Goal: Information Seeking & Learning: Find contact information

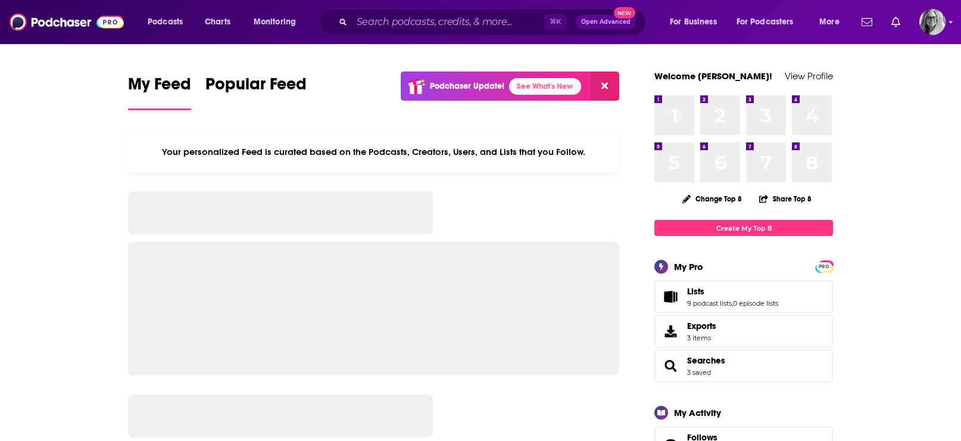
scroll to position [1993, 0]
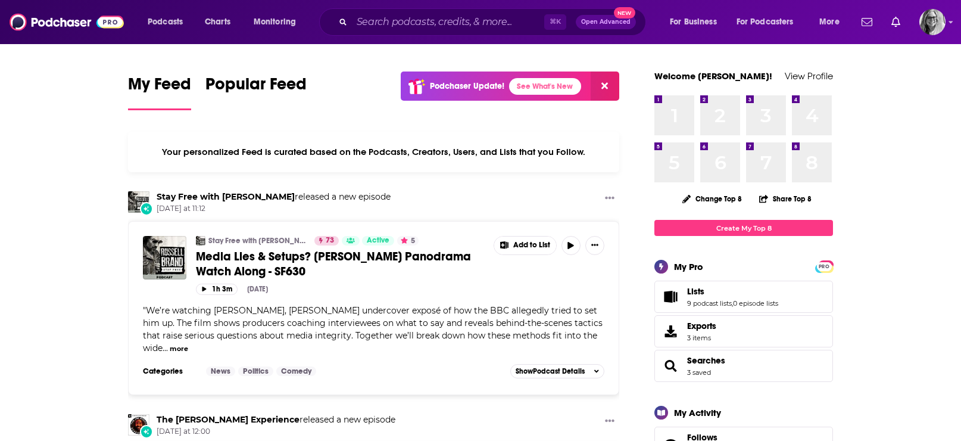
click at [716, 305] on span "9 podcast lists , 0 episode lists" at bounding box center [732, 303] width 91 height 8
click at [703, 307] on link "9 podcast lists" at bounding box center [709, 303] width 45 height 8
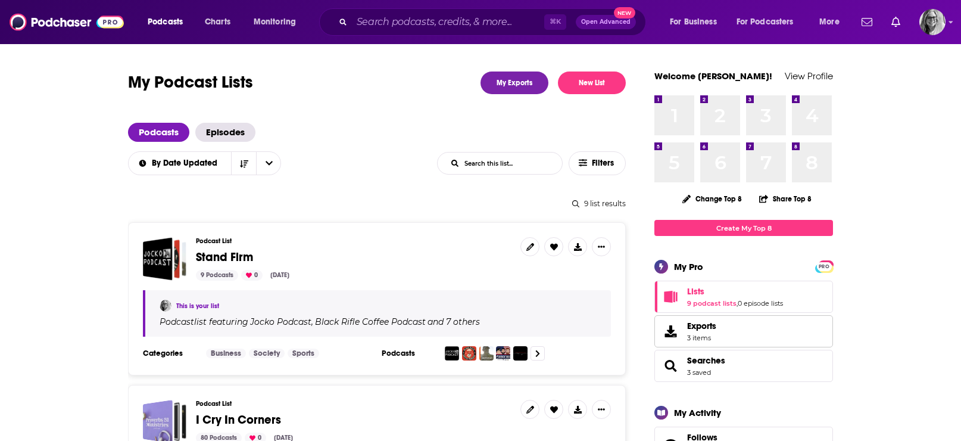
click at [700, 342] on span "3 items" at bounding box center [701, 337] width 29 height 8
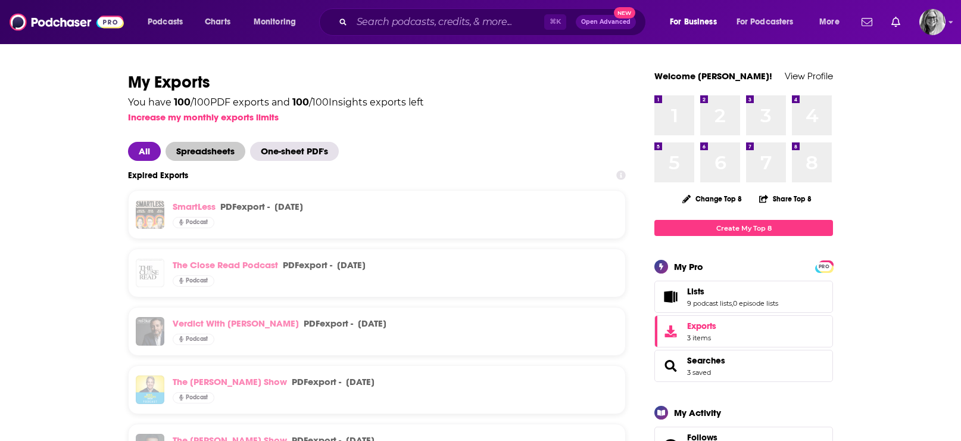
click at [196, 155] on span "Spreadsheets" at bounding box center [206, 151] width 80 height 19
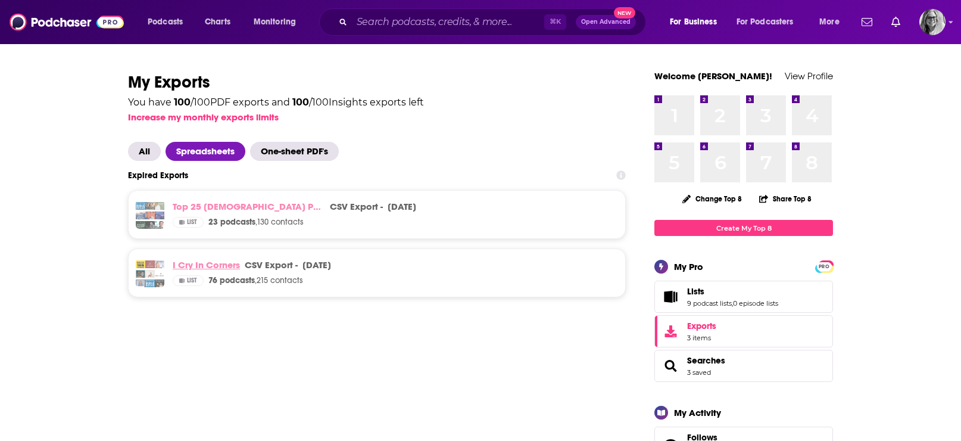
click at [229, 270] on link "I Cry In Corners" at bounding box center [206, 264] width 67 height 11
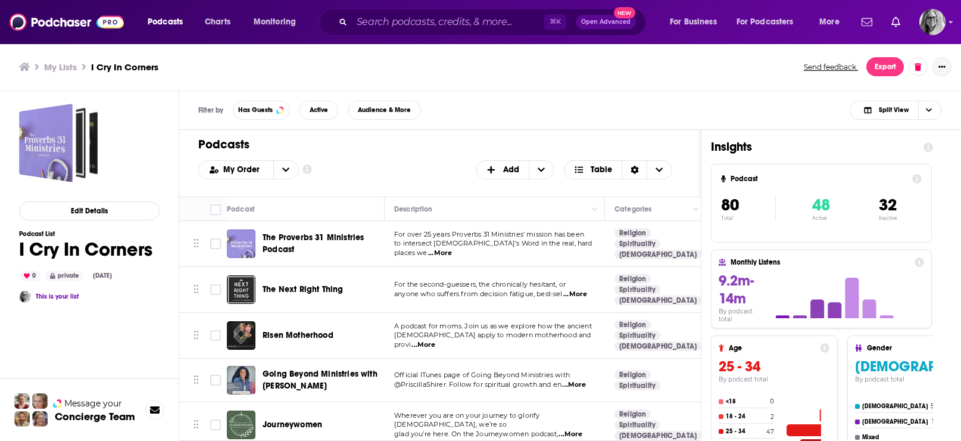
click at [942, 68] on icon "Show More Button" at bounding box center [941, 66] width 7 height 7
click at [755, 61] on ul "My Lists I Cry In Corners" at bounding box center [405, 66] width 772 height 11
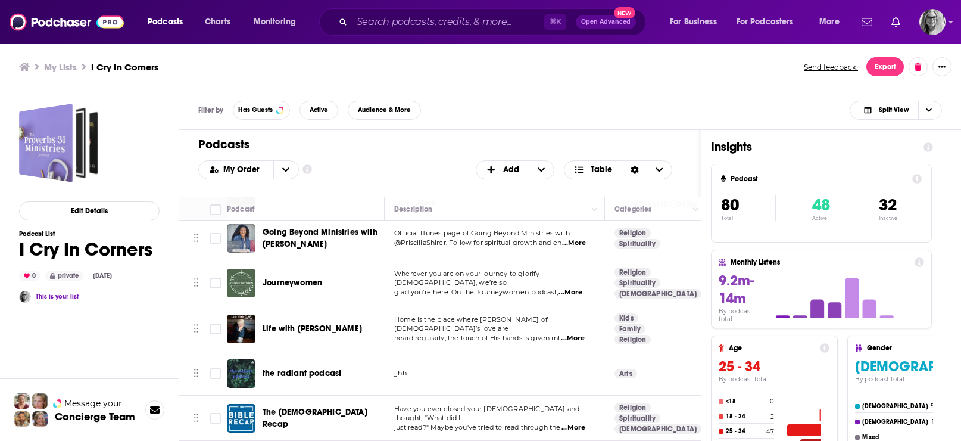
scroll to position [143, 0]
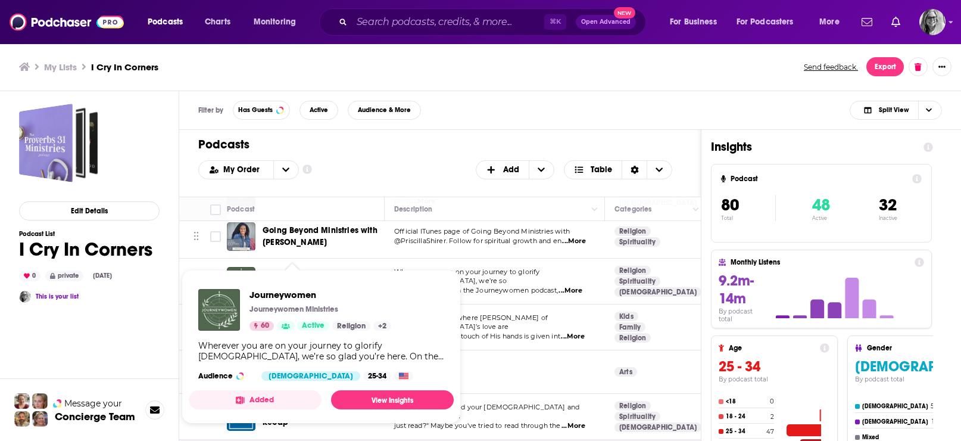
click at [280, 285] on div "Journeywomen Journeywomen Ministries 60 Active Religion + 2 Wherever you are on…" at bounding box center [321, 334] width 265 height 111
click at [388, 409] on link "View Insights" at bounding box center [392, 399] width 123 height 19
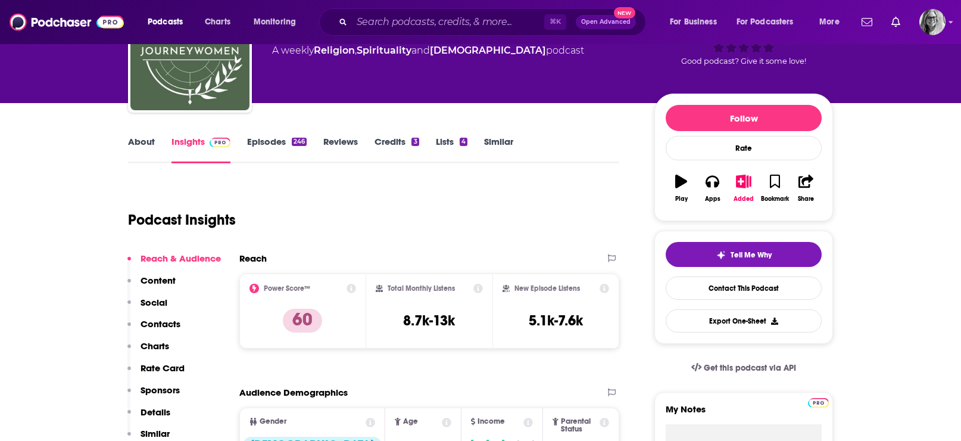
scroll to position [86, 0]
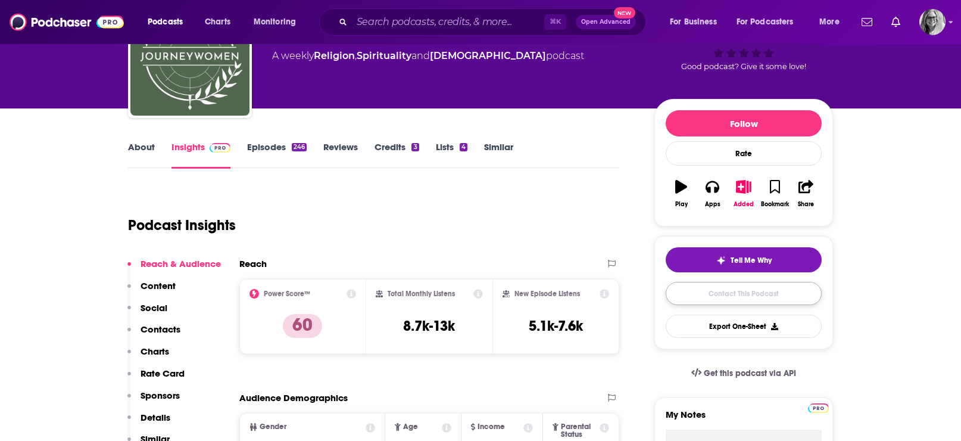
click at [715, 305] on link "Contact This Podcast" at bounding box center [744, 293] width 156 height 23
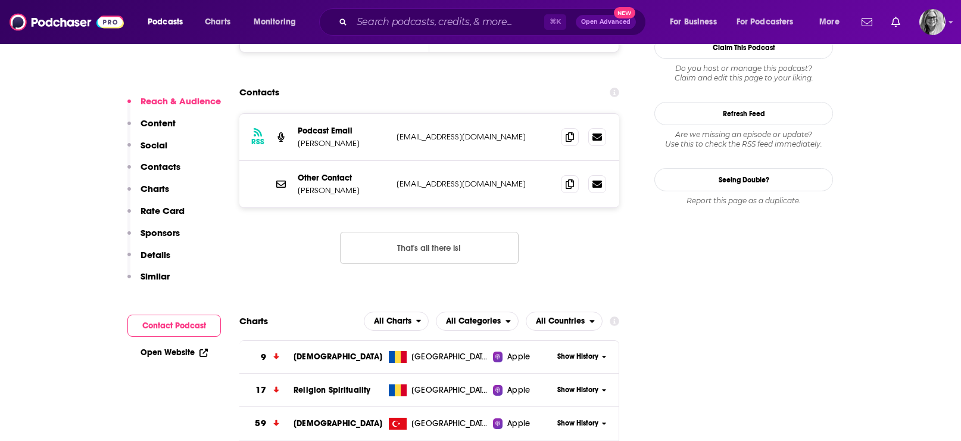
scroll to position [1166, 0]
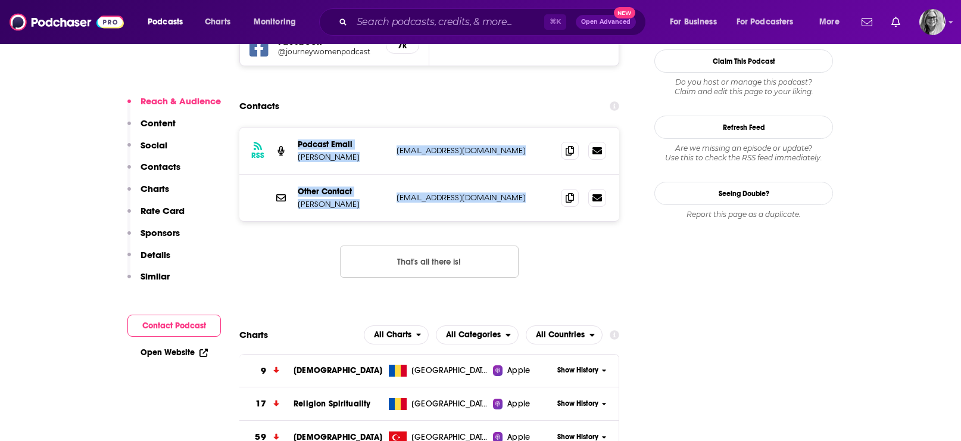
drag, startPoint x: 529, startPoint y: 159, endPoint x: 270, endPoint y: 104, distance: 264.3
type textarea "Podcast Email [PERSON_NAME] [EMAIL_ADDRESS][DOMAIN_NAME] Other Contact [PERSON_…"
click at [270, 127] on div "RSS Podcast Email Hunter Beless journeywomenpodcast@gmail.com journeywomenpodca…" at bounding box center [429, 173] width 380 height 93
copy div "Podcast Email Hunter Beless journeywomenpodcast@gmail.com journeywomenpodcast@g…"
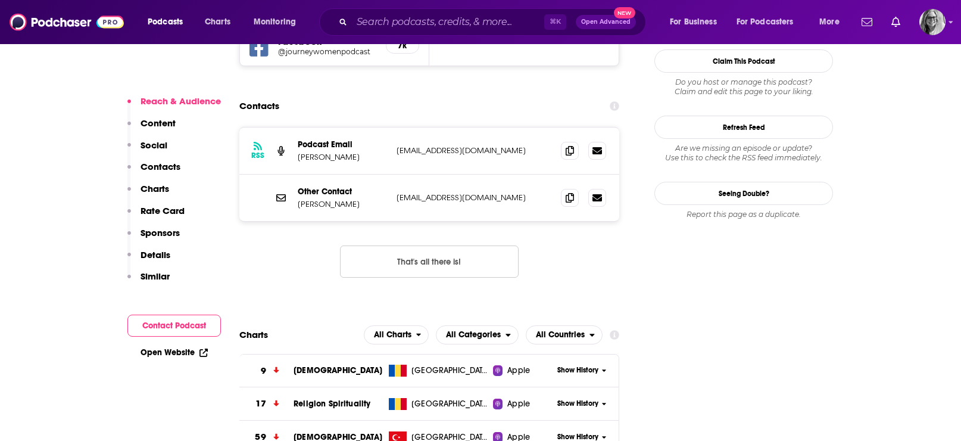
click at [596, 215] on div "RSS Podcast Email Hunter Beless journeywomenpodcast@gmail.com journeywomenpodca…" at bounding box center [429, 212] width 380 height 170
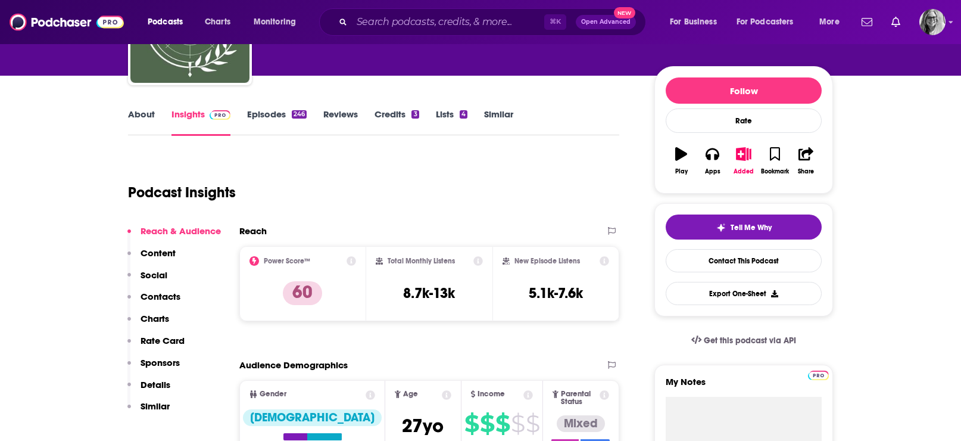
scroll to position [116, 0]
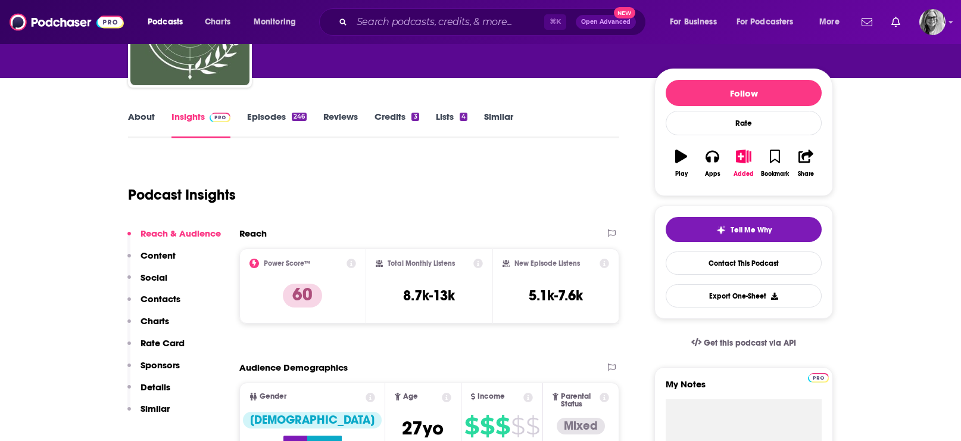
click at [157, 261] on p "Content" at bounding box center [158, 254] width 35 height 11
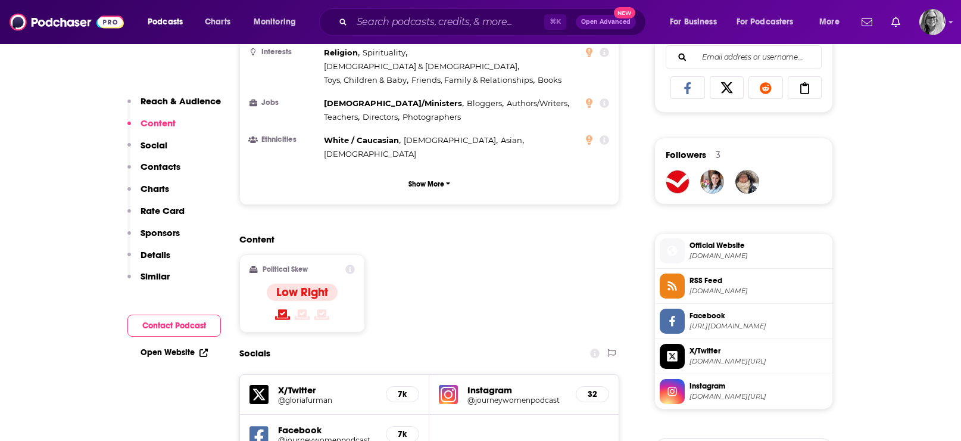
scroll to position [778, 0]
click at [175, 351] on link "Open Website" at bounding box center [174, 352] width 67 height 10
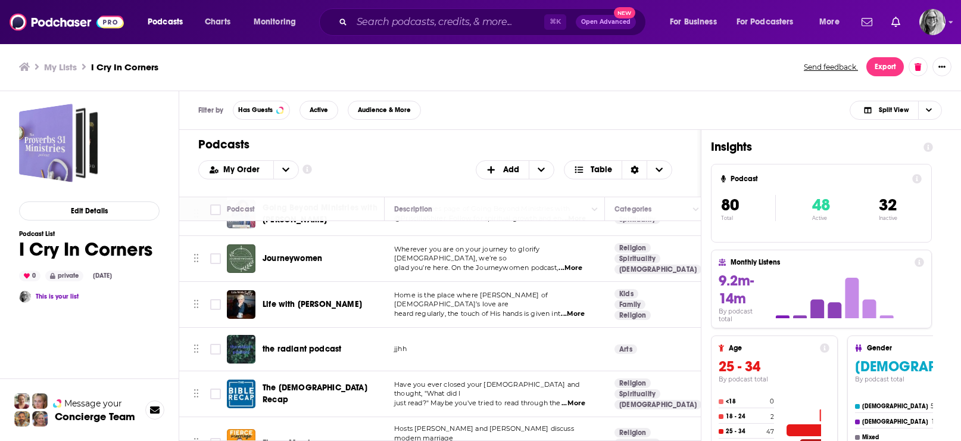
scroll to position [171, 0]
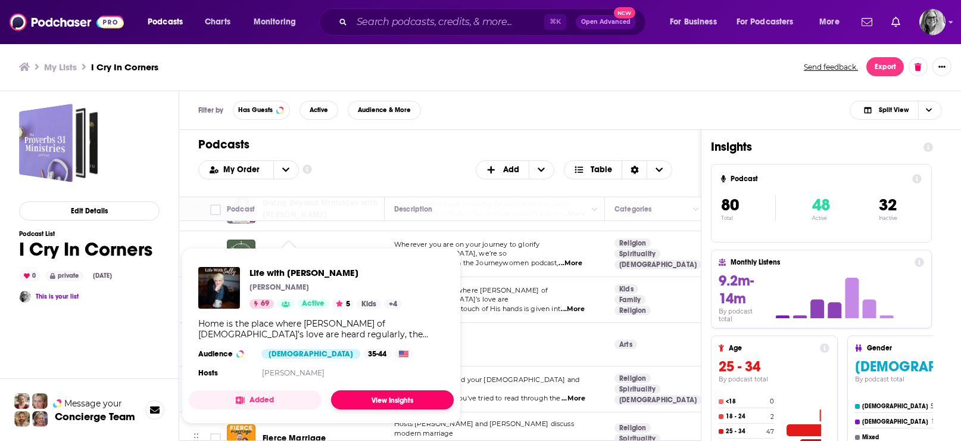
click at [376, 409] on link "View Insights" at bounding box center [392, 399] width 123 height 19
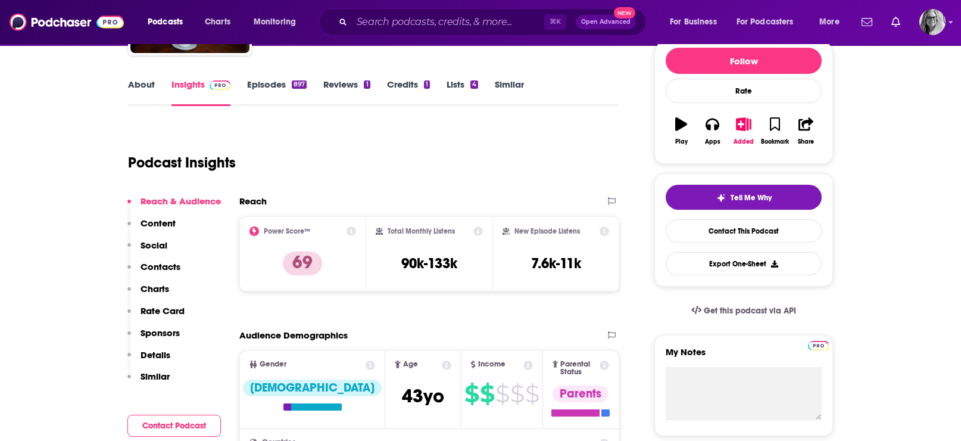
scroll to position [162, 0]
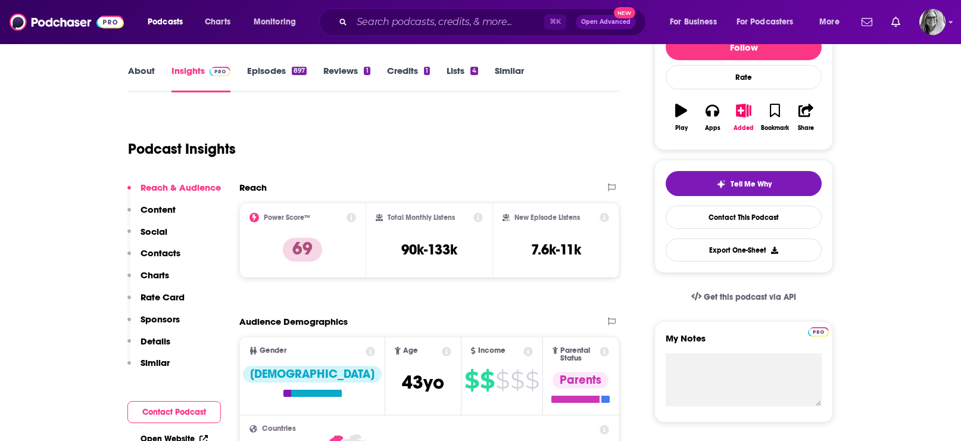
click at [165, 215] on p "Content" at bounding box center [158, 209] width 35 height 11
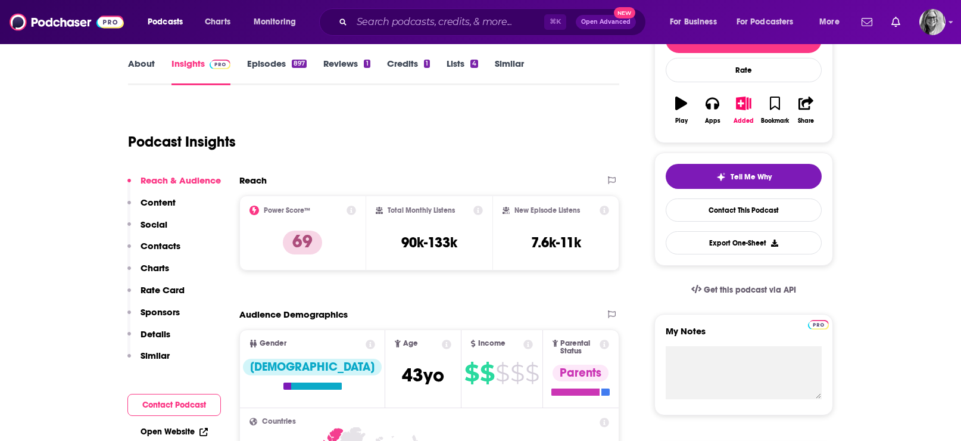
scroll to position [168, 0]
click at [706, 214] on link "Contact This Podcast" at bounding box center [744, 210] width 156 height 23
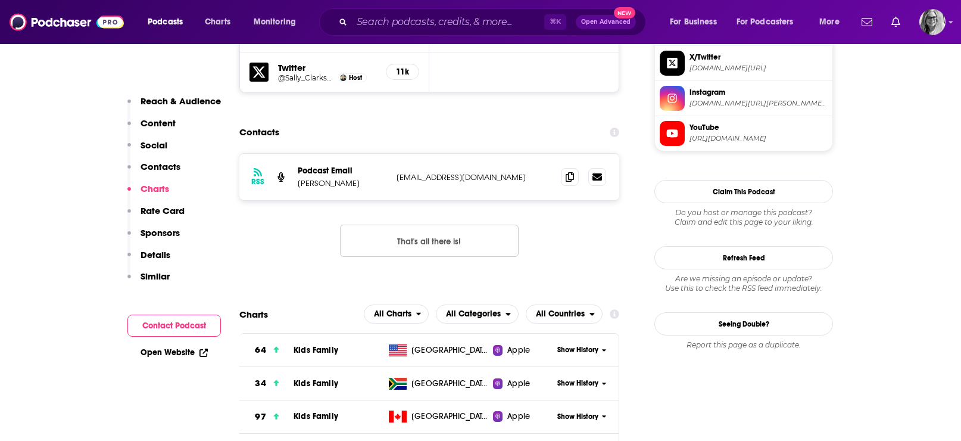
scroll to position [1162, 0]
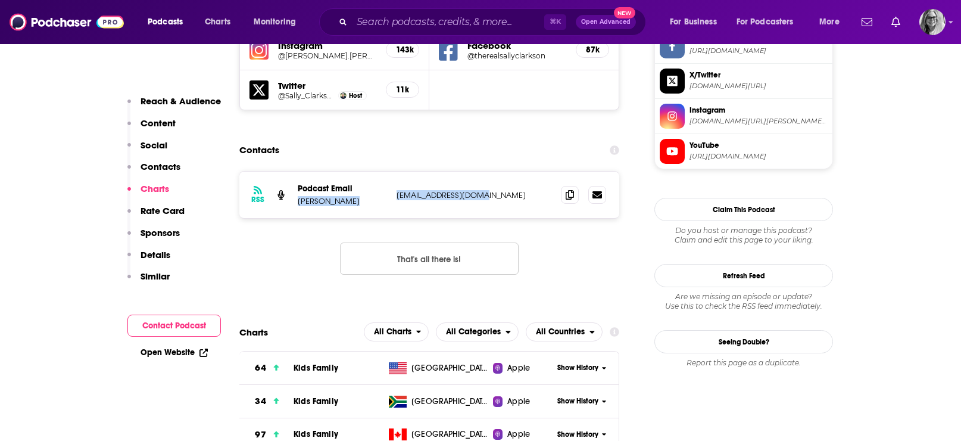
drag, startPoint x: 500, startPoint y: 155, endPoint x: 293, endPoint y: 161, distance: 206.7
click at [293, 171] on div "RSS Podcast Email Sally Clarkson wholeheart@gmail.com wholeheart@gmail.com" at bounding box center [429, 194] width 380 height 46
copy div "Sally Clarkson wholeheart@gmail.com"
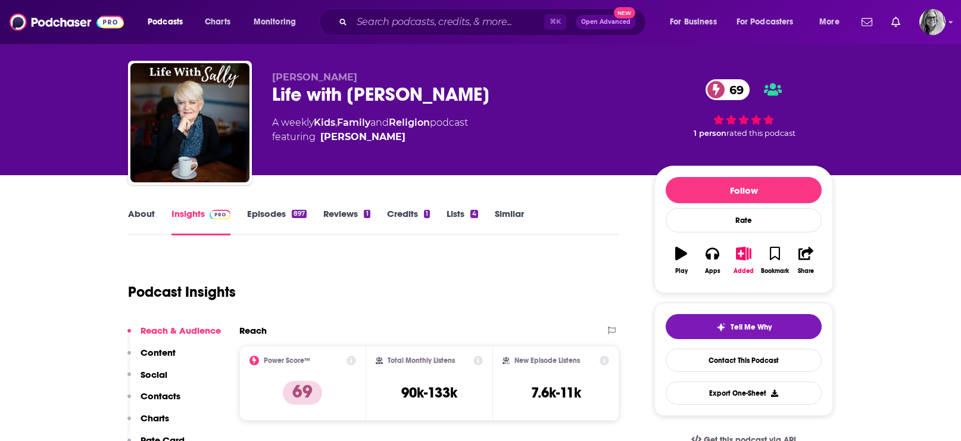
scroll to position [0, 0]
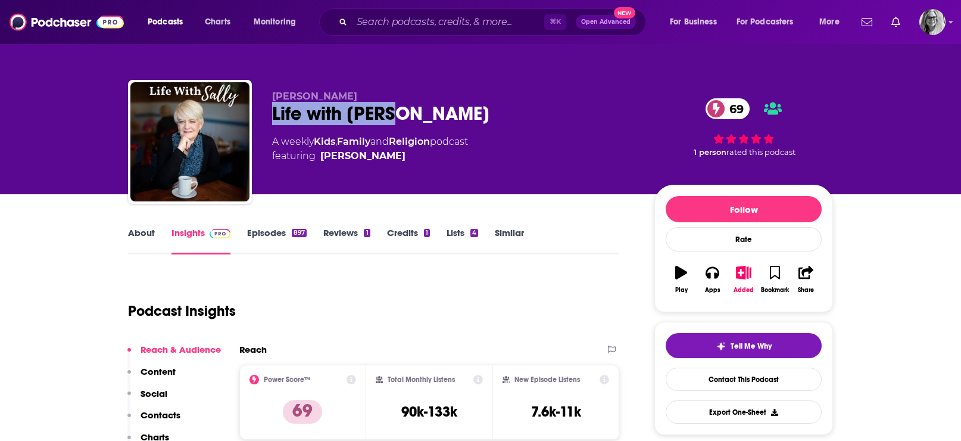
drag, startPoint x: 394, startPoint y: 118, endPoint x: 265, endPoint y: 115, distance: 129.2
click at [265, 115] on div "Sally Clarkson Life with Sally 69 A weekly Kids , Family and Religion podcast f…" at bounding box center [480, 144] width 705 height 129
copy h2 "Life with [PERSON_NAME]"
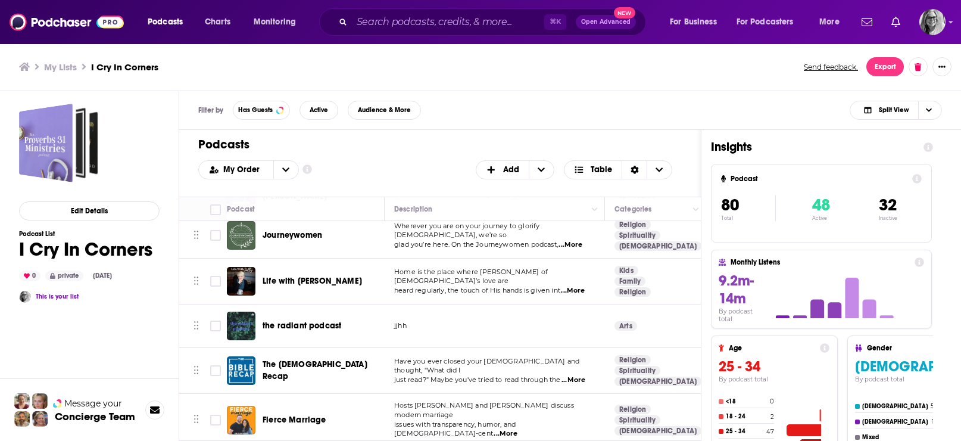
scroll to position [201, 0]
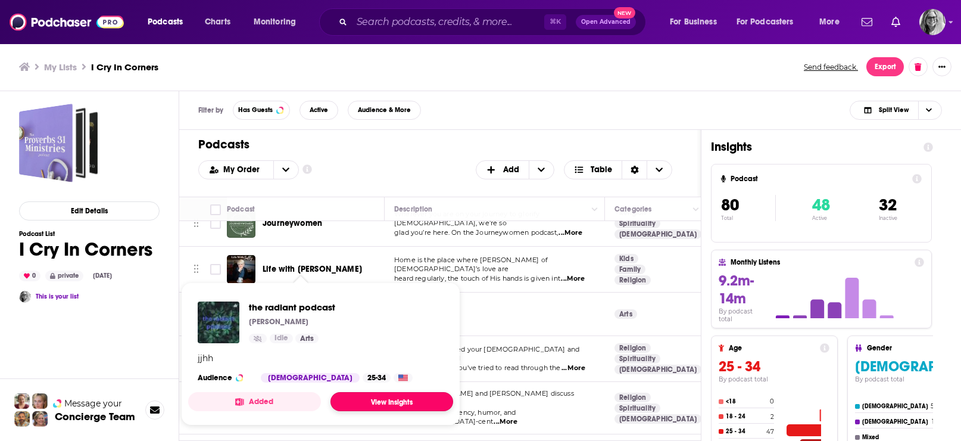
click at [381, 408] on link "View Insights" at bounding box center [391, 401] width 123 height 19
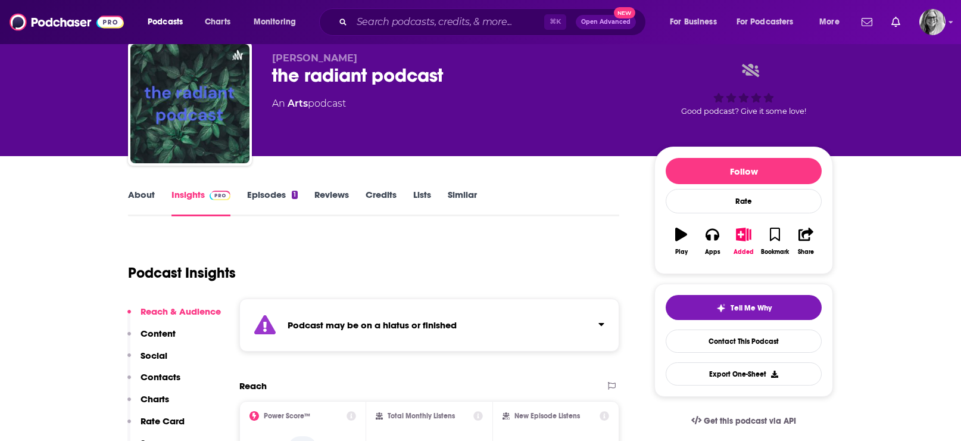
scroll to position [29, 0]
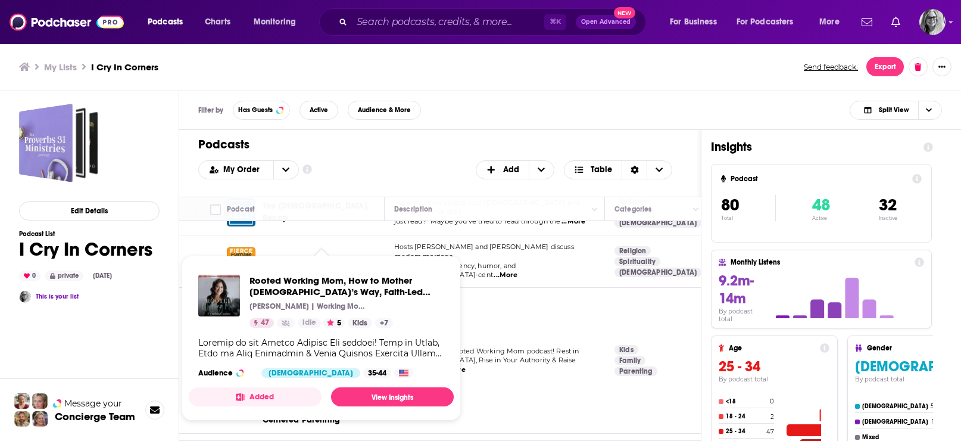
scroll to position [348, 0]
click at [377, 406] on link "View Insights" at bounding box center [392, 396] width 123 height 19
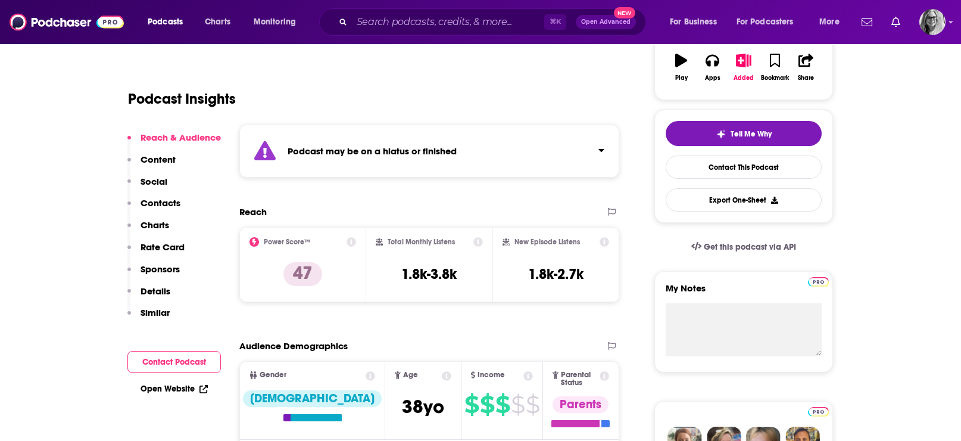
scroll to position [213, 0]
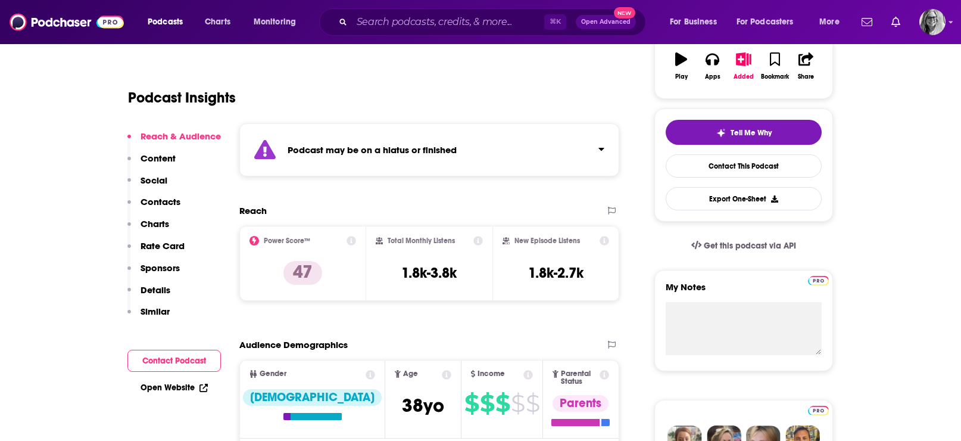
click at [168, 392] on link "Open Website" at bounding box center [174, 387] width 67 height 10
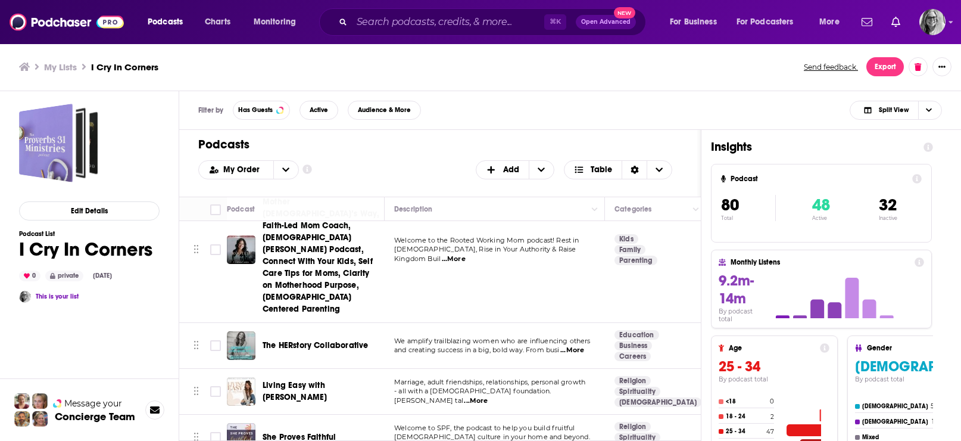
scroll to position [460, 0]
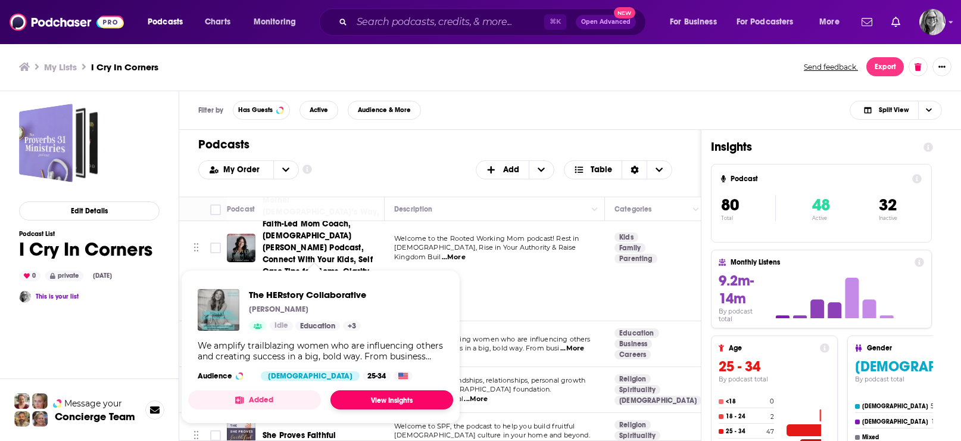
click at [378, 409] on link "View Insights" at bounding box center [391, 399] width 123 height 19
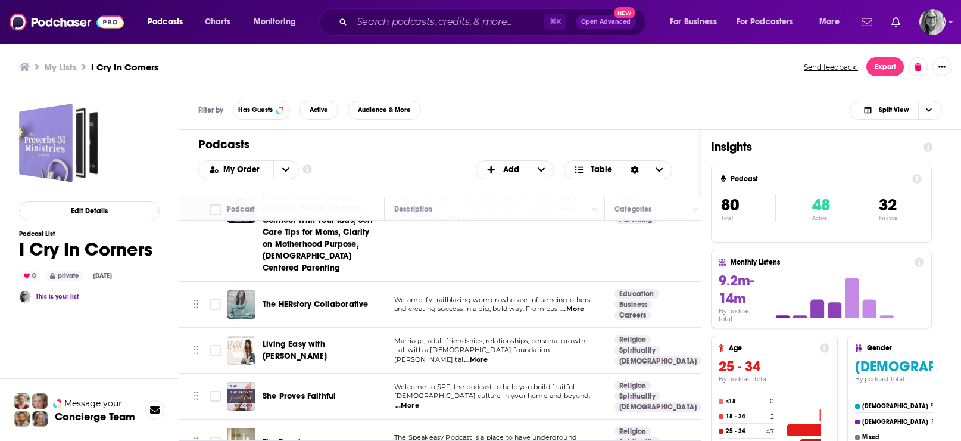
scroll to position [514, 0]
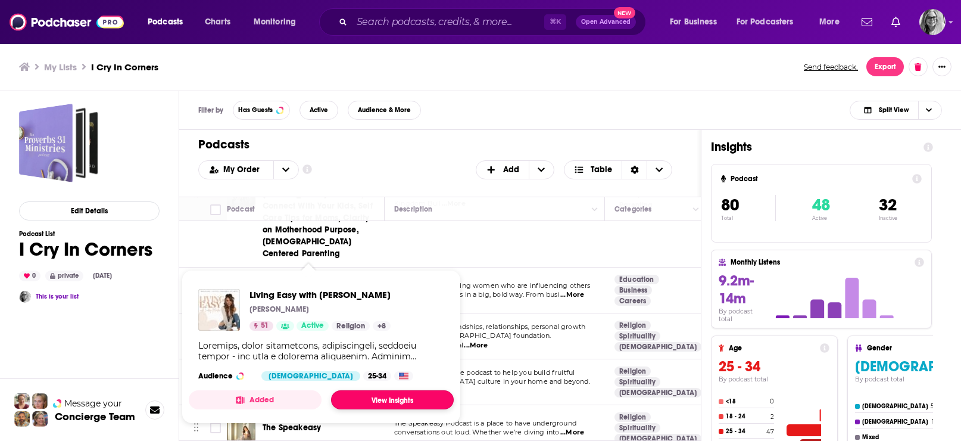
click at [364, 409] on link "View Insights" at bounding box center [392, 399] width 123 height 19
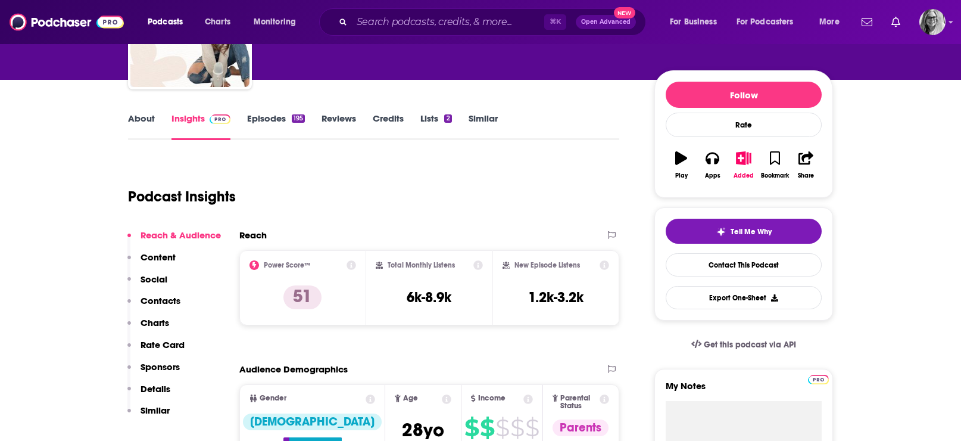
scroll to position [113, 0]
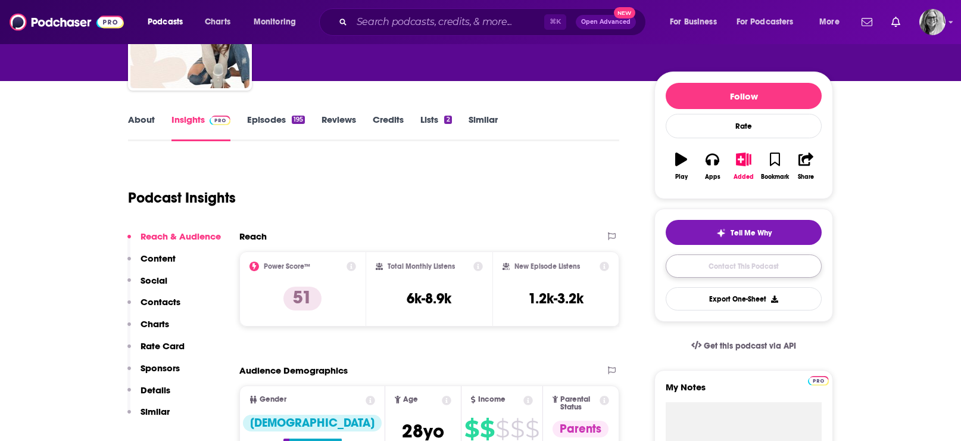
click at [717, 272] on link "Contact This Podcast" at bounding box center [744, 265] width 156 height 23
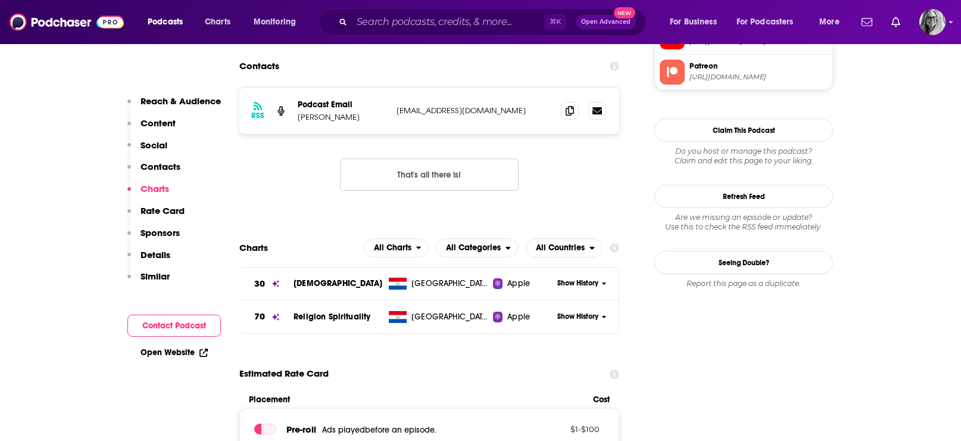
scroll to position [1203, 0]
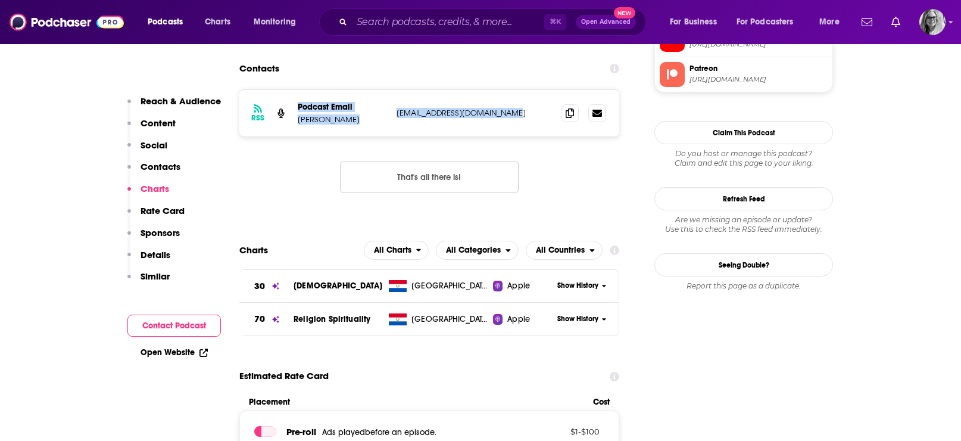
drag, startPoint x: 519, startPoint y: 83, endPoint x: 292, endPoint y: 94, distance: 227.7
click at [292, 94] on div "RSS Podcast Email Lindsey Maestas livingeasypodcast@gmail.com livingeasypodcast…" at bounding box center [429, 113] width 380 height 46
copy div "Lindsey Maestas livingeasypodcast@gmail.com"
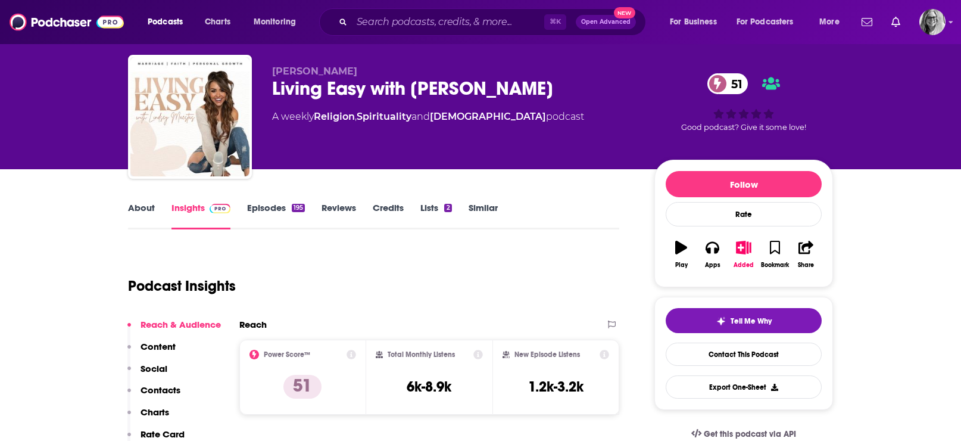
scroll to position [4, 0]
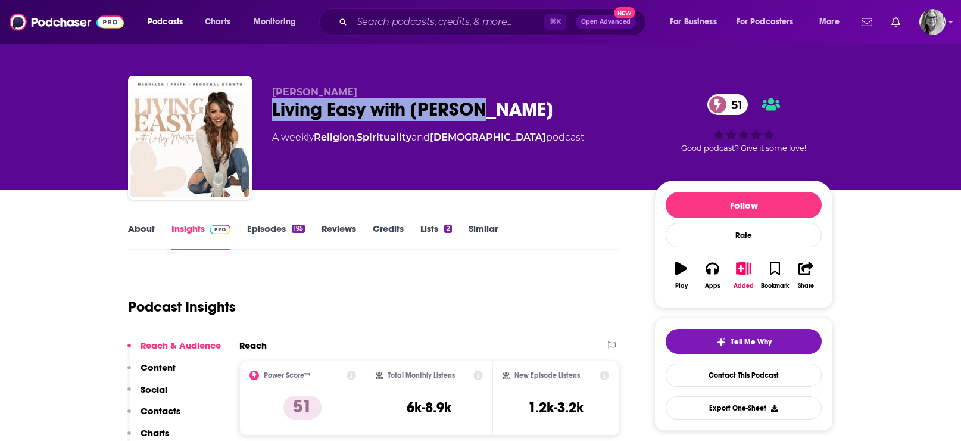
drag, startPoint x: 481, startPoint y: 114, endPoint x: 270, endPoint y: 118, distance: 211.4
click at [270, 118] on div "Lindsey Maestas Living Easy with Lindsey 51 A weekly Religion , Spirituality an…" at bounding box center [480, 140] width 705 height 129
copy h2 "Living Easy with [PERSON_NAME]"
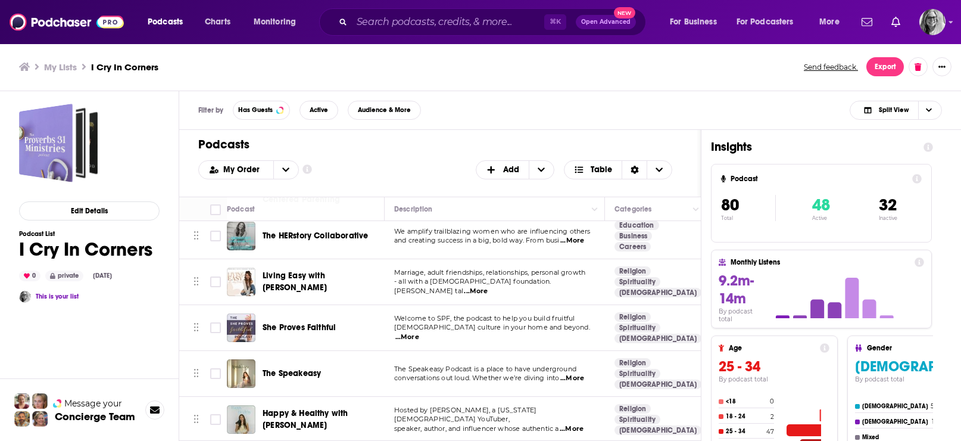
scroll to position [584, 0]
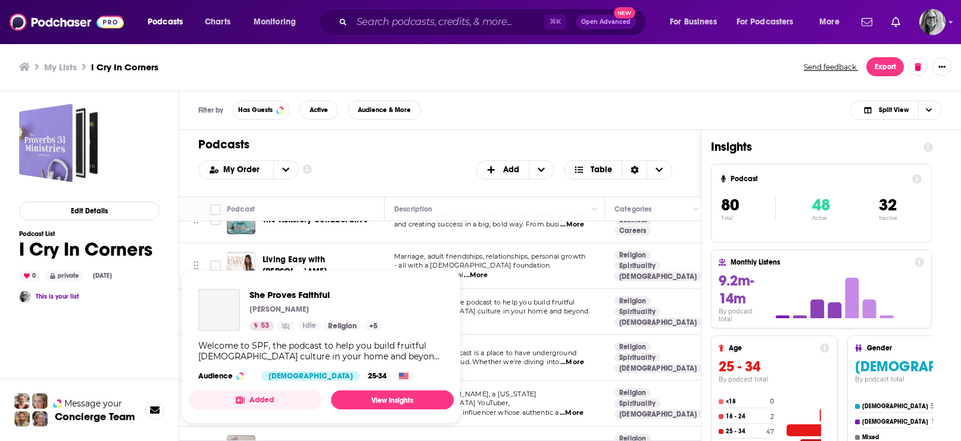
click at [307, 273] on span "She Proves Faithful Lauren Hlushak 53 Idle Religion + 5 Welcome to SPF, the pod…" at bounding box center [321, 347] width 265 height 154
click at [399, 407] on link "View Insights" at bounding box center [392, 399] width 123 height 19
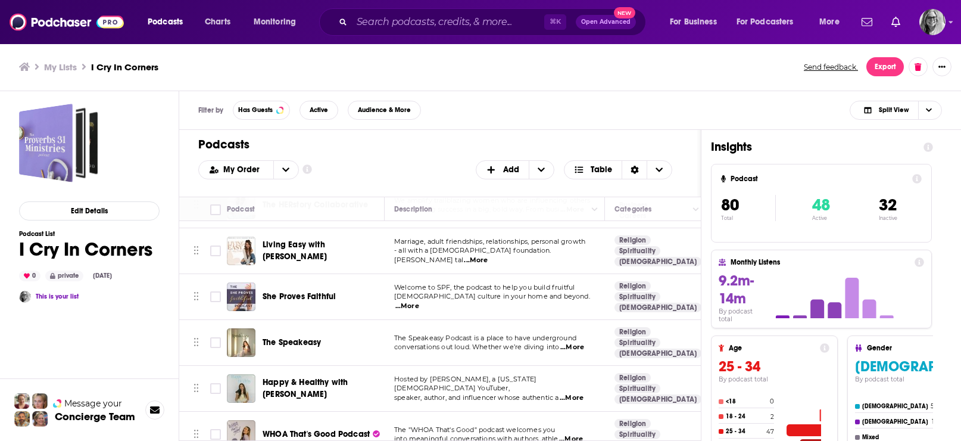
scroll to position [600, 0]
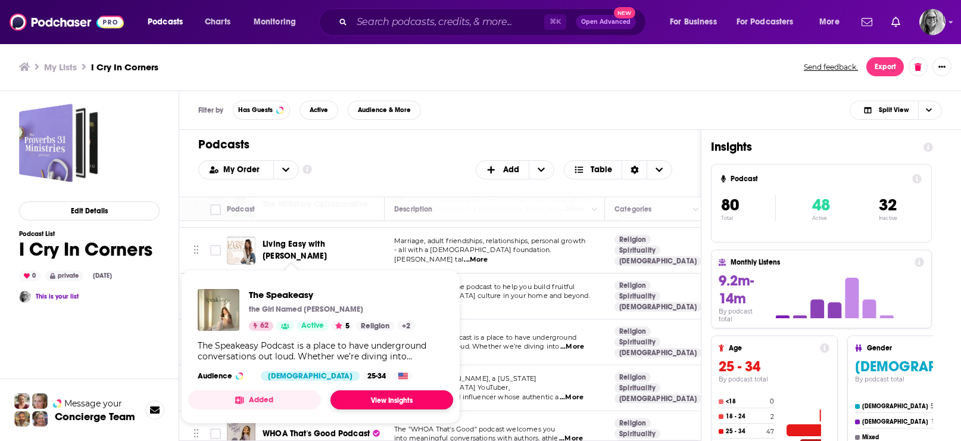
click at [388, 409] on link "View Insights" at bounding box center [391, 399] width 123 height 19
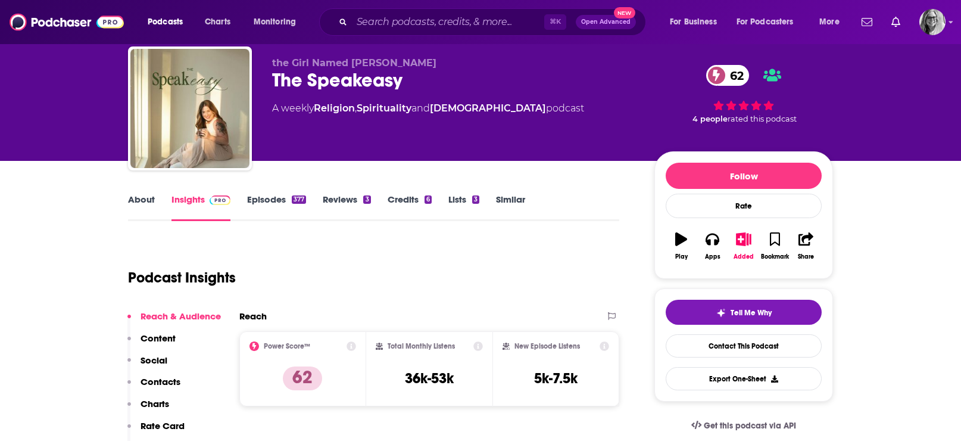
scroll to position [26, 0]
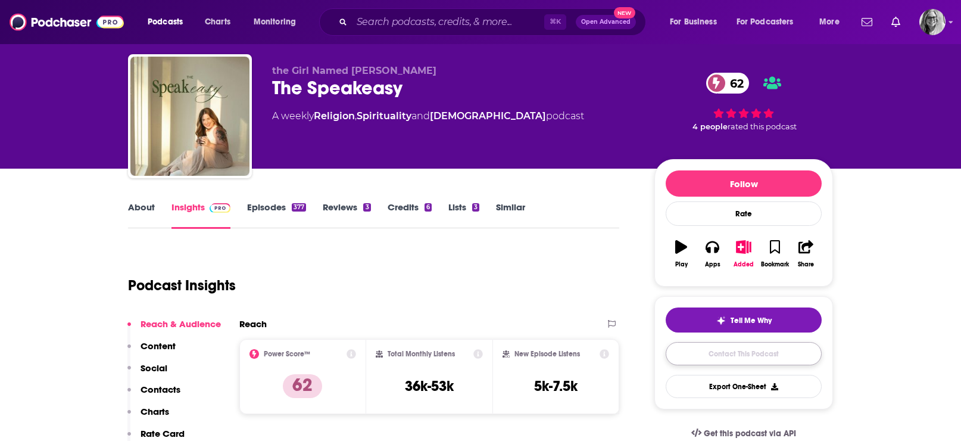
click at [723, 363] on link "Contact This Podcast" at bounding box center [744, 353] width 156 height 23
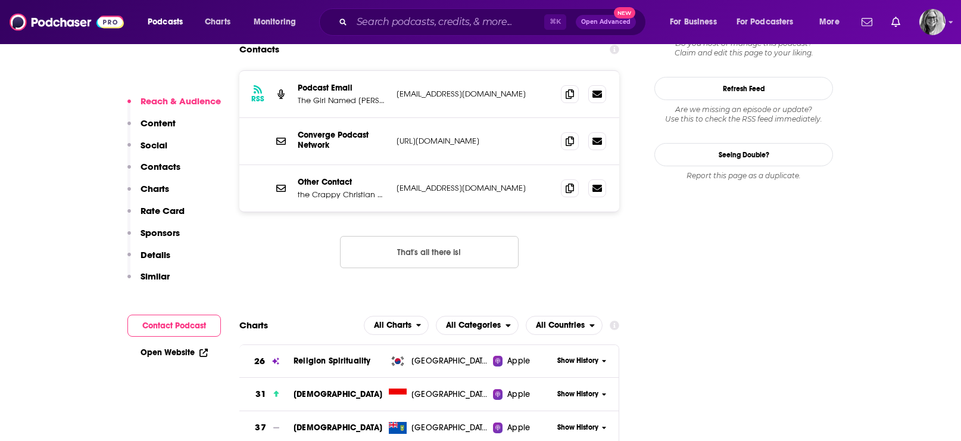
drag, startPoint x: 536, startPoint y: 57, endPoint x: 295, endPoint y: 68, distance: 241.4
click at [295, 71] on div "RSS Podcast Email The Girl Named Blake podcast@thegirlnamedblake.com podcast@th…" at bounding box center [429, 94] width 380 height 47
copy div "The Girl Named Blake podcast@thegirlnamedblake.com"
drag, startPoint x: 513, startPoint y: 162, endPoint x: 391, endPoint y: 163, distance: 121.5
click at [391, 165] on div "Other Contact the Crappy Christian Co. hello@crappychristianco.com hello@crappy…" at bounding box center [429, 188] width 380 height 46
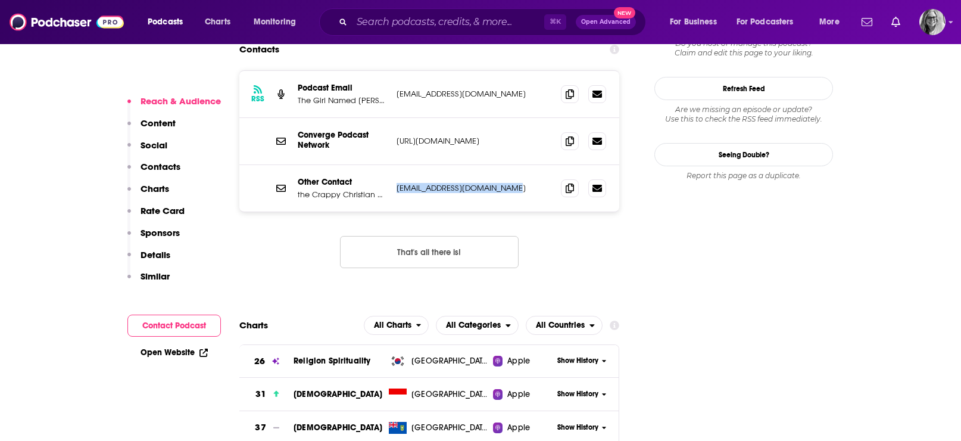
copy div "hello@crappychristianco.com"
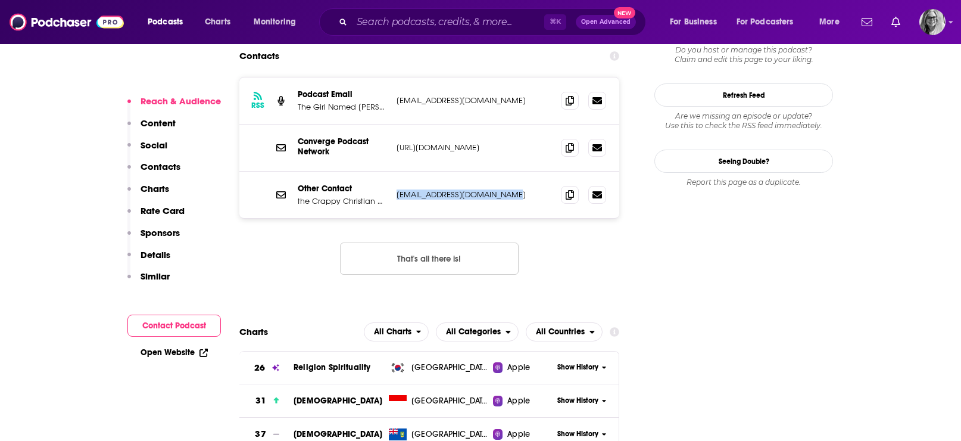
scroll to position [1162, 0]
click at [177, 354] on link "Open Website" at bounding box center [174, 352] width 67 height 10
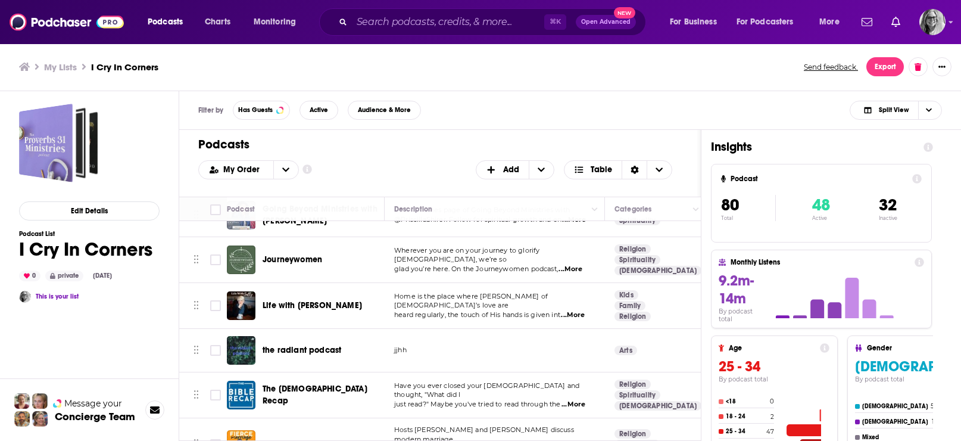
scroll to position [173, 0]
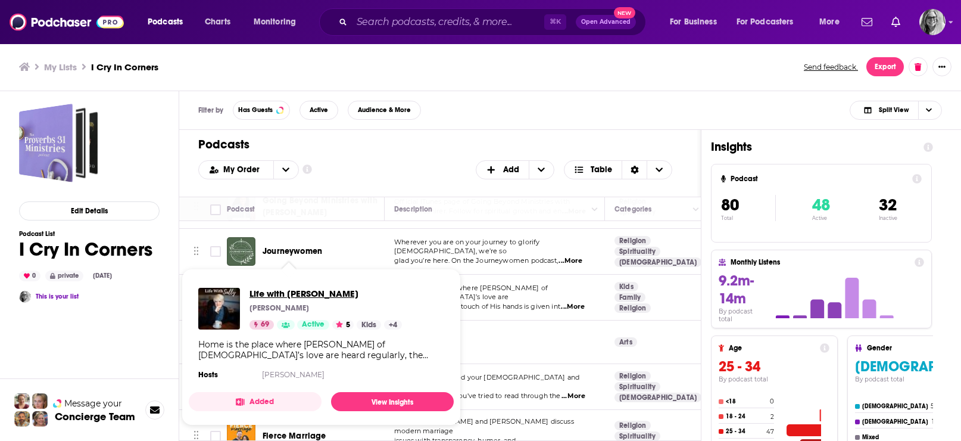
click at [294, 299] on span "Life with [PERSON_NAME]" at bounding box center [325, 293] width 152 height 11
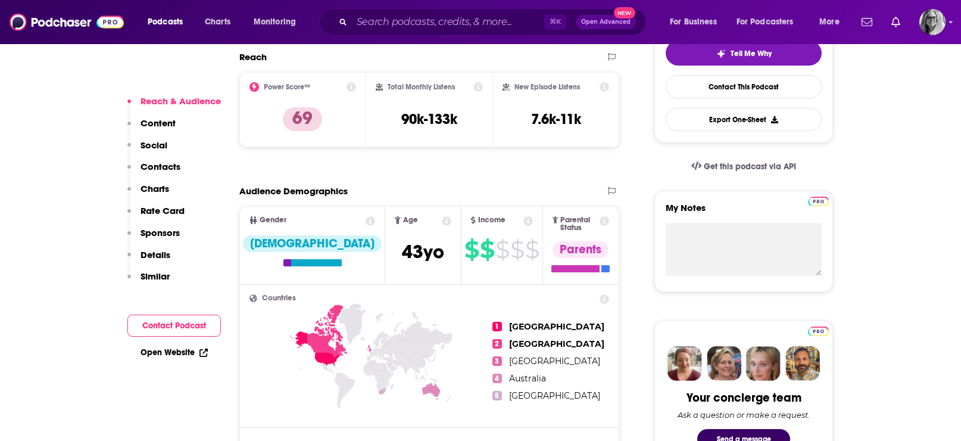
scroll to position [297, 0]
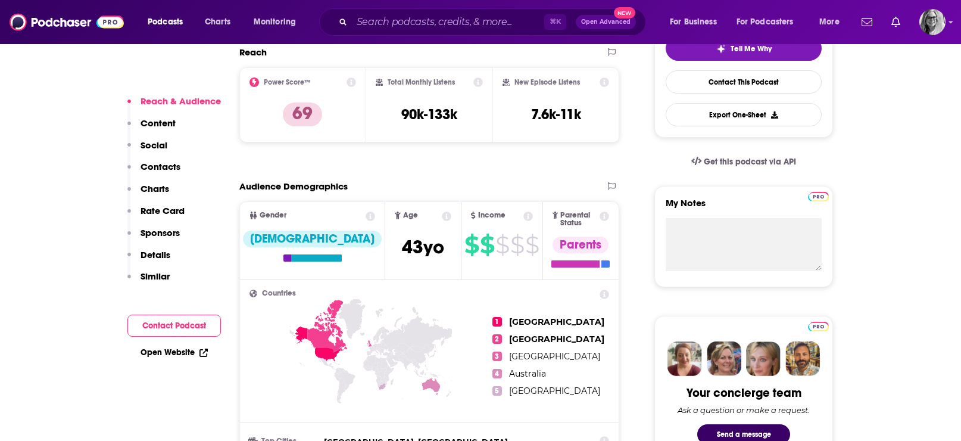
click at [170, 354] on link "Open Website" at bounding box center [174, 352] width 67 height 10
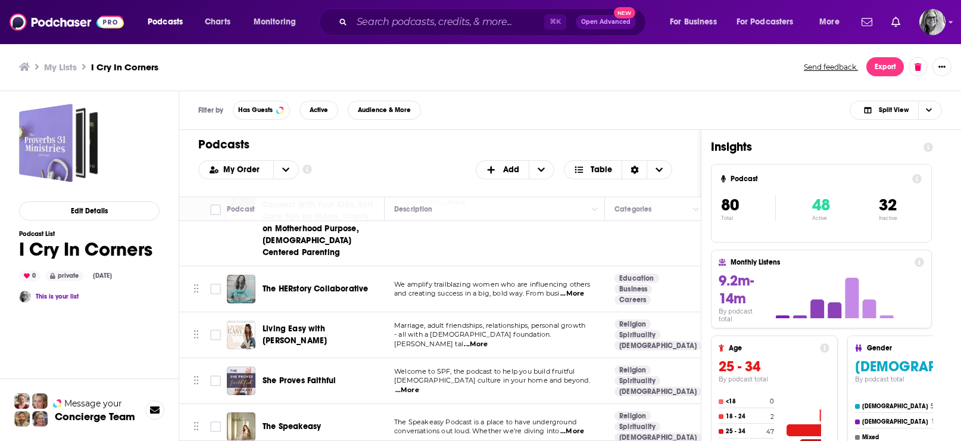
scroll to position [521, 0]
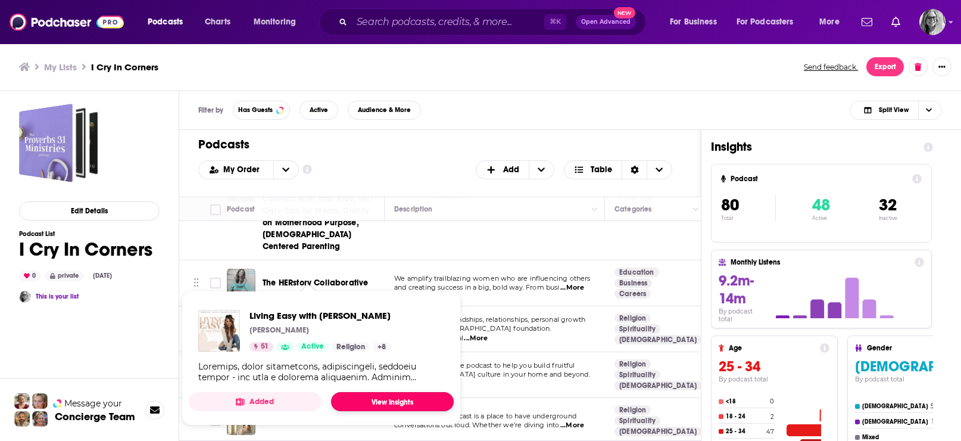
click at [389, 410] on link "View Insights" at bounding box center [392, 401] width 123 height 19
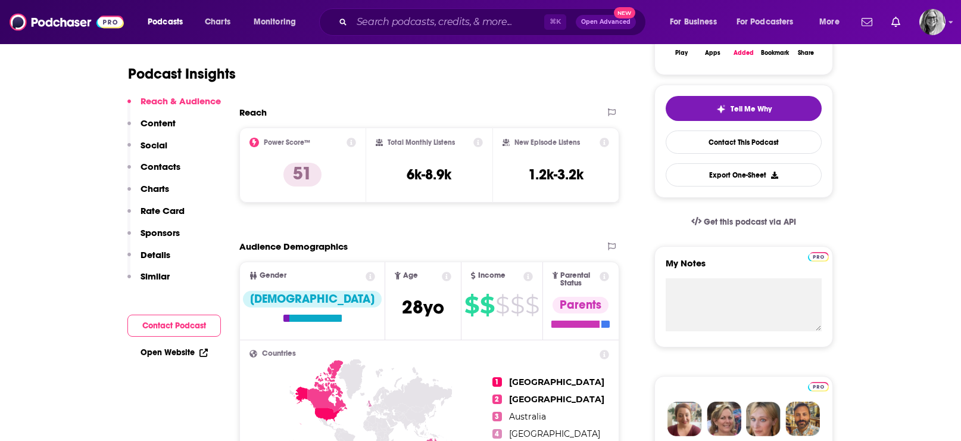
scroll to position [241, 0]
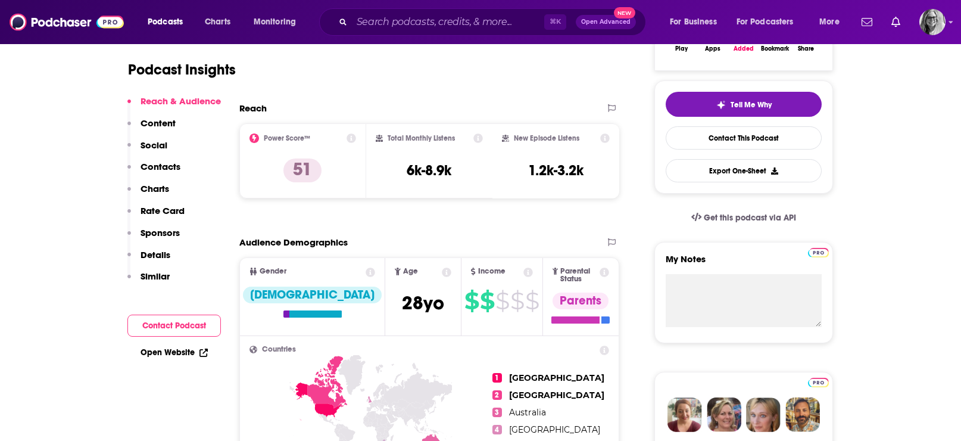
scroll to position [1993, 0]
click at [170, 350] on link "Open Website" at bounding box center [174, 352] width 67 height 10
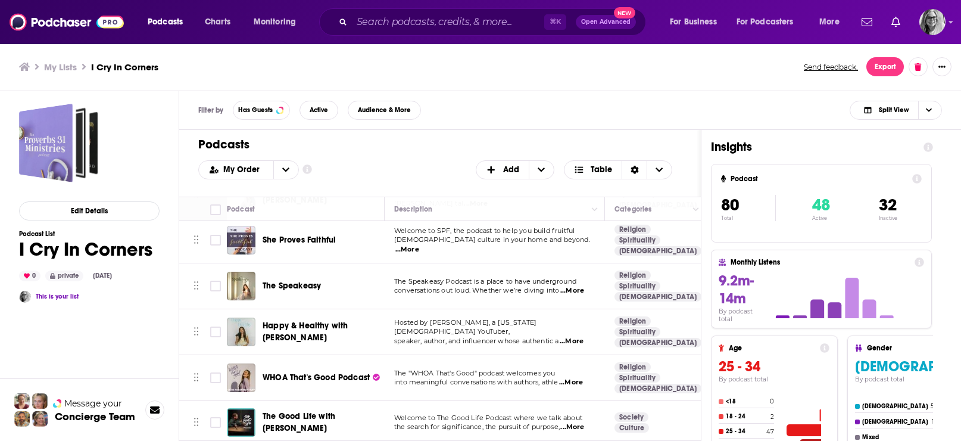
scroll to position [652, 0]
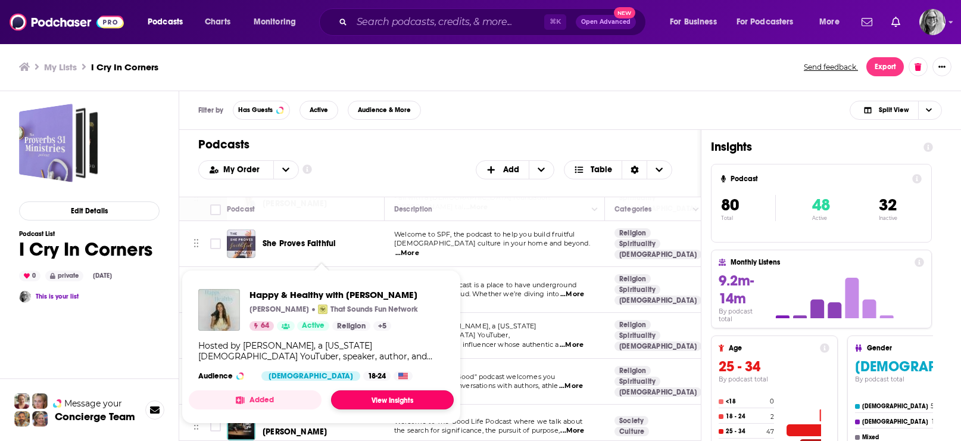
click at [385, 409] on link "View Insights" at bounding box center [392, 399] width 123 height 19
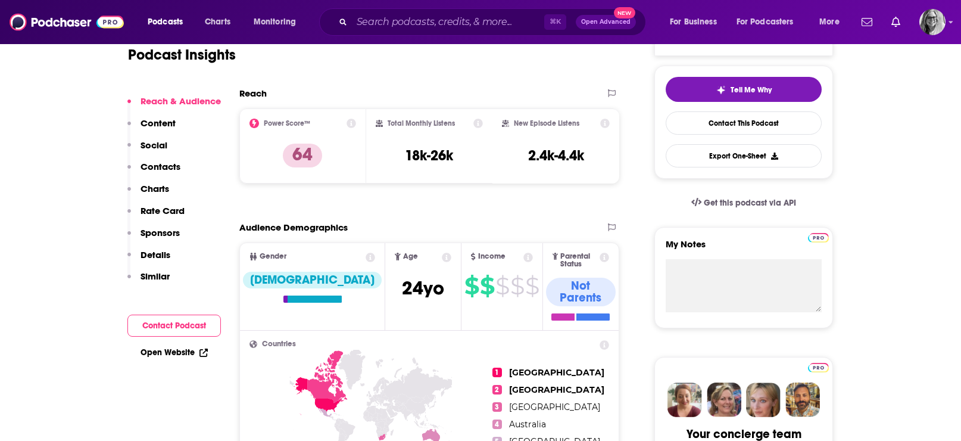
scroll to position [264, 0]
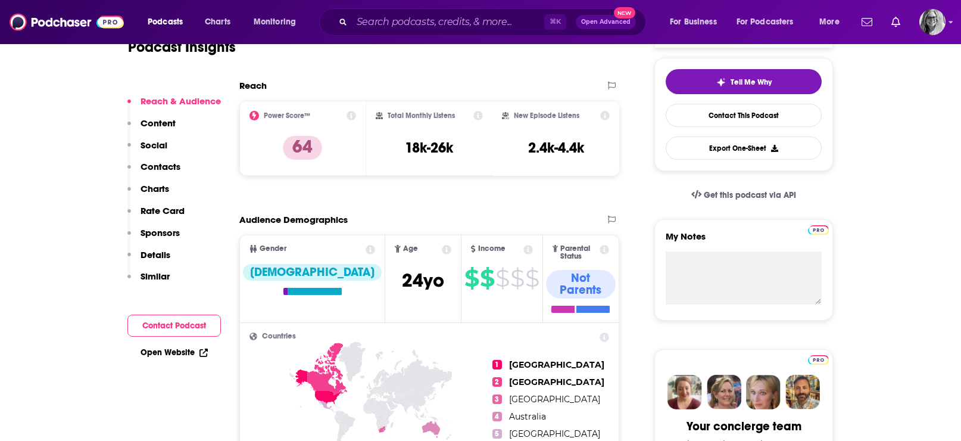
click at [175, 324] on button "Contact Podcast" at bounding box center [173, 325] width 93 height 22
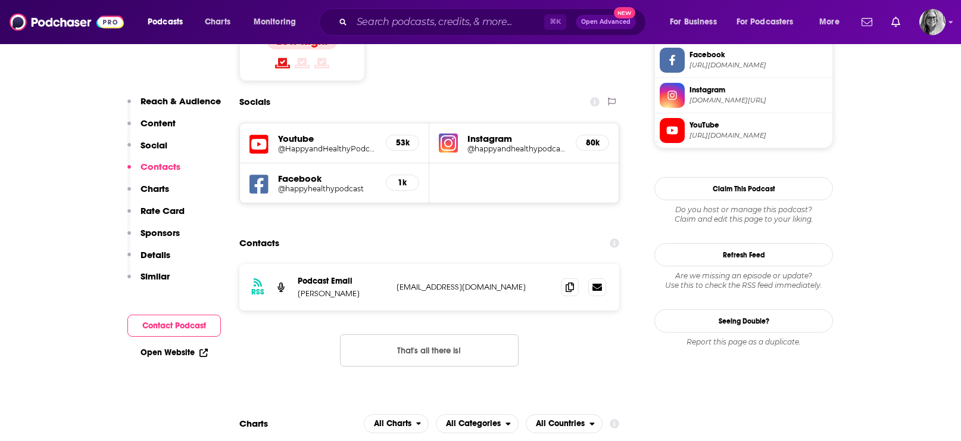
scroll to position [1028, 0]
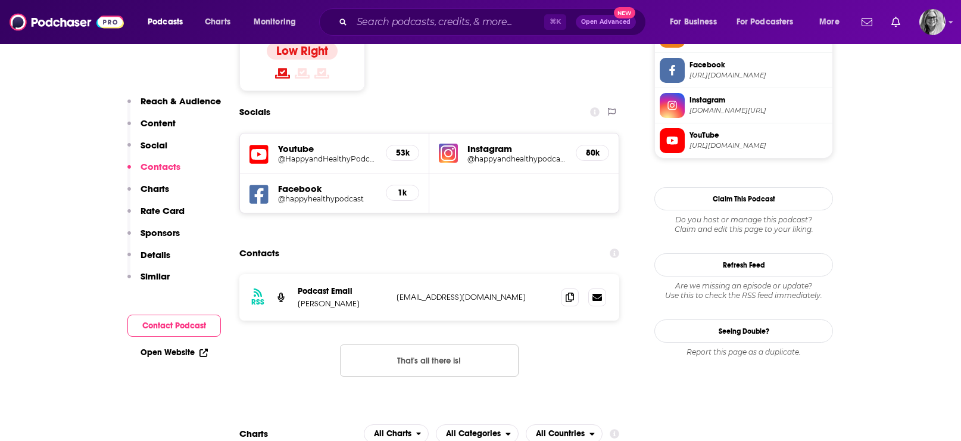
drag, startPoint x: 519, startPoint y: 255, endPoint x: 294, endPoint y: 269, distance: 226.1
click at [294, 274] on div "RSS Podcast Email Havilah Cunnington info@thatsoundsfunnetwork.com info@thatsou…" at bounding box center [429, 297] width 380 height 46
copy div "Havilah Cunnington info@thatsoundsfunnetwork.com"
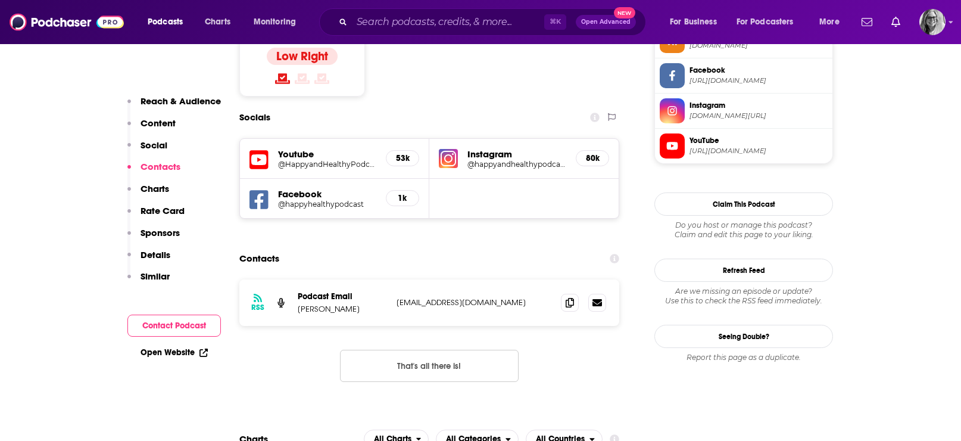
scroll to position [1011, 0]
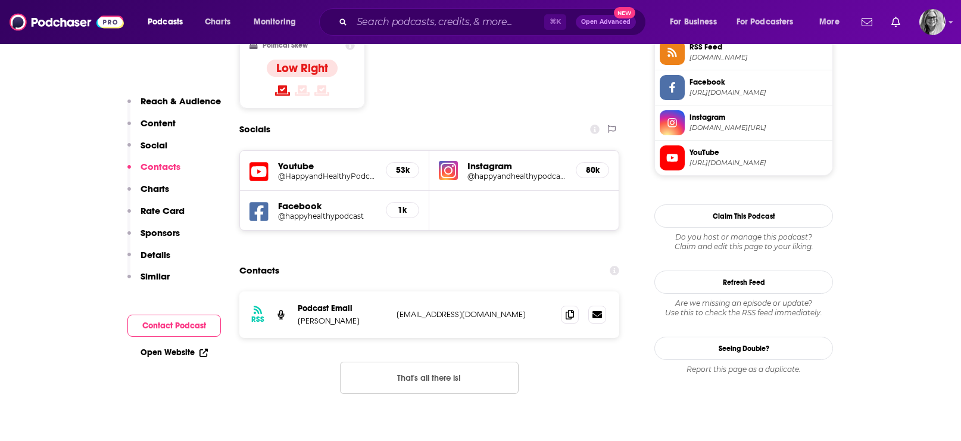
click at [175, 354] on link "Open Website" at bounding box center [174, 352] width 67 height 10
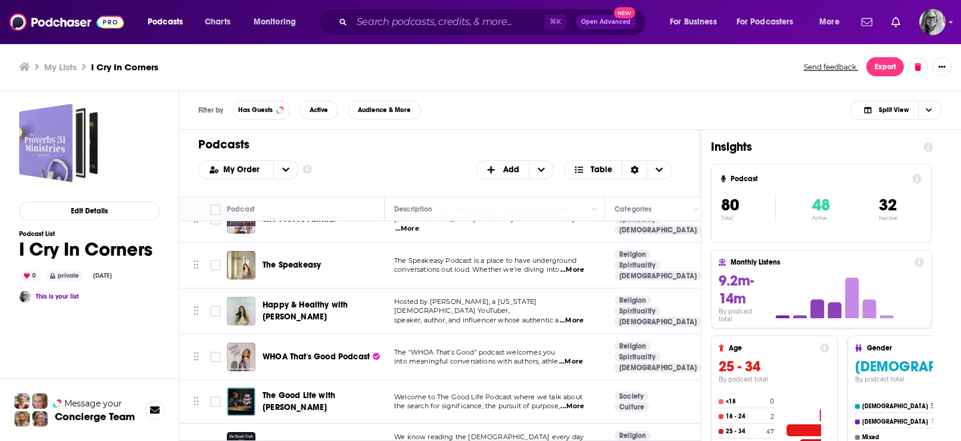
scroll to position [677, 0]
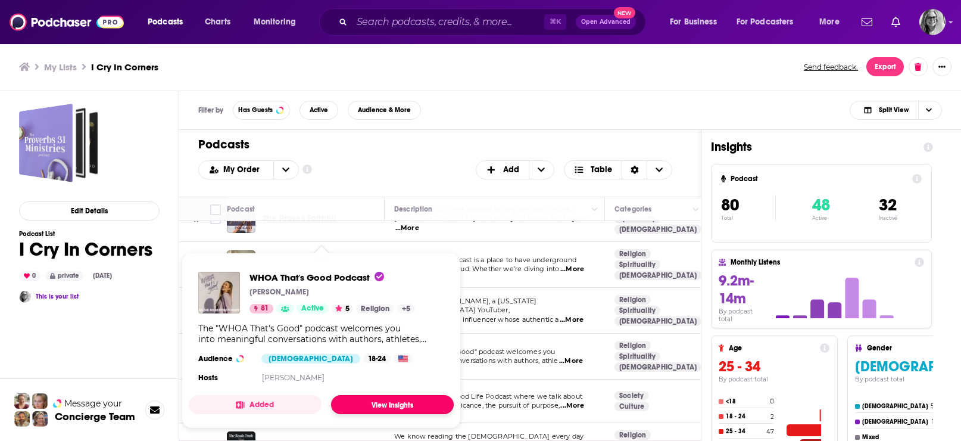
click at [389, 413] on link "View Insights" at bounding box center [392, 404] width 123 height 19
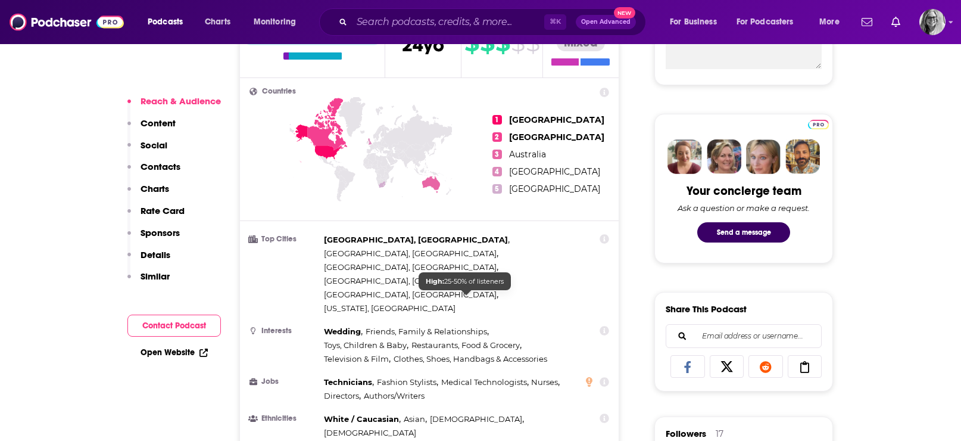
scroll to position [500, 0]
click at [181, 319] on button "Contact Podcast" at bounding box center [173, 325] width 93 height 22
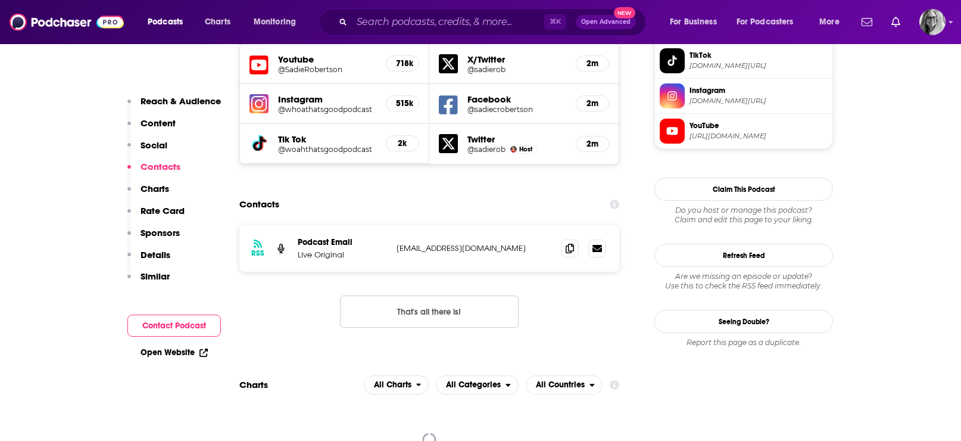
scroll to position [1109, 0]
click at [481, 242] on p "info@liveoriginal.com" at bounding box center [474, 247] width 155 height 10
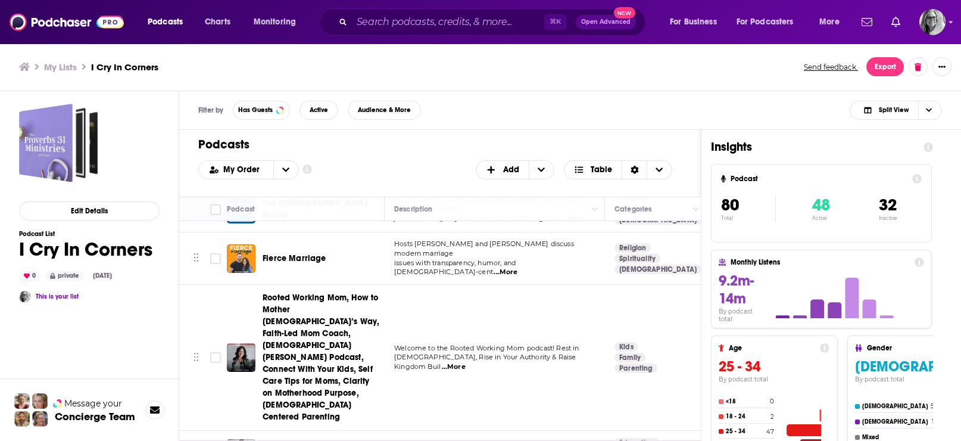
click at [535, 88] on div "My Lists I Cry In Corners Send feedback. Export" at bounding box center [480, 67] width 961 height 48
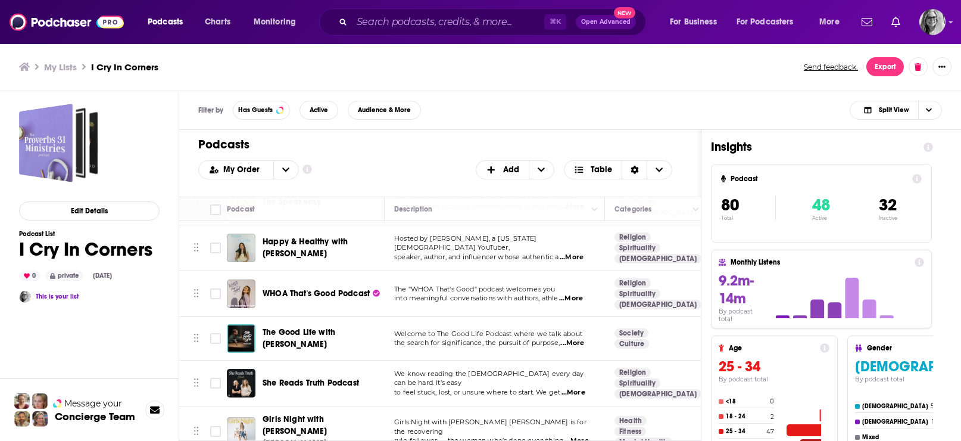
scroll to position [740, 0]
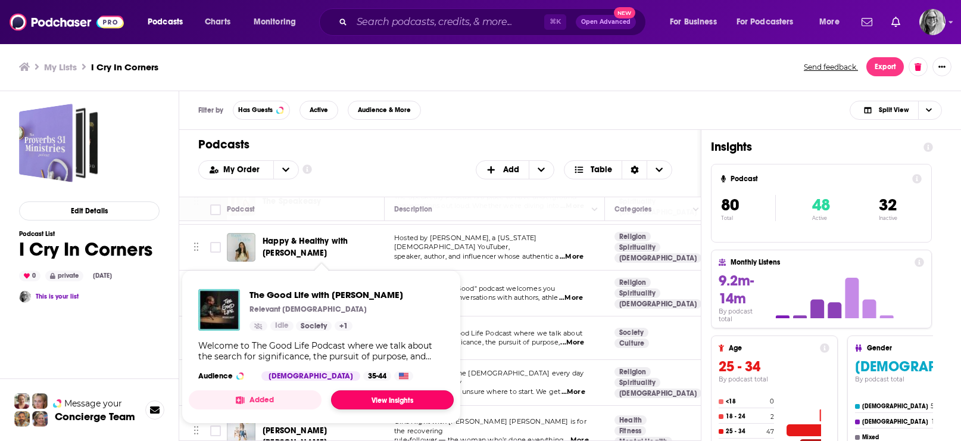
click at [386, 408] on link "View Insights" at bounding box center [392, 399] width 123 height 19
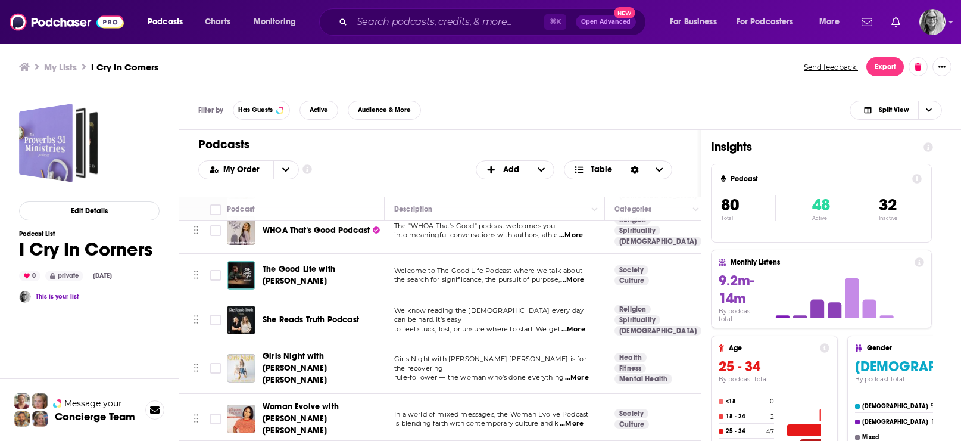
scroll to position [810, 0]
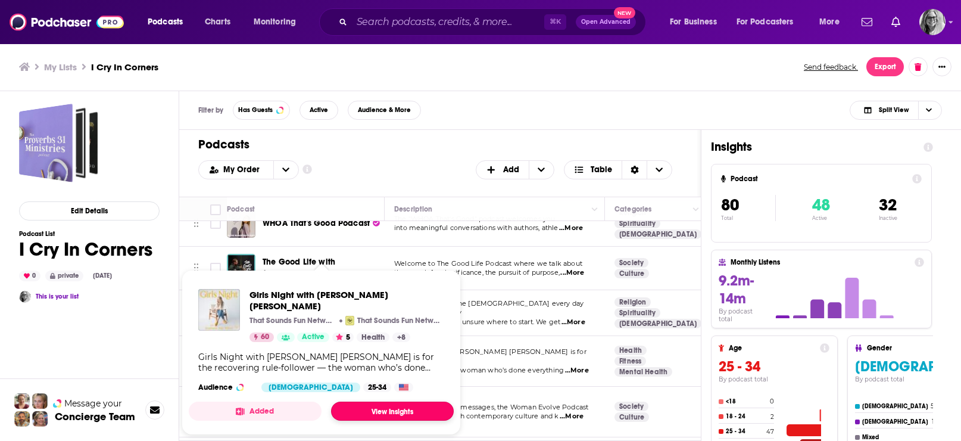
click at [385, 405] on link "View Insights" at bounding box center [392, 410] width 123 height 19
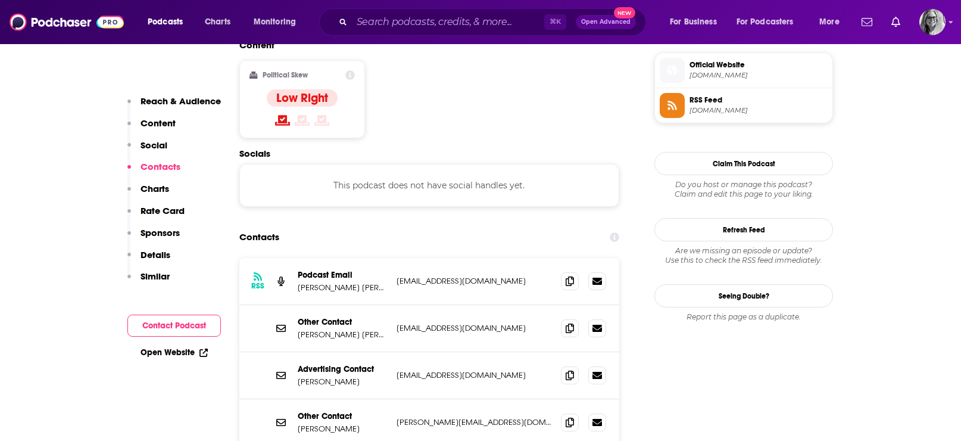
scroll to position [960, 0]
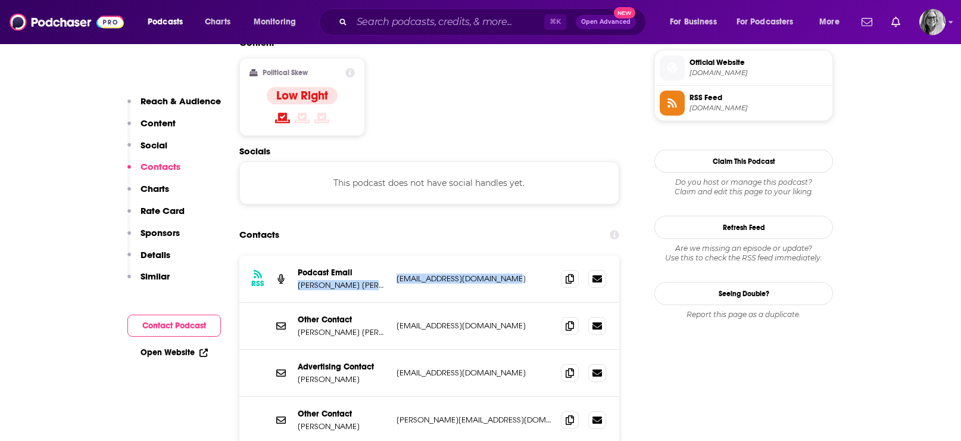
drag, startPoint x: 519, startPoint y: 226, endPoint x: 296, endPoint y: 238, distance: 223.0
click at [296, 255] on div "RSS Podcast Email Stephanie May Wilson thelipstickgospel@gmail.com thelipstickg…" at bounding box center [429, 278] width 380 height 47
copy div "Stephanie May Wilson thelipstickgospel@gmail.com"
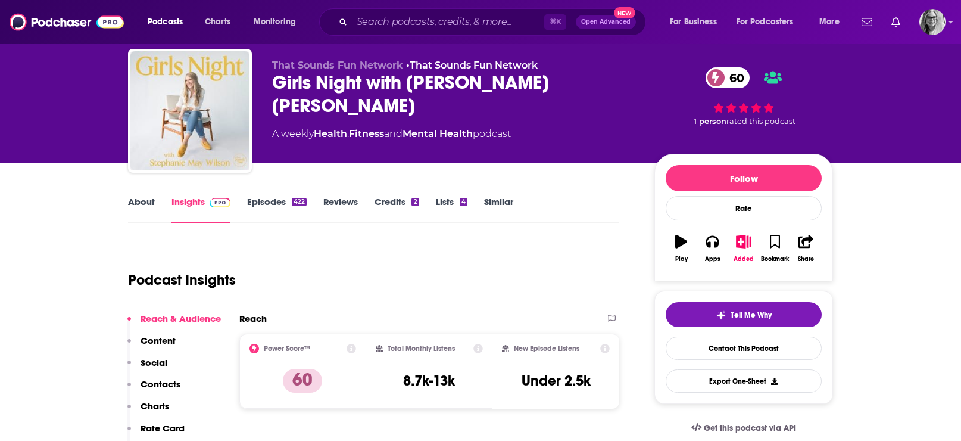
scroll to position [0, 0]
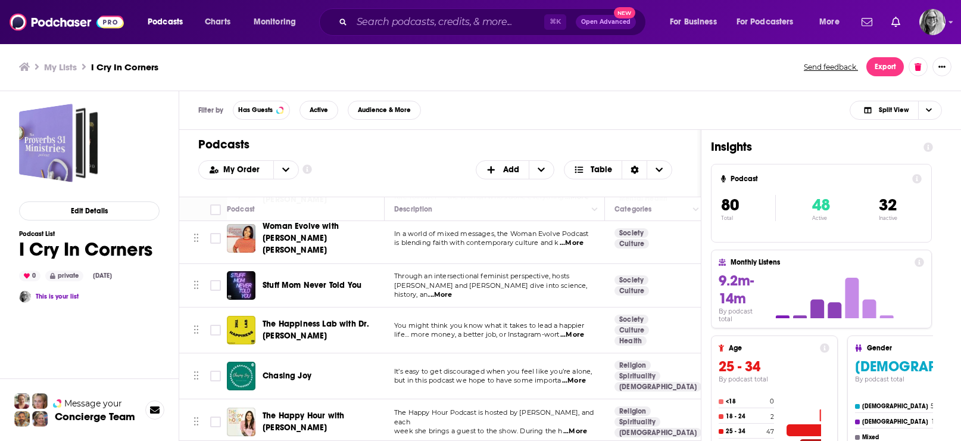
scroll to position [984, 0]
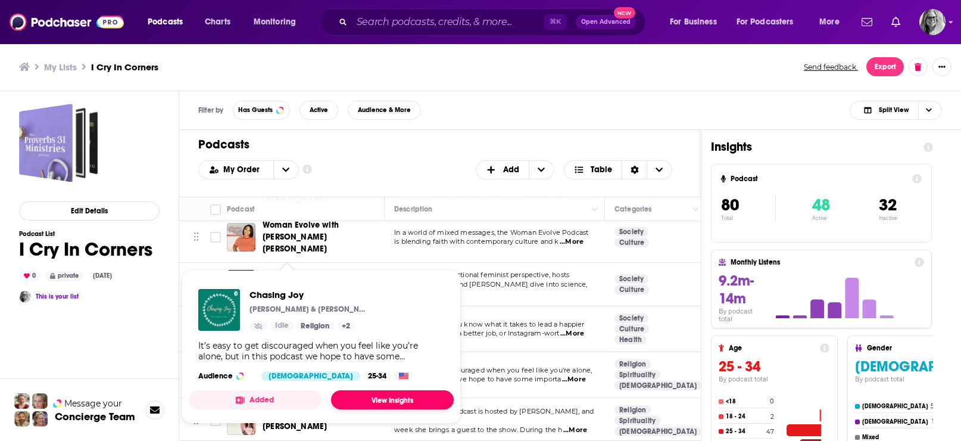
click at [397, 409] on link "View Insights" at bounding box center [392, 399] width 123 height 19
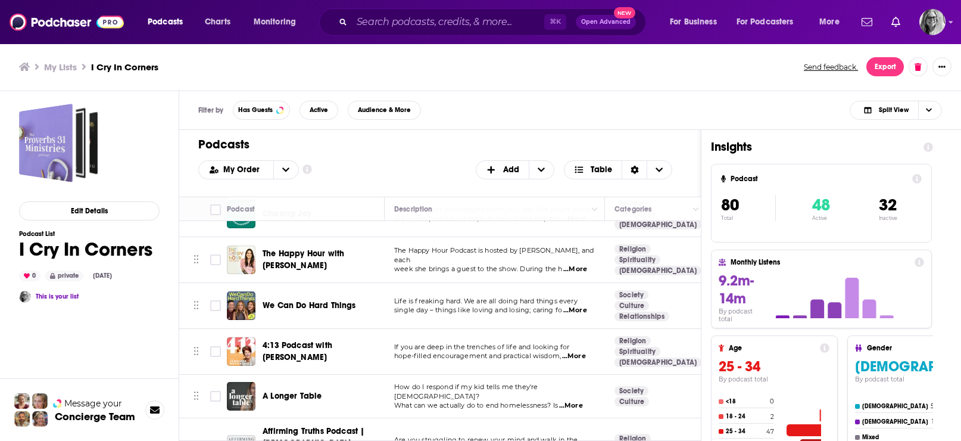
scroll to position [1147, 0]
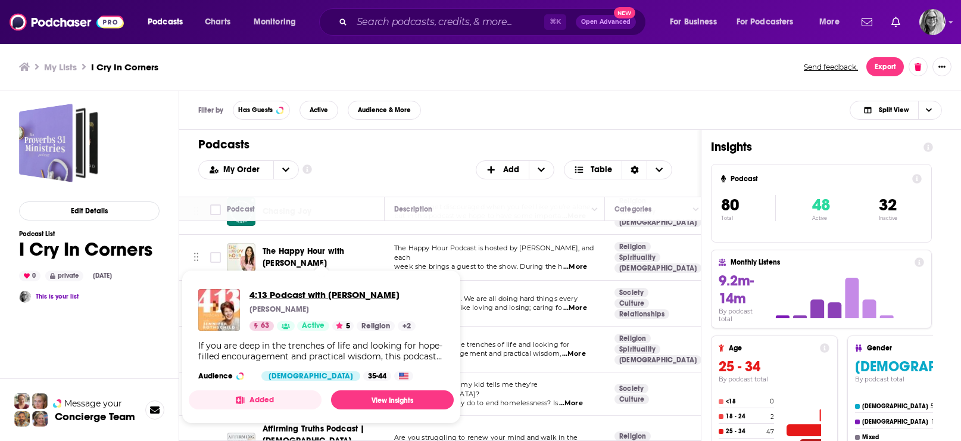
click at [310, 291] on span "4:13 Podcast with [PERSON_NAME]" at bounding box center [332, 294] width 166 height 11
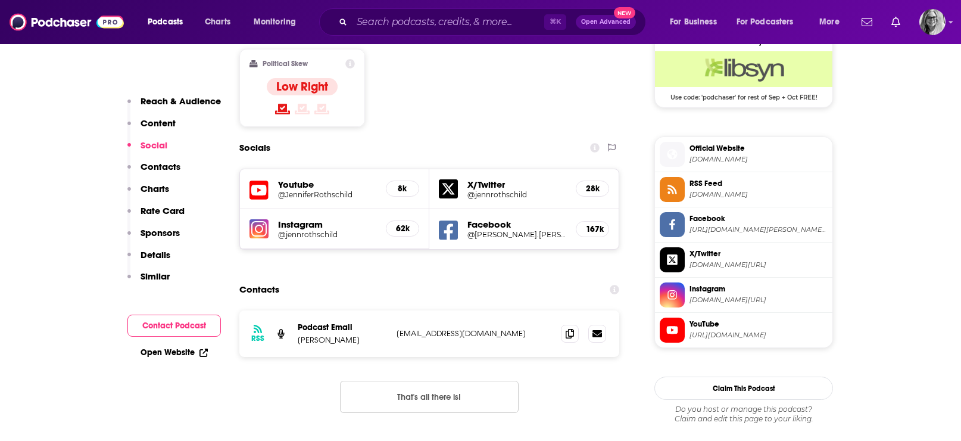
scroll to position [985, 0]
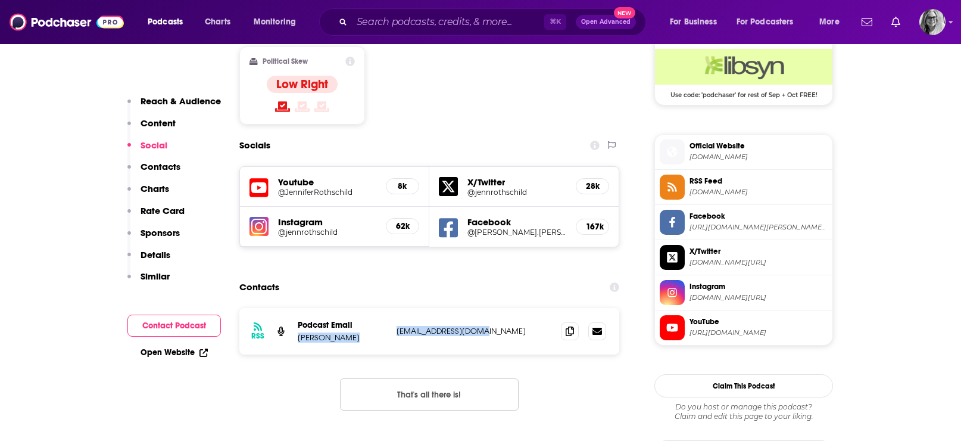
drag, startPoint x: 508, startPoint y: 304, endPoint x: 293, endPoint y: 308, distance: 215.0
click at [293, 308] on div "RSS Podcast Email Jennifer Rothschild 413podcast@gmail.com 413podcast@gmail.com" at bounding box center [429, 331] width 380 height 46
copy div "Jennifer Rothschild 413podcast@gmail.com"
click at [180, 352] on link "Open Website" at bounding box center [174, 352] width 67 height 10
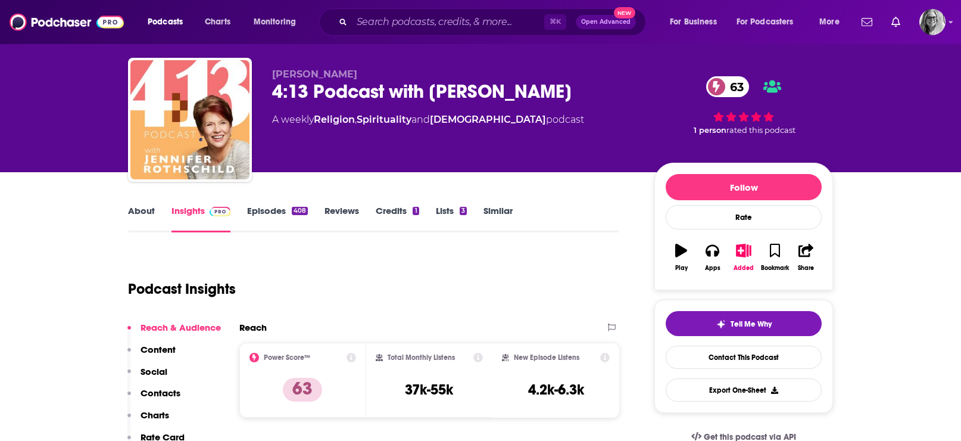
scroll to position [0, 0]
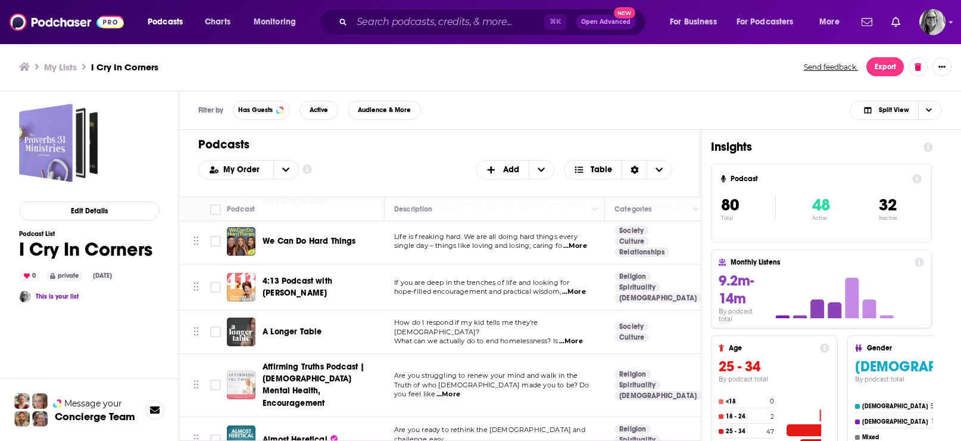
scroll to position [1210, 0]
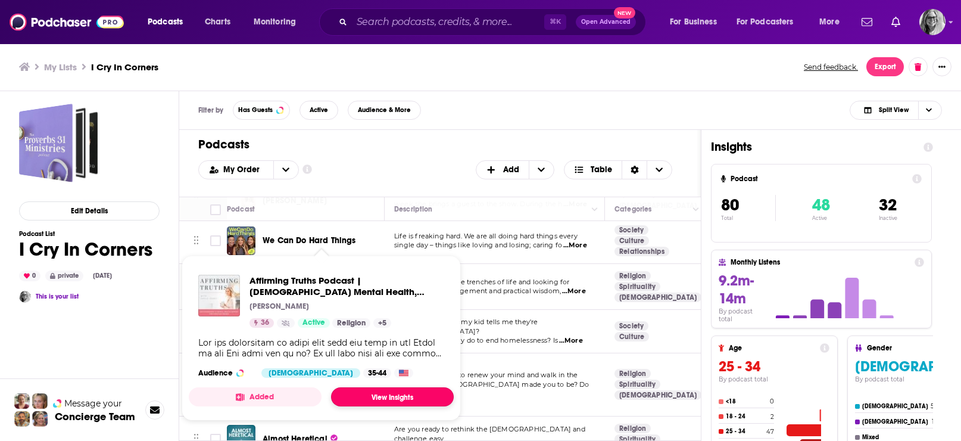
click at [386, 406] on link "View Insights" at bounding box center [392, 396] width 123 height 19
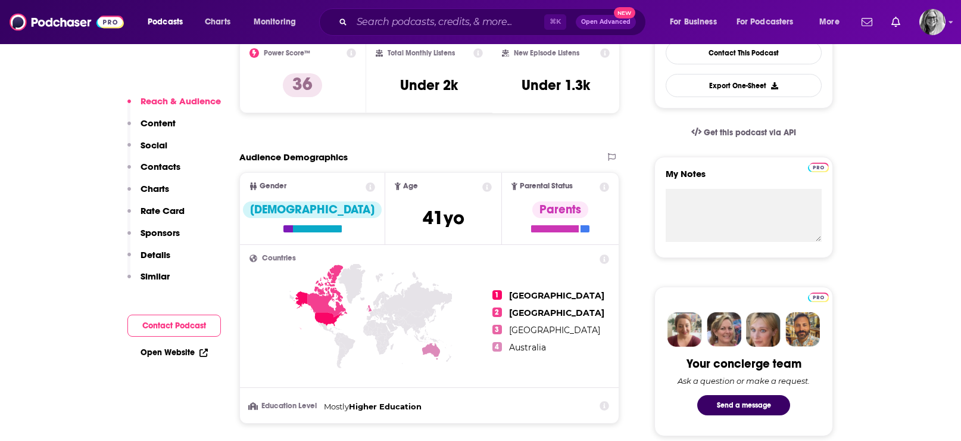
scroll to position [349, 0]
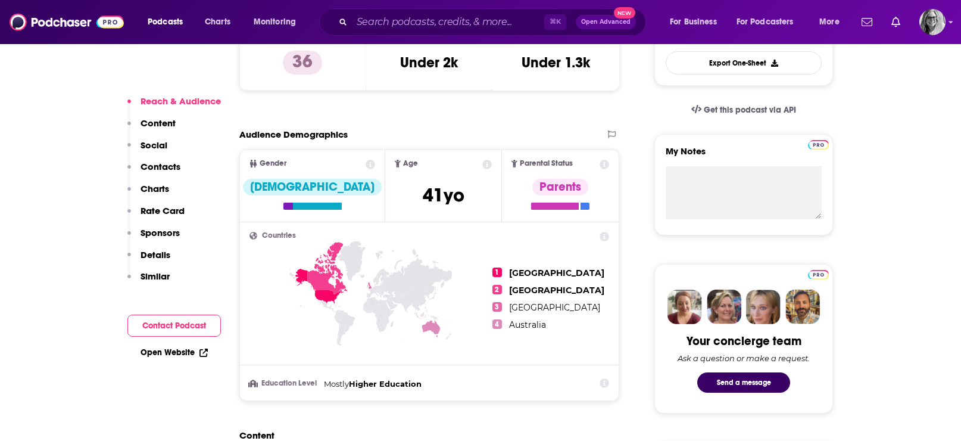
click at [179, 325] on button "Contact Podcast" at bounding box center [173, 325] width 93 height 22
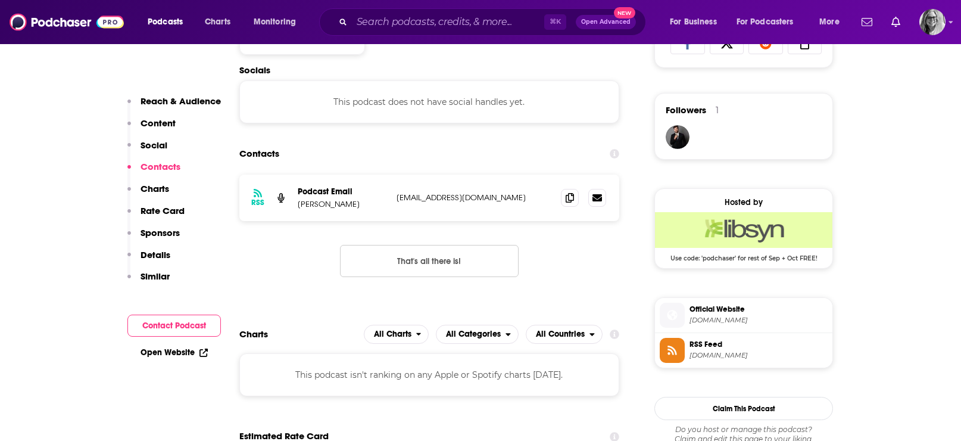
scroll to position [825, 0]
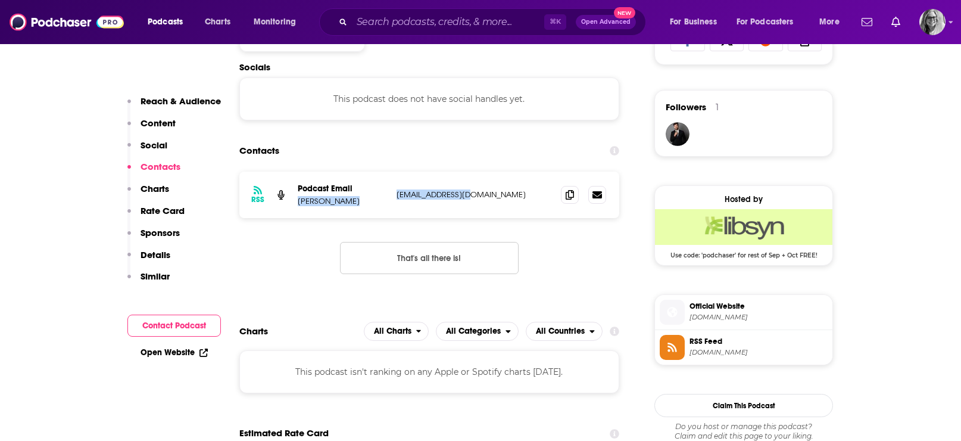
drag, startPoint x: 492, startPoint y: 225, endPoint x: 295, endPoint y: 232, distance: 197.2
click at [295, 218] on div "RSS Podcast Email Carla Arges cmsarges@yahoo.ca cmsarges@yahoo.ca" at bounding box center [429, 194] width 380 height 46
copy div "Carla Arges cmsarges@yahoo.ca"
click at [175, 351] on link "Open Website" at bounding box center [174, 352] width 67 height 10
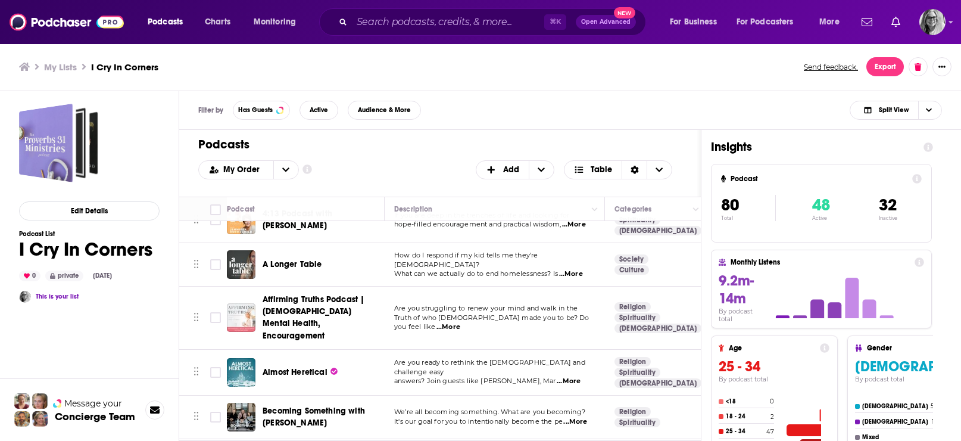
scroll to position [1279, 0]
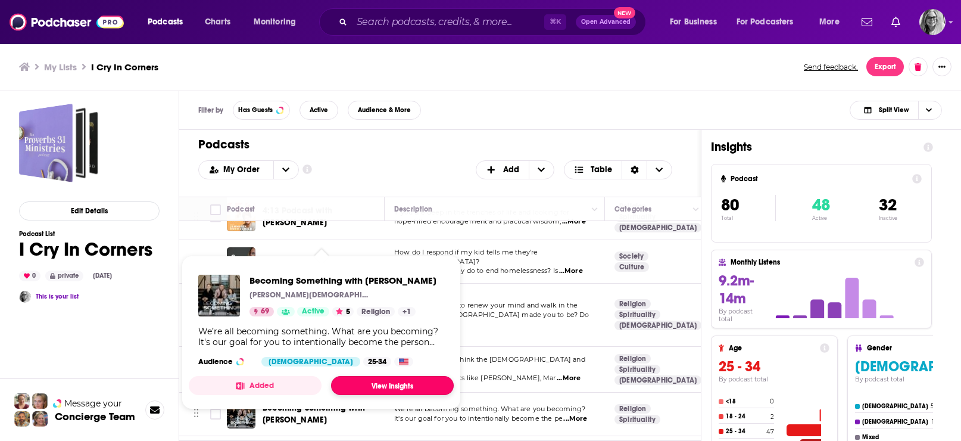
click at [385, 395] on link "View Insights" at bounding box center [392, 385] width 123 height 19
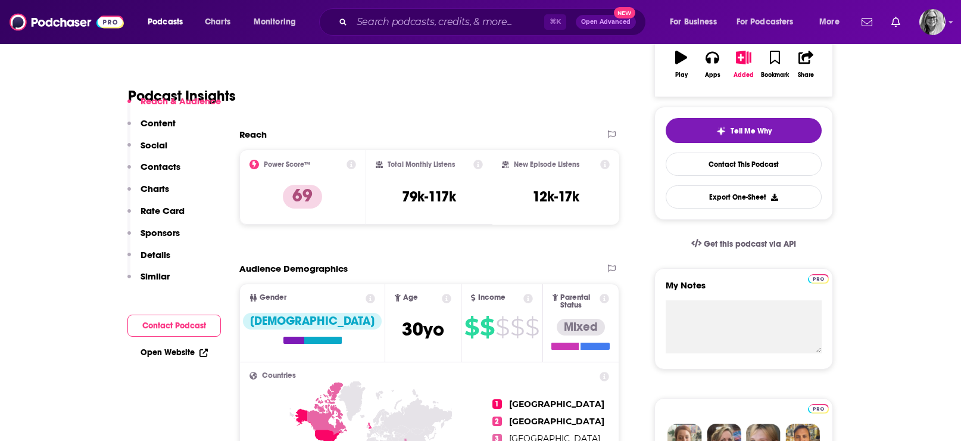
scroll to position [235, 0]
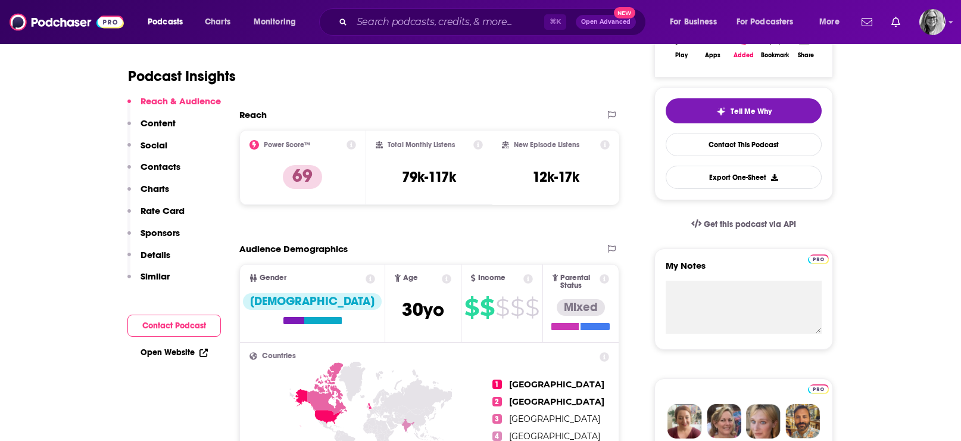
click at [161, 352] on link "Open Website" at bounding box center [174, 352] width 67 height 10
click at [170, 322] on button "Contact Podcast" at bounding box center [173, 325] width 93 height 22
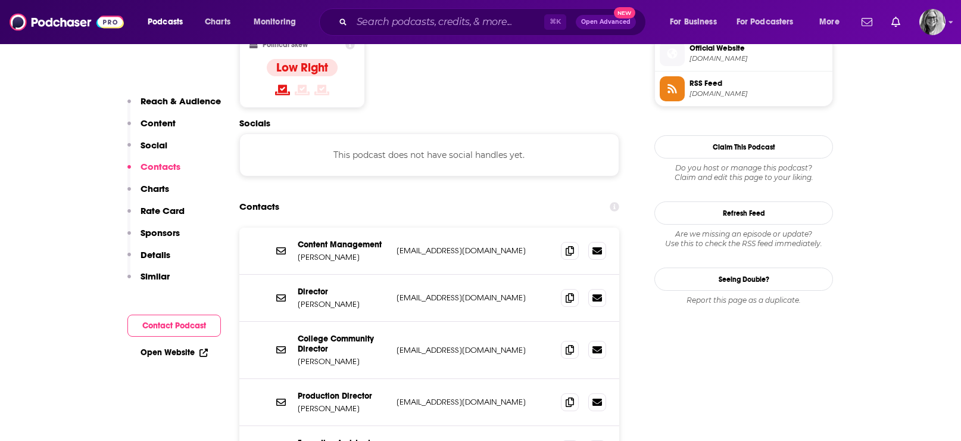
scroll to position [978, 0]
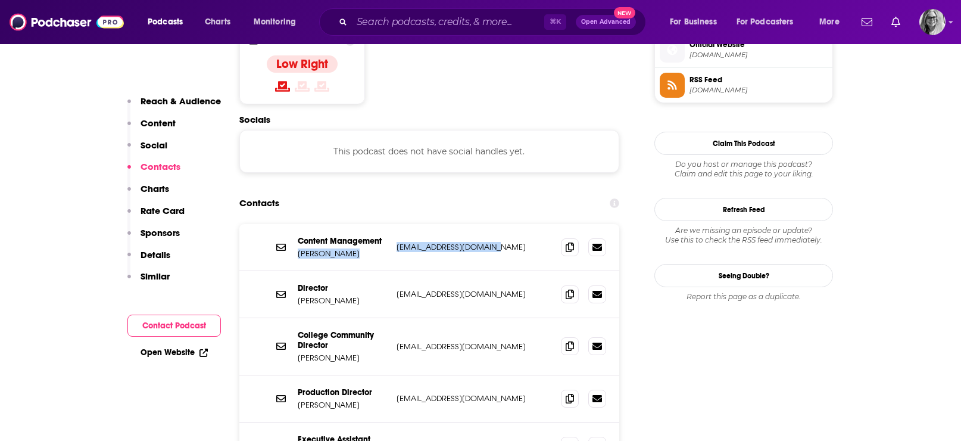
drag, startPoint x: 498, startPoint y: 226, endPoint x: 297, endPoint y: 233, distance: 201.3
click at [297, 233] on div "Content Management Rebecca Harris rharris@harriscreek.org rharris@harriscreek.o…" at bounding box center [429, 247] width 380 height 47
copy div "Rebecca Harris rharris@harriscreek.org"
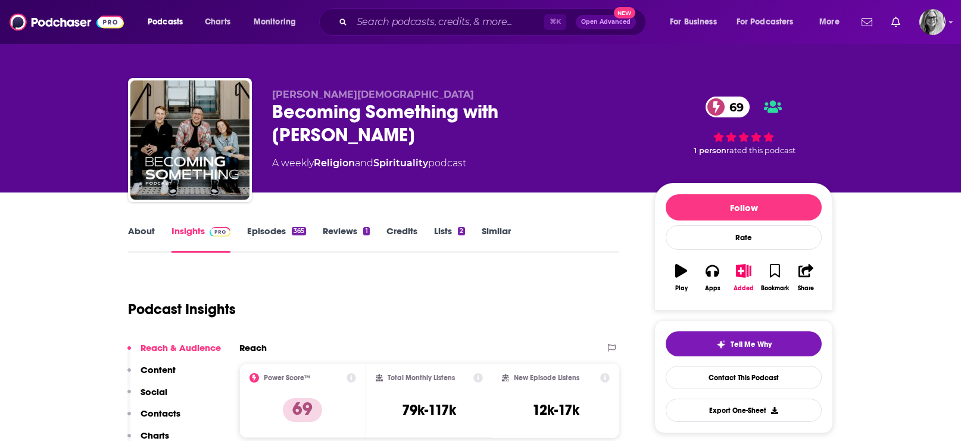
scroll to position [0, 0]
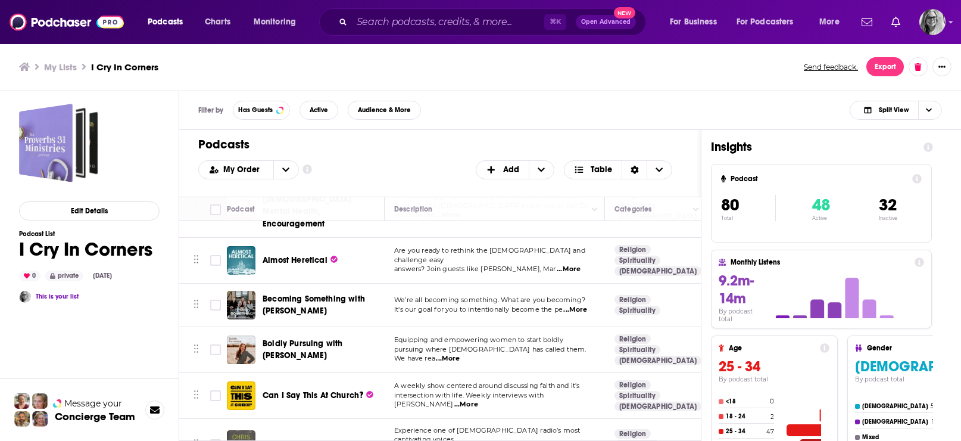
scroll to position [1390, 0]
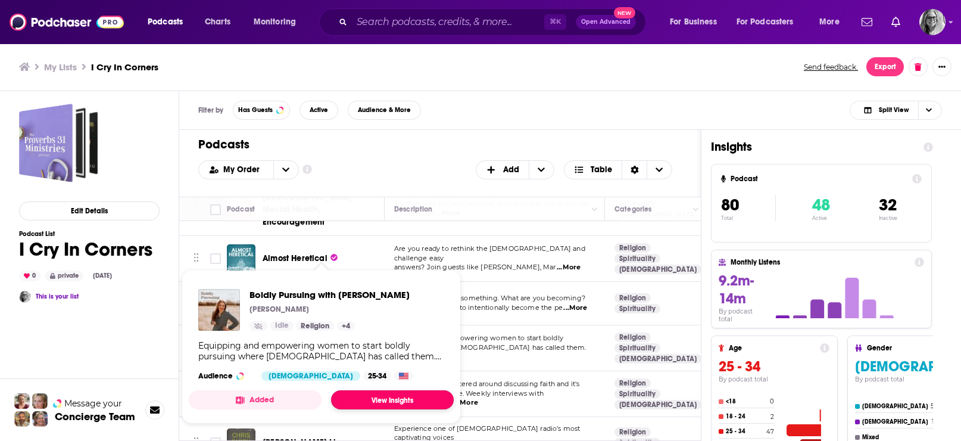
click at [359, 407] on link "View Insights" at bounding box center [392, 399] width 123 height 19
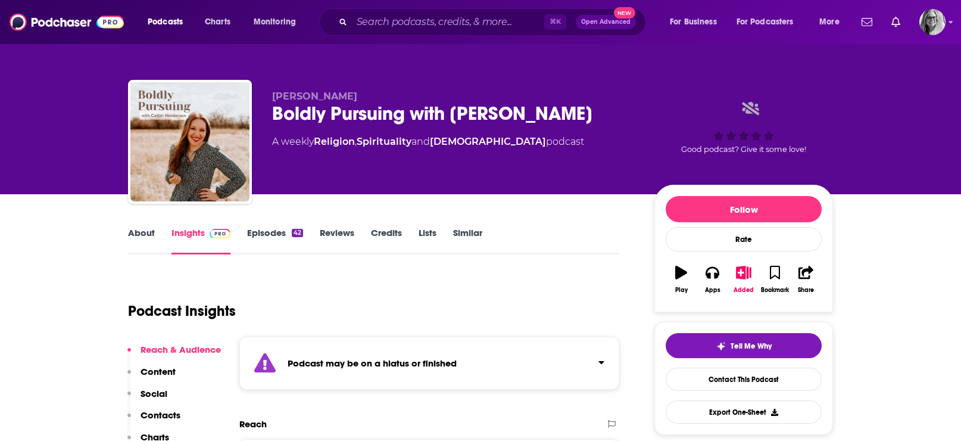
scroll to position [15, 0]
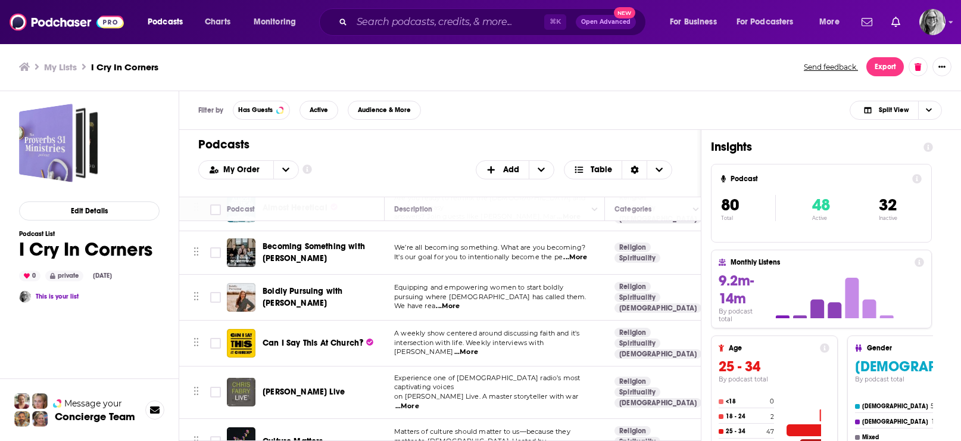
scroll to position [1441, 0]
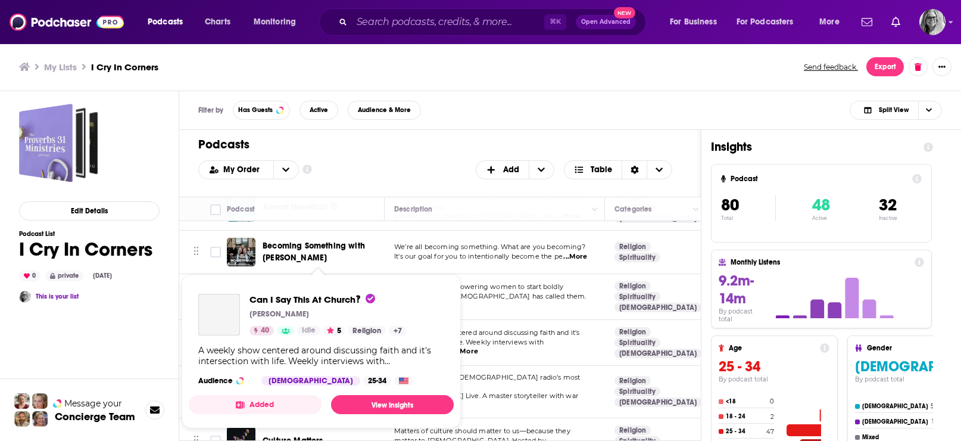
click at [324, 277] on span "Can I Say This At Church‽ Seth Price 40 Idle 5 Religion + 7 A weekly show cente…" at bounding box center [321, 351] width 265 height 154
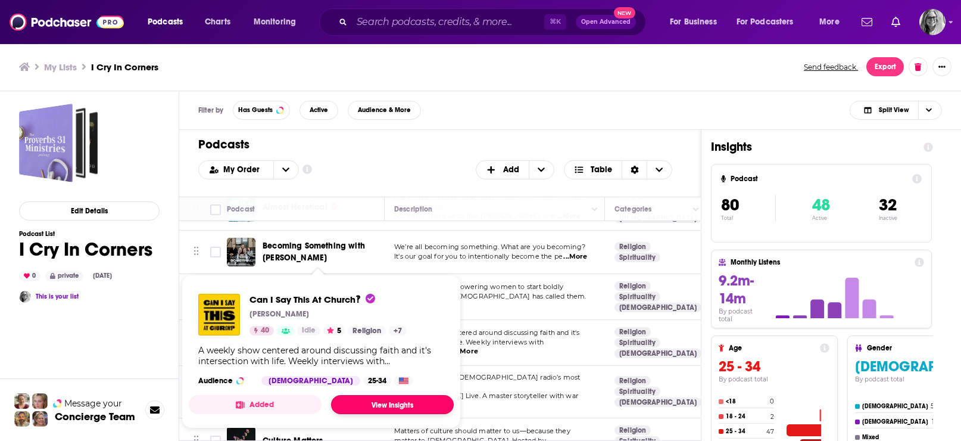
click at [374, 411] on link "View Insights" at bounding box center [392, 404] width 123 height 19
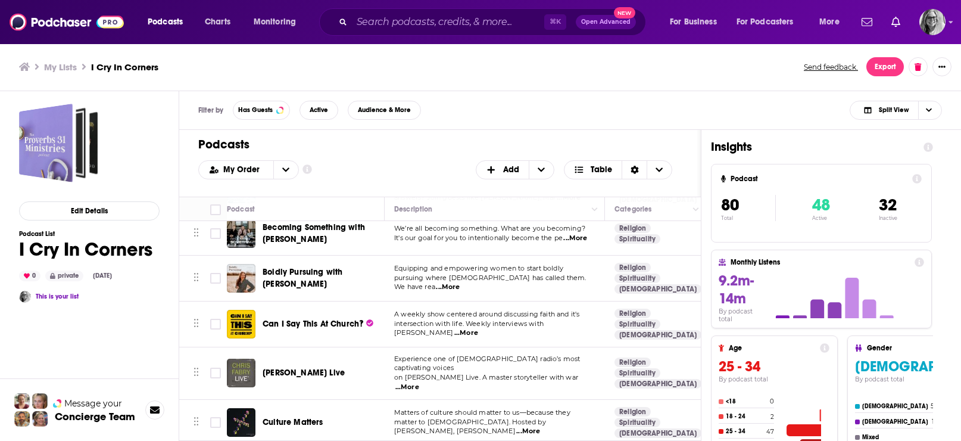
scroll to position [1476, 0]
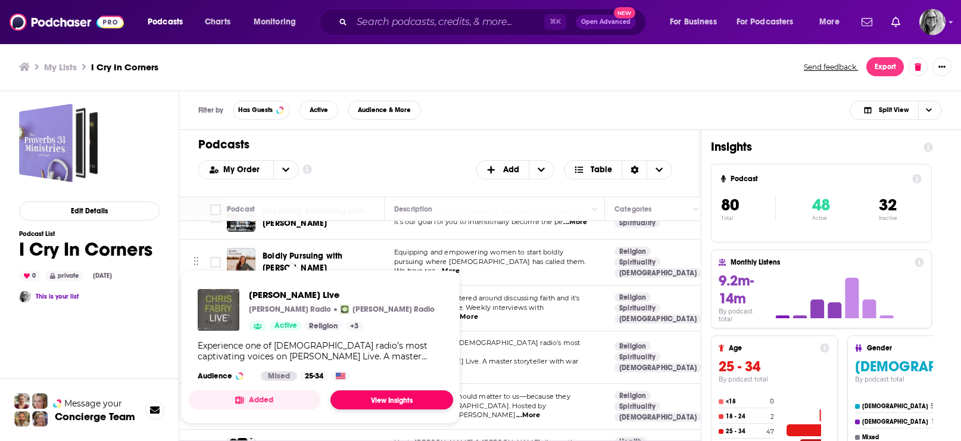
click at [385, 408] on link "View Insights" at bounding box center [391, 399] width 123 height 19
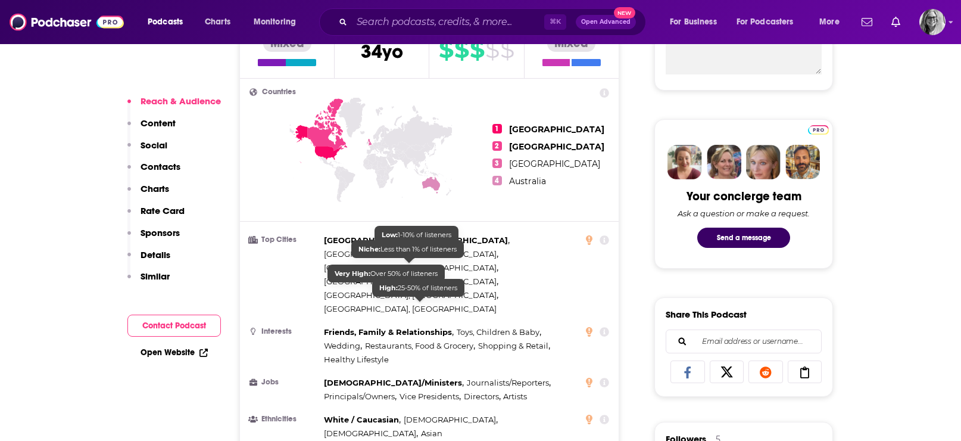
scroll to position [513, 0]
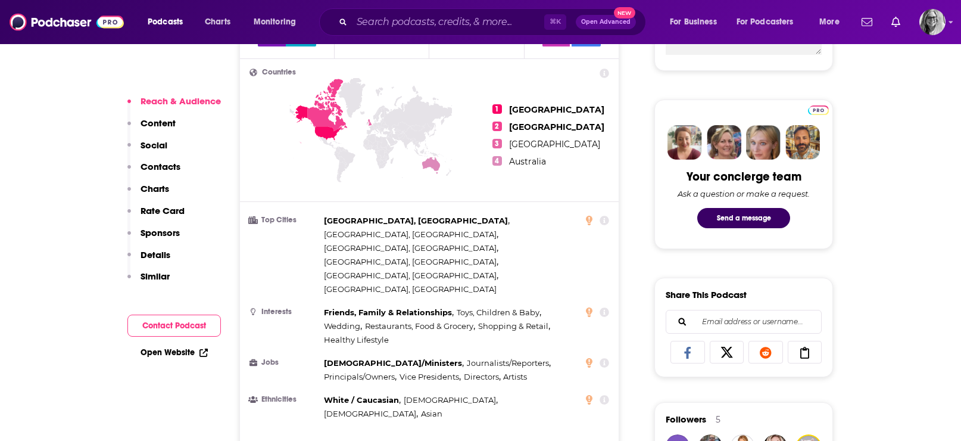
click at [198, 324] on button "Contact Podcast" at bounding box center [173, 325] width 93 height 22
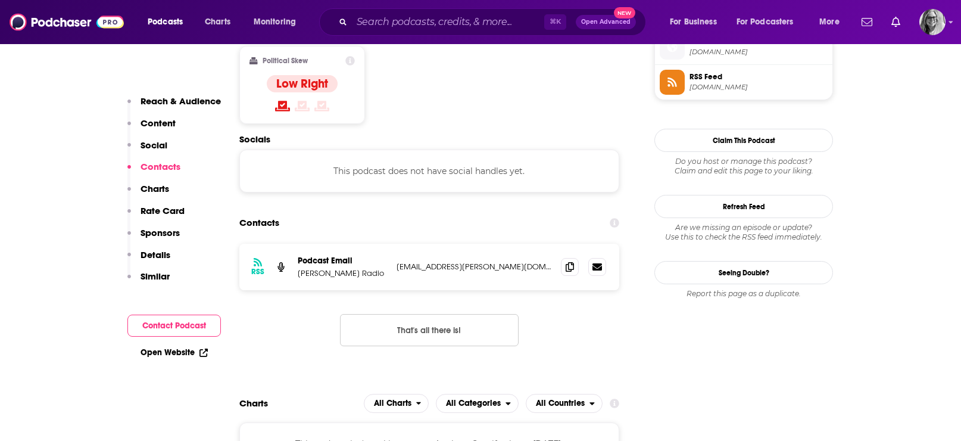
scroll to position [994, 0]
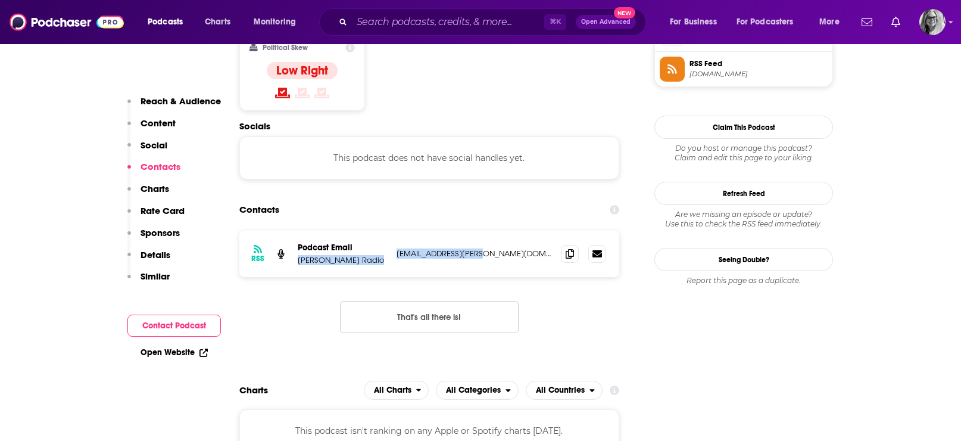
drag, startPoint x: 501, startPoint y: 224, endPoint x: 295, endPoint y: 235, distance: 206.2
click at [295, 235] on div "RSS Podcast Email Moody Radio mrpodcasts@moody.edu mrpodcasts@moody.edu" at bounding box center [429, 253] width 380 height 46
copy div "Moody Radio mrpodcasts@moody.edu"
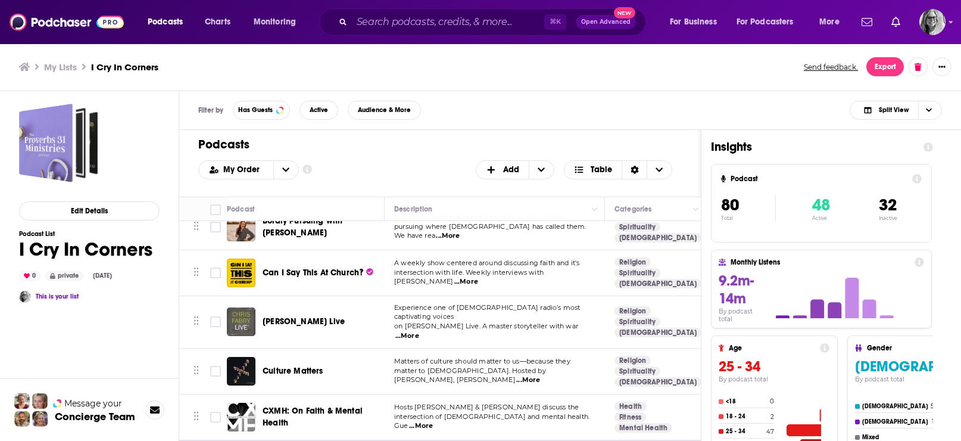
scroll to position [1513, 0]
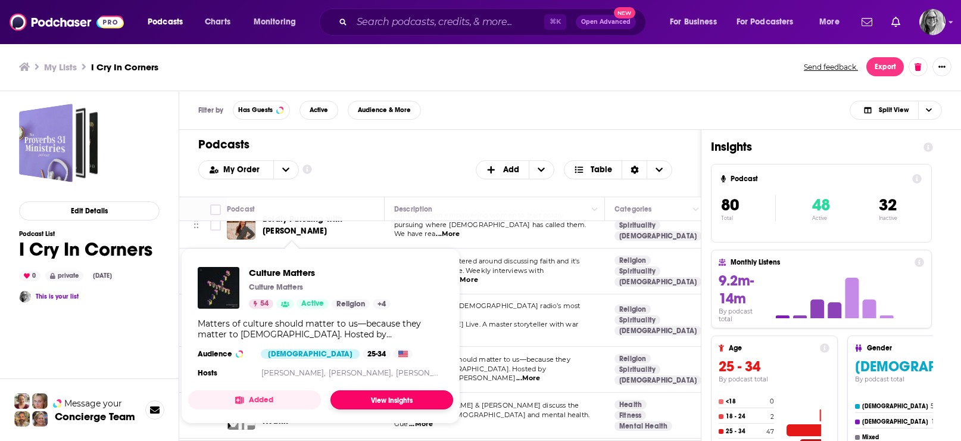
click at [381, 404] on link "View Insights" at bounding box center [391, 399] width 123 height 19
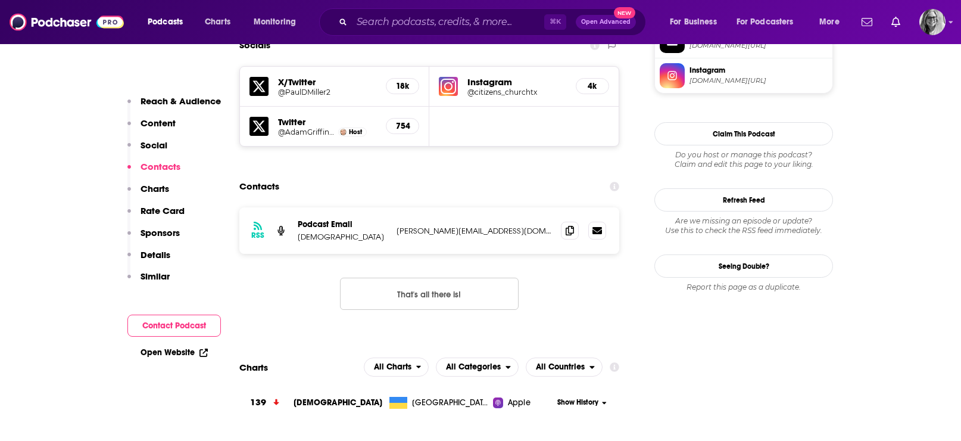
scroll to position [1038, 0]
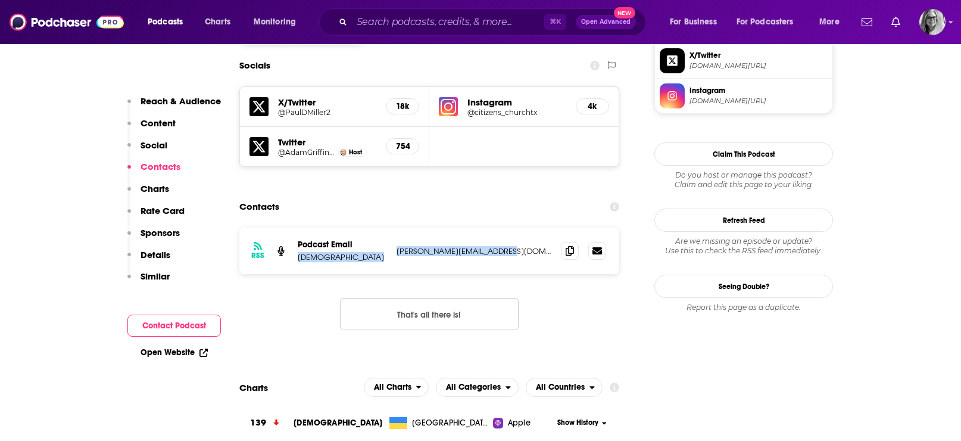
drag, startPoint x: 516, startPoint y: 249, endPoint x: 292, endPoint y: 257, distance: 223.4
click at [292, 257] on div "RSS Podcast Email Citizens Church chris+cc@thegoodpodcast.co chris+cc@thegoodpo…" at bounding box center [429, 250] width 380 height 46
copy div "Podcast Email Citizens Church chris+cc@thegoodpodcast.co"
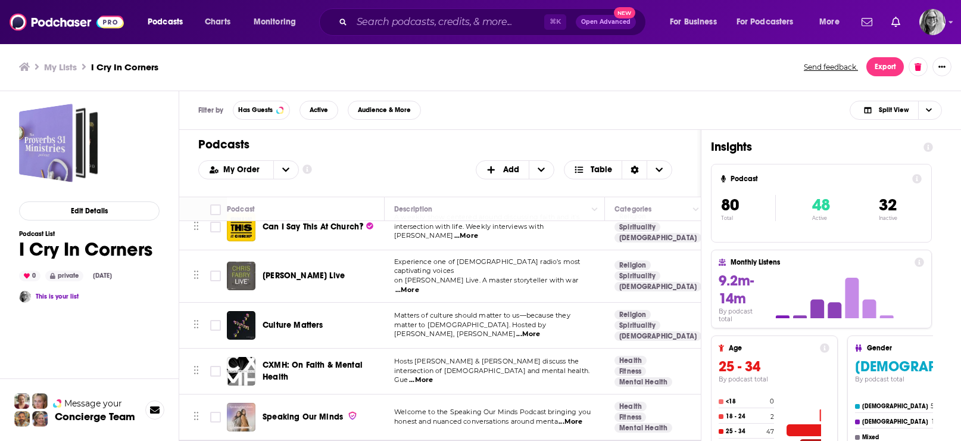
scroll to position [1559, 0]
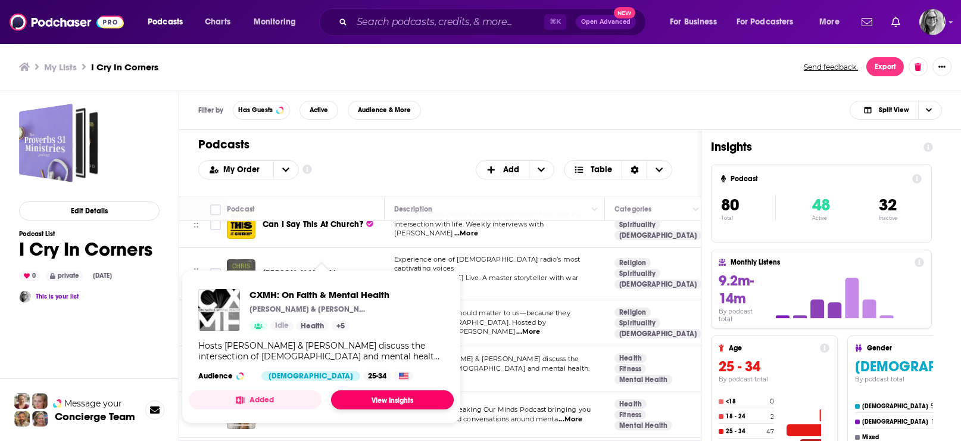
click at [398, 409] on link "View Insights" at bounding box center [392, 399] width 123 height 19
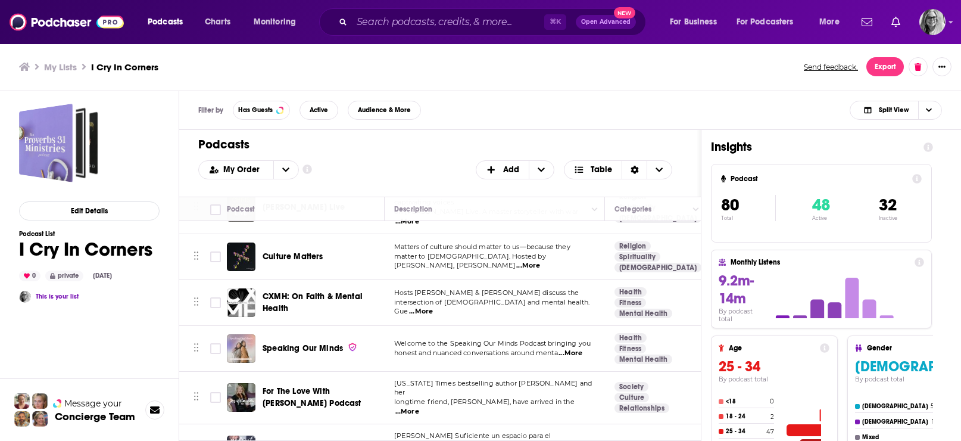
scroll to position [1627, 0]
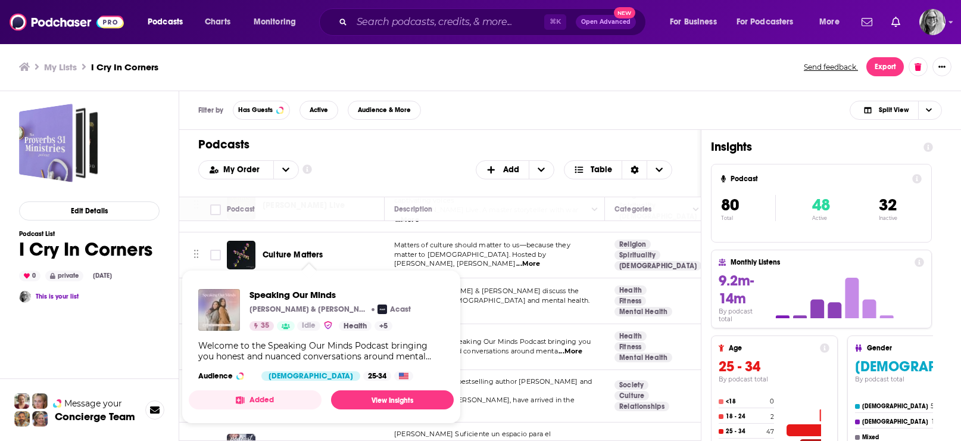
click at [311, 274] on span "Speaking Our Minds Brittney Moses & Ranela Kaligithi Acast 35 Idle Health + 5 W…" at bounding box center [321, 347] width 265 height 154
click at [374, 408] on link "View Insights" at bounding box center [392, 399] width 123 height 19
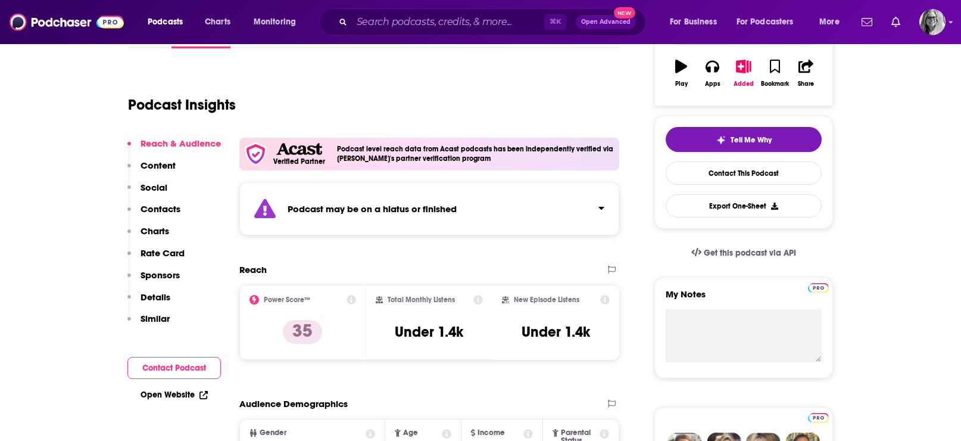
scroll to position [207, 0]
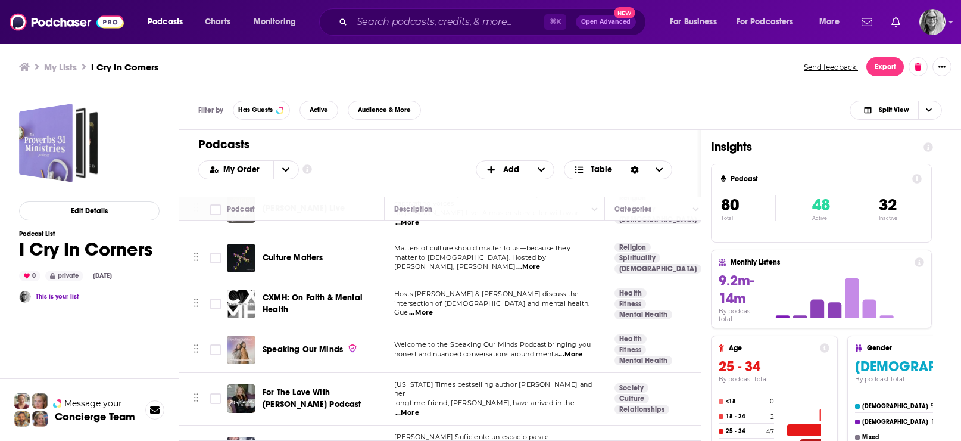
scroll to position [1627, 0]
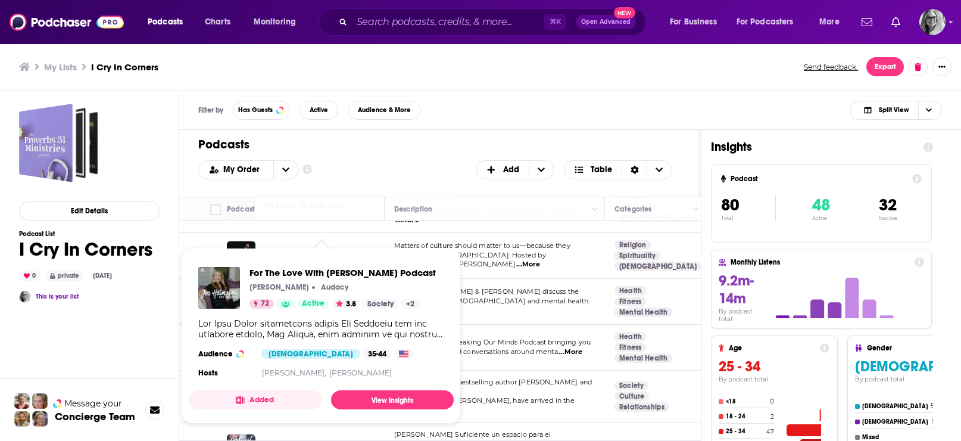
click at [323, 317] on div "For The Love With Jen Hatmaker Podcast Jen Hatmaker Audacy 72 Active 3.8 Societ…" at bounding box center [321, 323] width 265 height 133
click at [391, 406] on link "View Insights" at bounding box center [392, 399] width 123 height 19
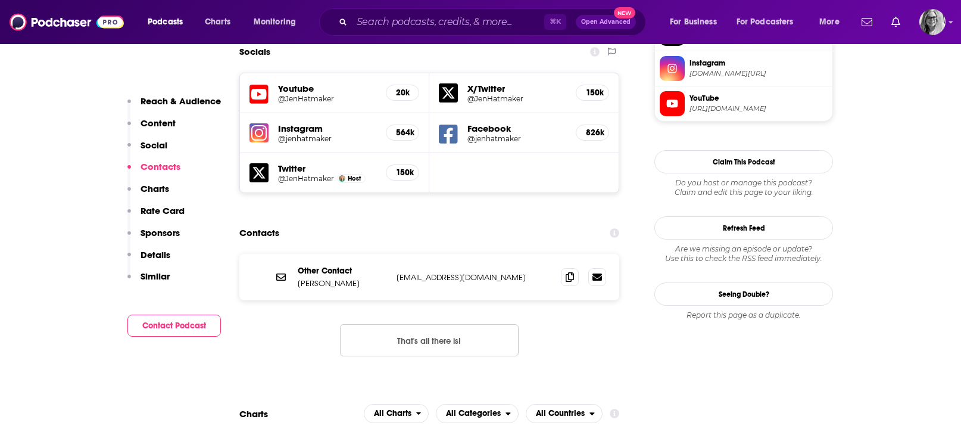
scroll to position [1071, 0]
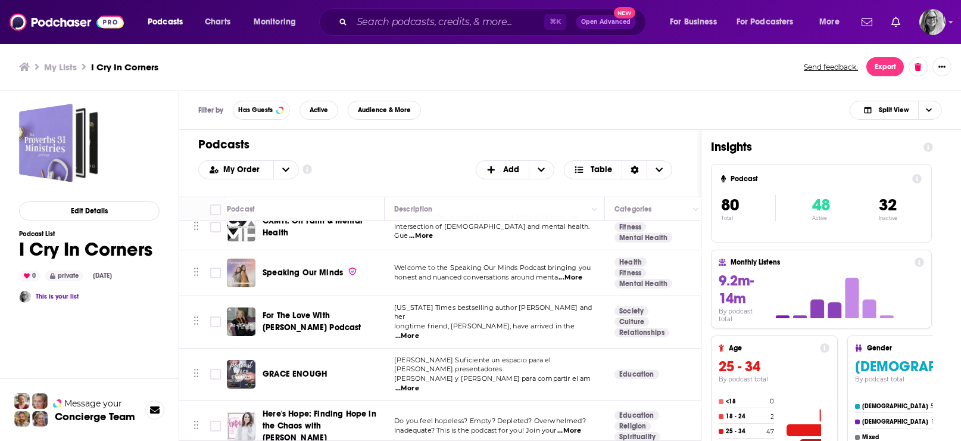
scroll to position [1702, 0]
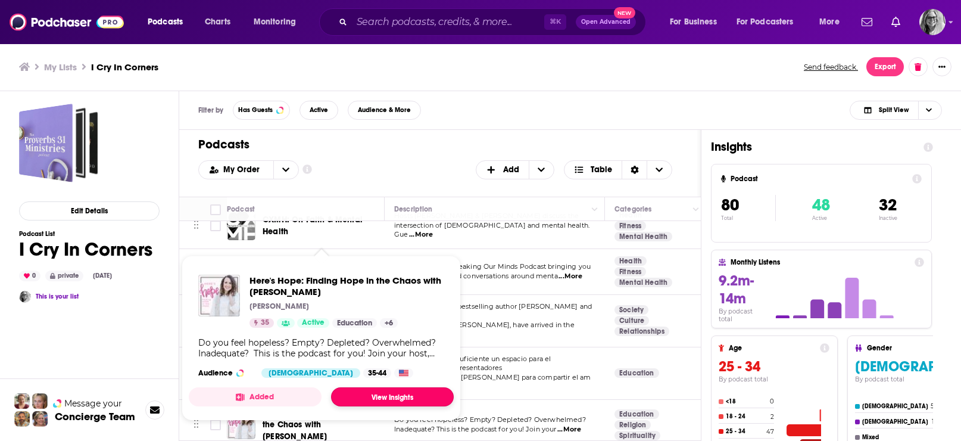
click at [389, 406] on link "View Insights" at bounding box center [392, 396] width 123 height 19
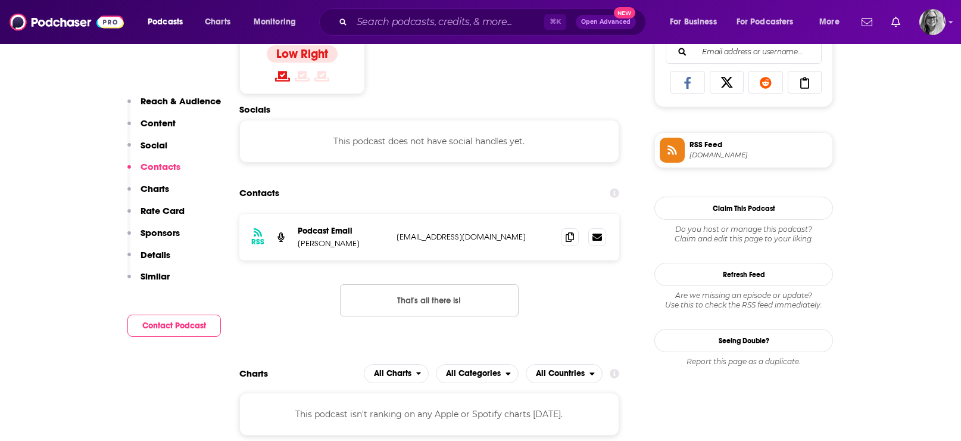
scroll to position [798, 0]
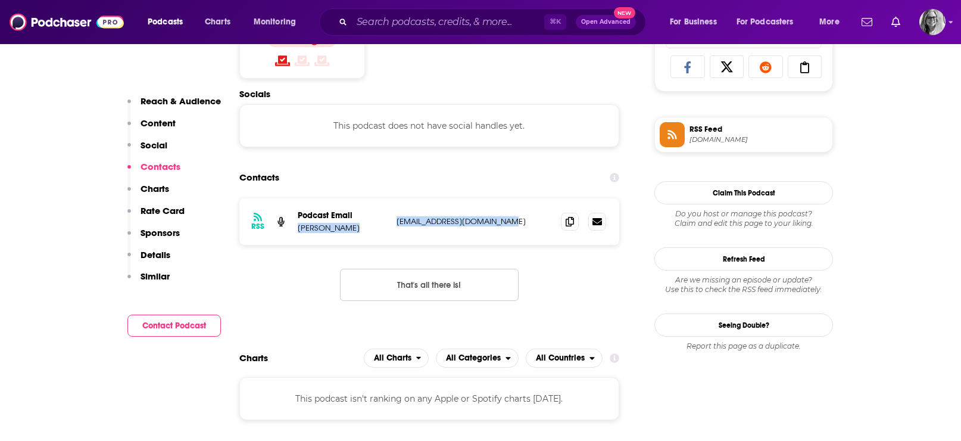
drag, startPoint x: 519, startPoint y: 251, endPoint x: 295, endPoint y: 258, distance: 223.4
click at [295, 245] on div "RSS Podcast Email Kasey Hope hereshopepodcast@gmail.com hereshopepodcast@gmail.…" at bounding box center [429, 221] width 380 height 46
copy div "Kasey Hope hereshopepodcast@gmail.com"
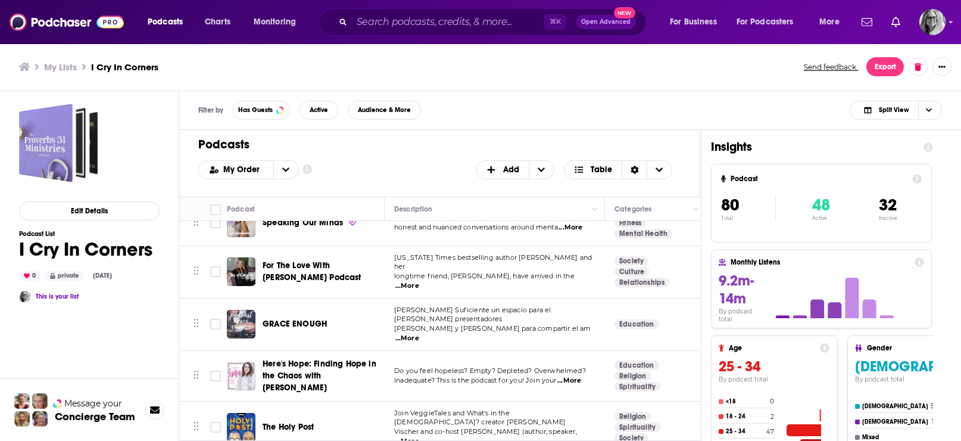
scroll to position [1763, 0]
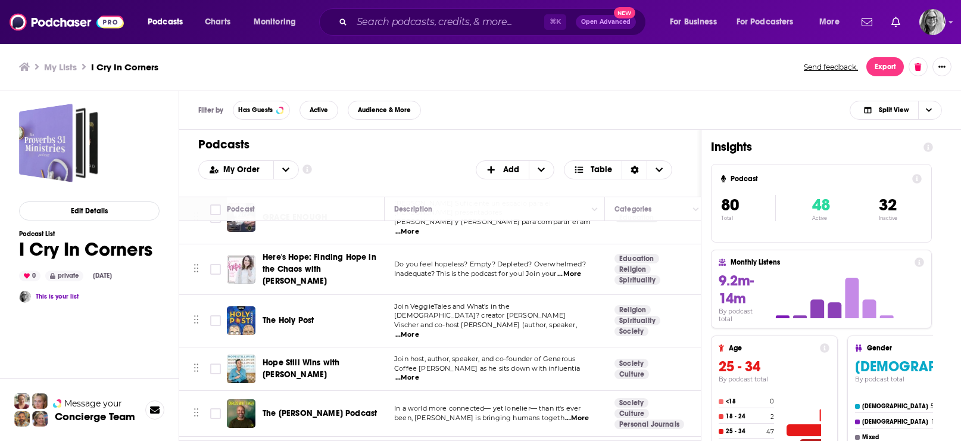
scroll to position [1860, 0]
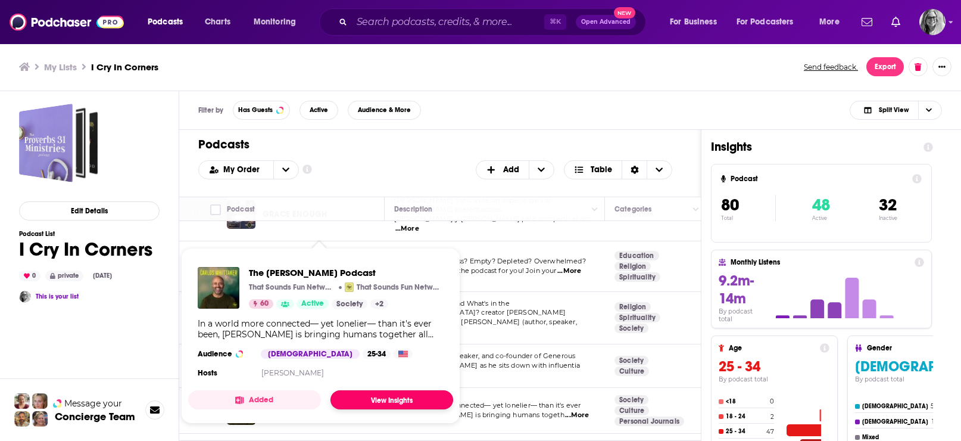
click at [374, 409] on link "View Insights" at bounding box center [391, 399] width 123 height 19
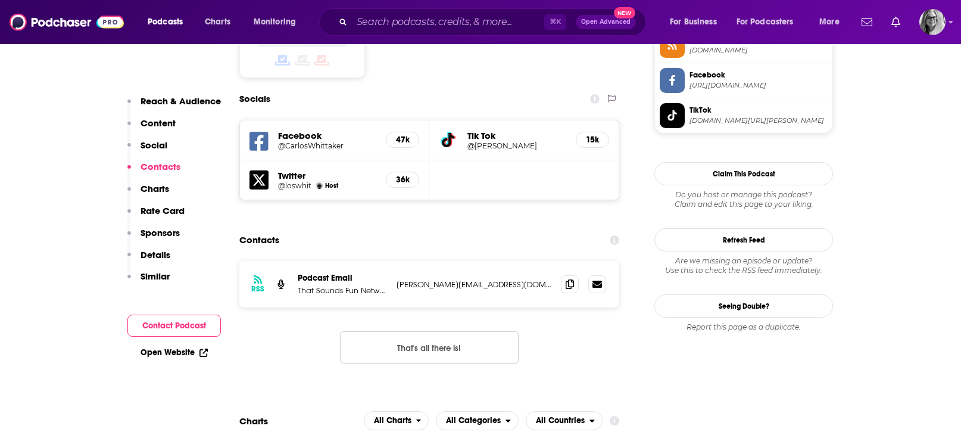
scroll to position [1022, 0]
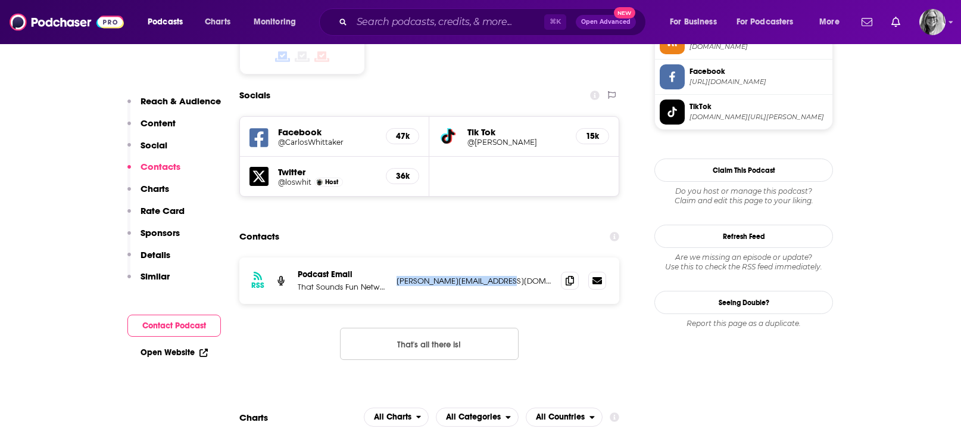
drag, startPoint x: 508, startPoint y: 251, endPoint x: 394, endPoint y: 248, distance: 114.9
click at [394, 257] on div "RSS Podcast Email That Sounds Fun Network carlos@carloswhittaker.com carlos@car…" at bounding box center [429, 280] width 380 height 46
copy p "carlos@carloswhittaker.com"
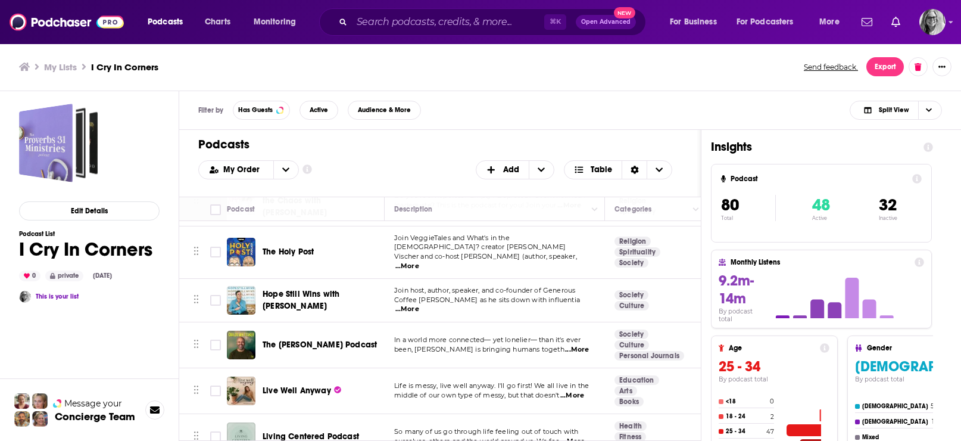
scroll to position [1927, 0]
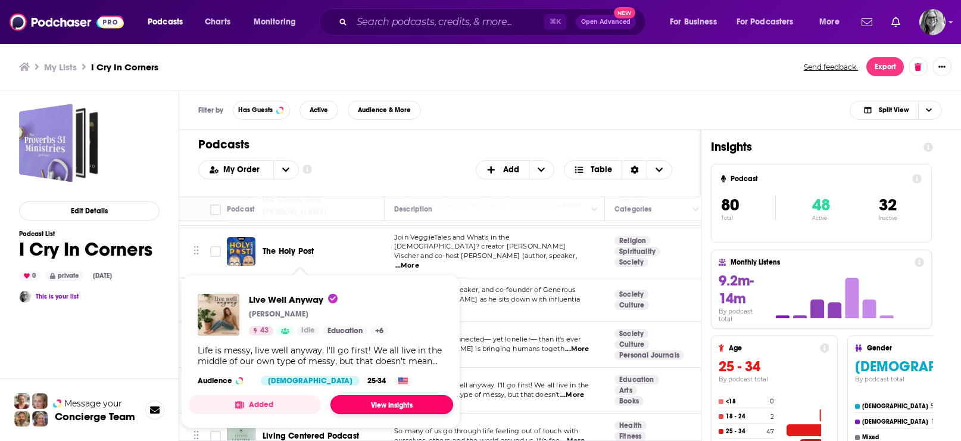
click at [370, 414] on link "View Insights" at bounding box center [391, 404] width 123 height 19
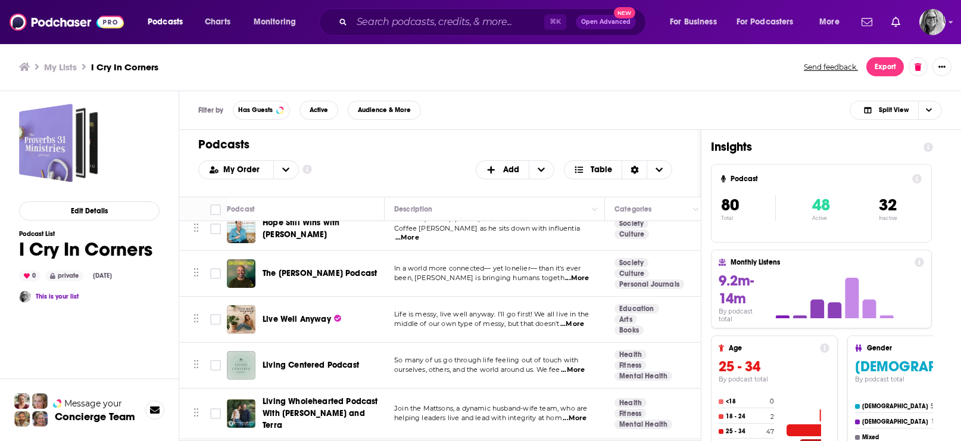
scroll to position [2000, 0]
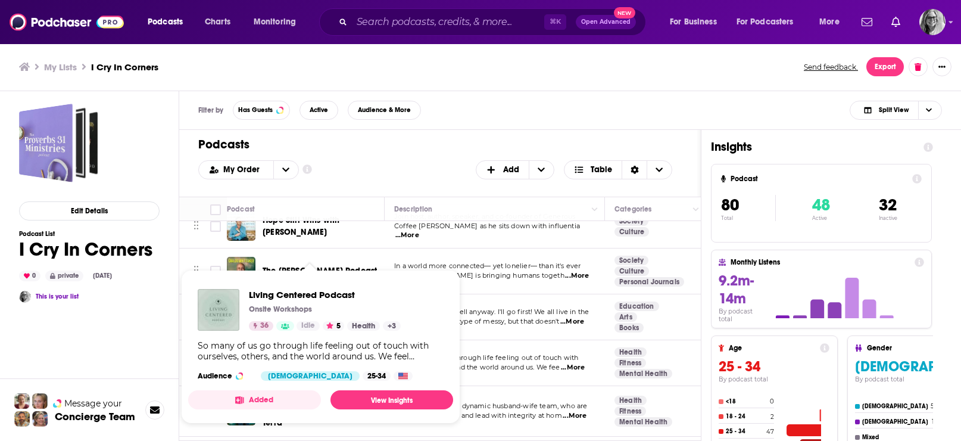
click at [336, 264] on span "Living Centered Podcast Onsite Workshops 36 Idle 5 Health + 3 So many of us go …" at bounding box center [320, 347] width 279 height 168
click at [374, 409] on link "View Insights" at bounding box center [391, 399] width 123 height 19
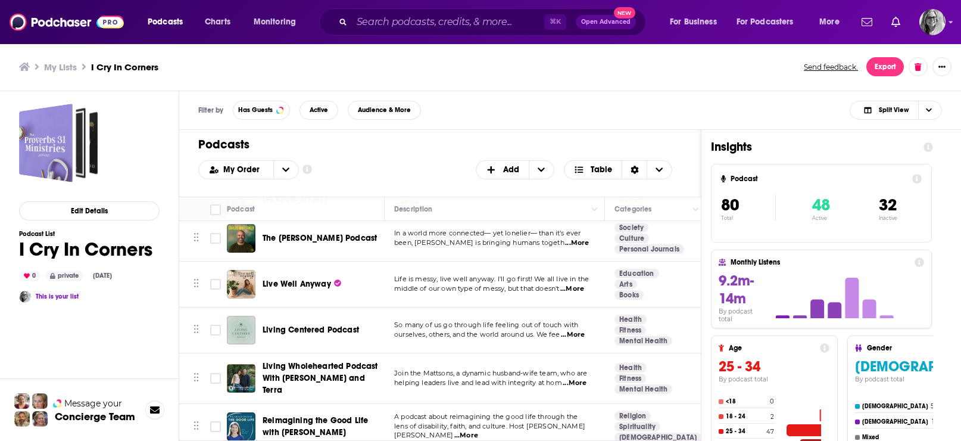
scroll to position [2036, 0]
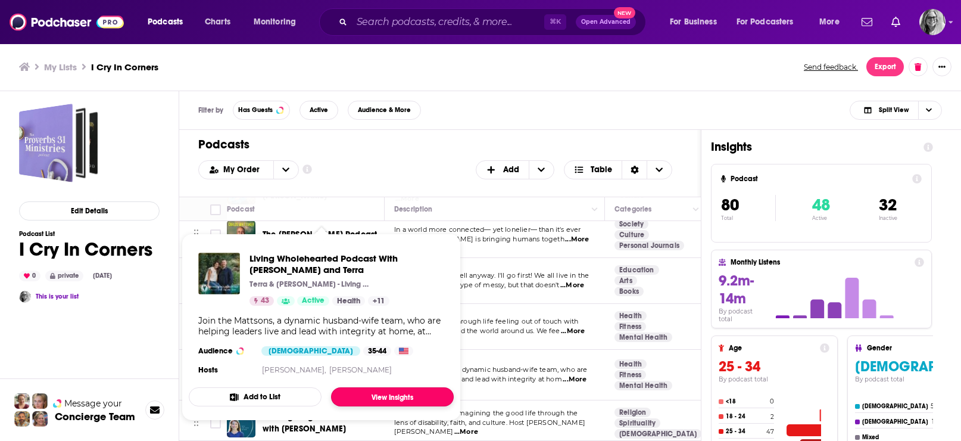
click at [373, 406] on link "View Insights" at bounding box center [392, 396] width 123 height 19
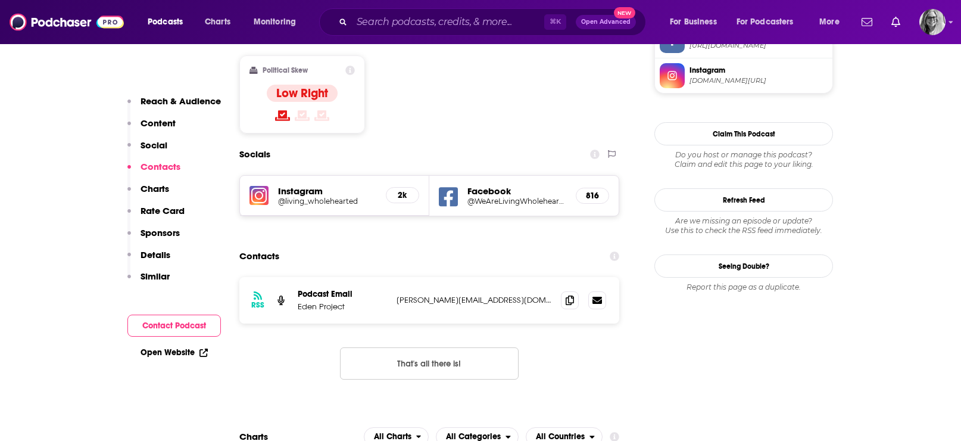
scroll to position [964, 0]
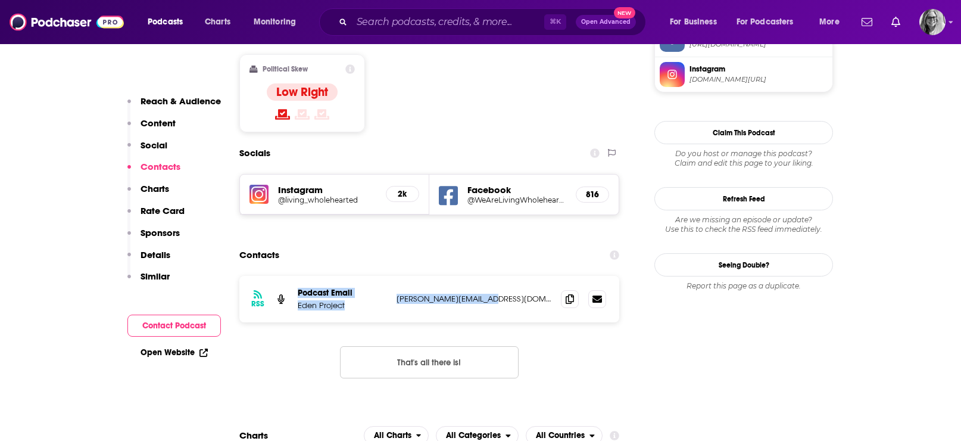
drag, startPoint x: 502, startPoint y: 280, endPoint x: 292, endPoint y: 288, distance: 210.3
click at [292, 288] on div "RSS Podcast Email Eden Project aaron@soundofarose.com aaron@soundofarose.com" at bounding box center [429, 299] width 380 height 46
click at [516, 299] on div "RSS Podcast Email Eden Project aaron@soundofarose.com aaron@soundofarose.com" at bounding box center [429, 299] width 380 height 46
drag, startPoint x: 508, startPoint y: 281, endPoint x: 295, endPoint y: 288, distance: 212.6
click at [295, 288] on div "RSS Podcast Email Eden Project aaron@soundofarose.com aaron@soundofarose.com" at bounding box center [429, 299] width 380 height 46
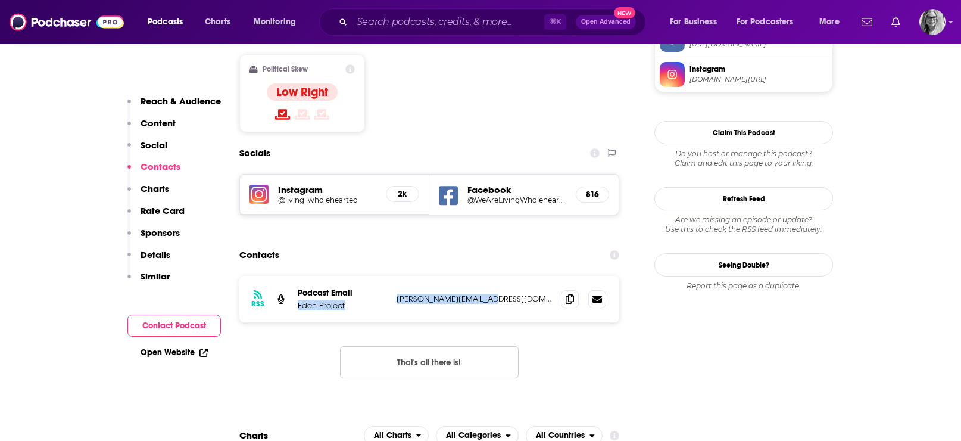
copy div "Eden Project aaron@soundofarose.com"
click at [165, 348] on link "Open Website" at bounding box center [174, 352] width 67 height 10
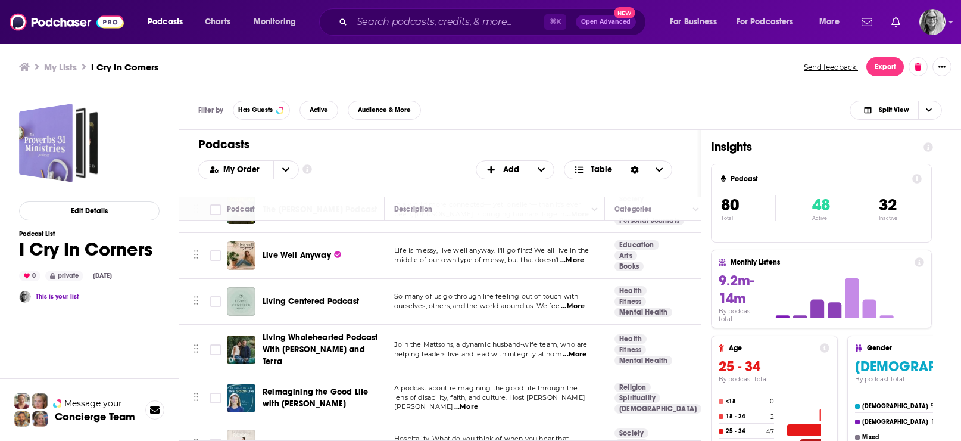
scroll to position [2062, 0]
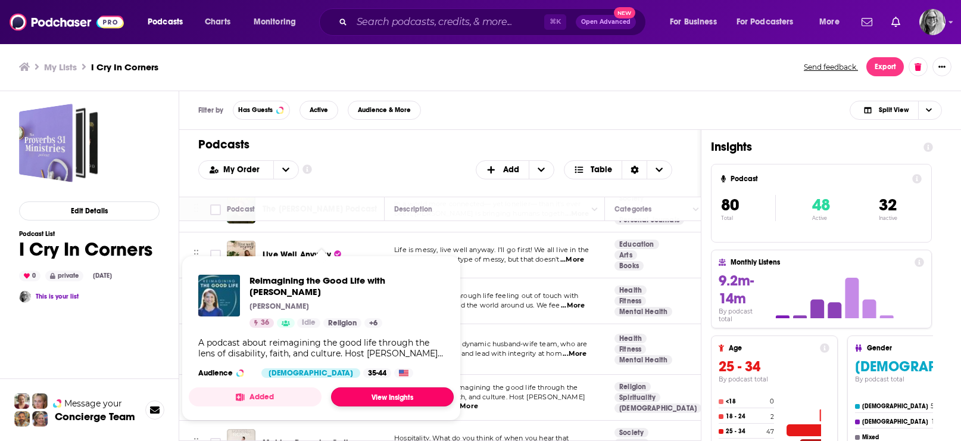
click at [399, 406] on link "View Insights" at bounding box center [392, 396] width 123 height 19
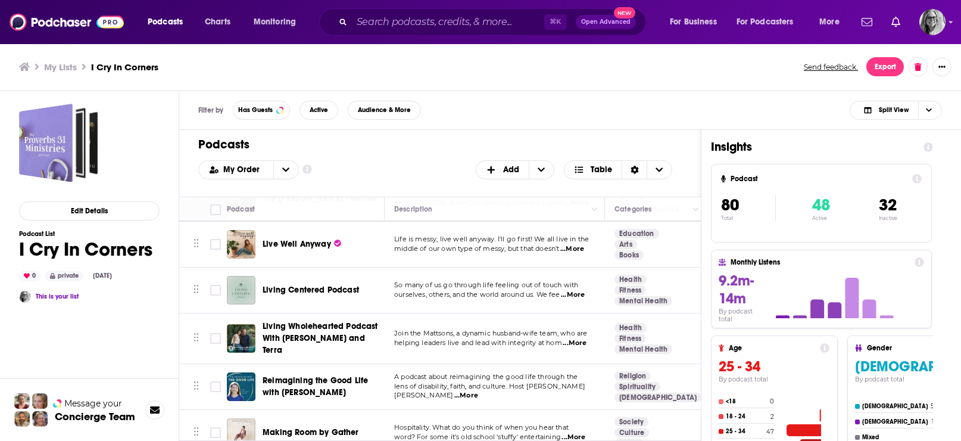
scroll to position [2073, 0]
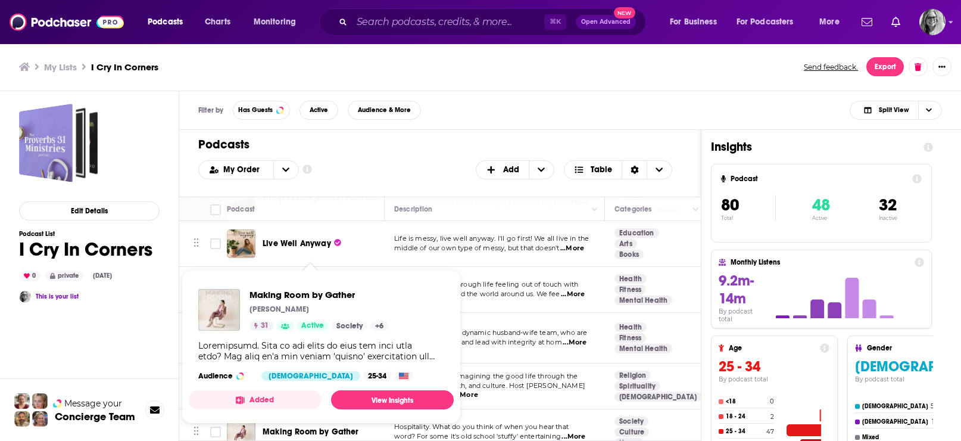
click at [295, 327] on div "31 Active" at bounding box center [288, 326] width 79 height 10
click at [380, 409] on link "View Insights" at bounding box center [392, 399] width 123 height 19
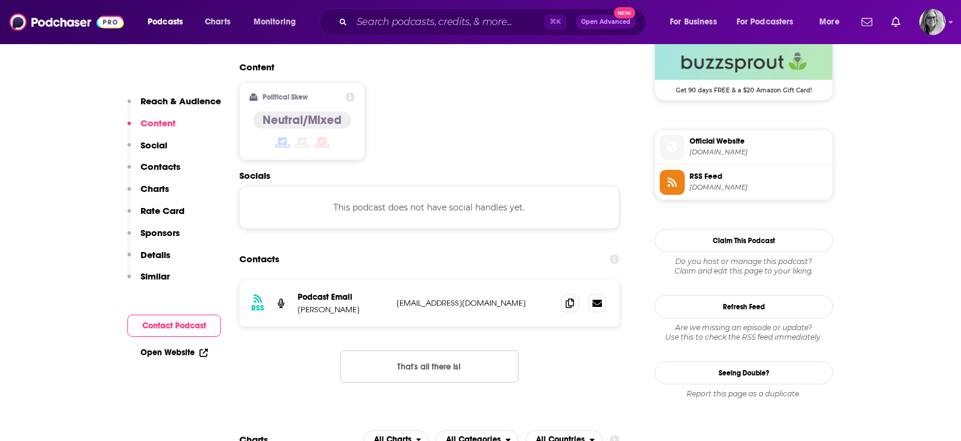
scroll to position [905, 0]
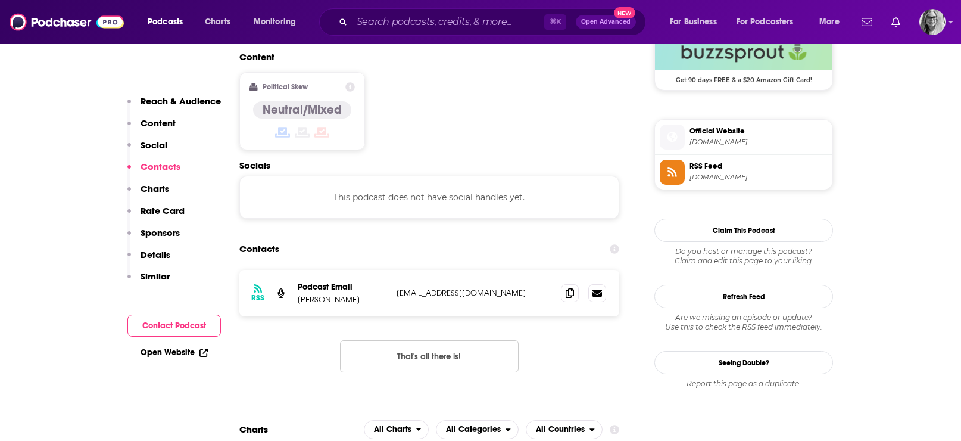
drag, startPoint x: 551, startPoint y: 280, endPoint x: 294, endPoint y: 291, distance: 257.4
click at [294, 291] on div "RSS Podcast Email Kayty Helgerson makingroom@gatherintentionalliving.com making…" at bounding box center [429, 293] width 380 height 46
copy div "Kayty Helgerson makingroom@gatherintentionalliving.com"
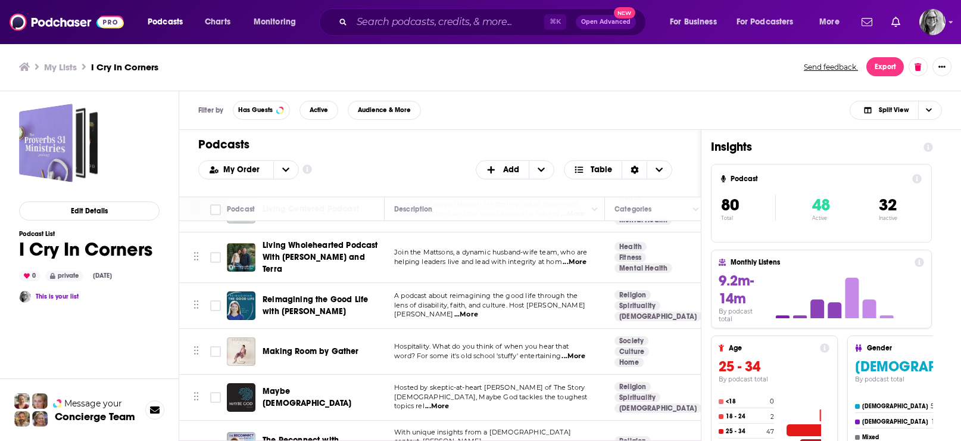
scroll to position [2155, 0]
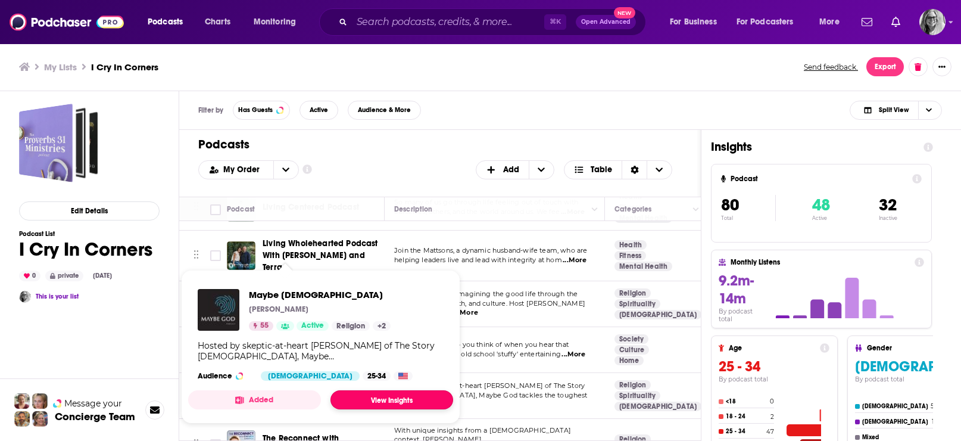
click at [377, 409] on link "View Insights" at bounding box center [391, 399] width 123 height 19
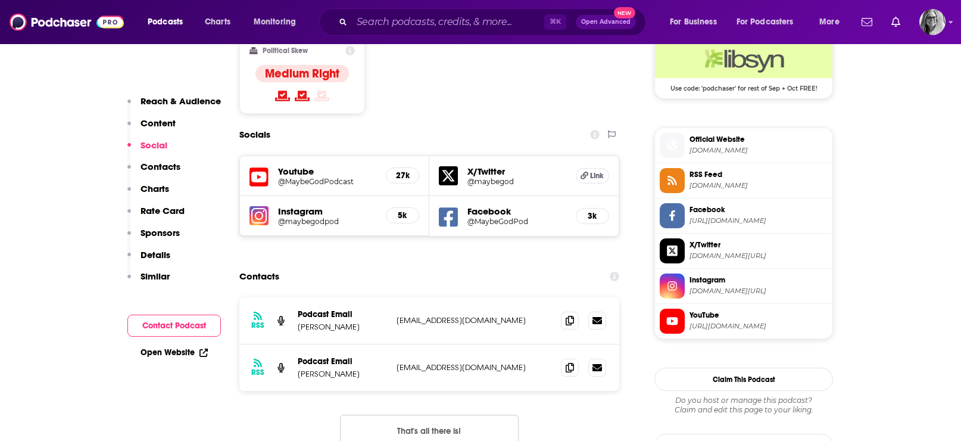
scroll to position [997, 0]
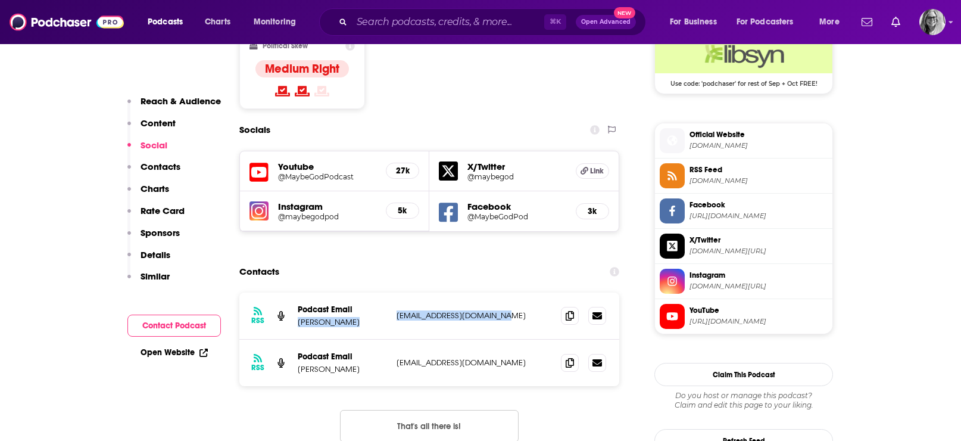
drag, startPoint x: 537, startPoint y: 290, endPoint x: 299, endPoint y: 298, distance: 238.3
click at [0, 0] on div "Podcast Email Eric Huffman producers@maybegodpod.com producers@maybegodpod.com" at bounding box center [0, 0] width 0 height 0
copy div "Eric Huffman producers@maybegodpod.com"
drag, startPoint x: 509, startPoint y: 339, endPoint x: 399, endPoint y: 339, distance: 110.1
click at [399, 357] on p "maybegodpod@gmail.com" at bounding box center [474, 362] width 155 height 10
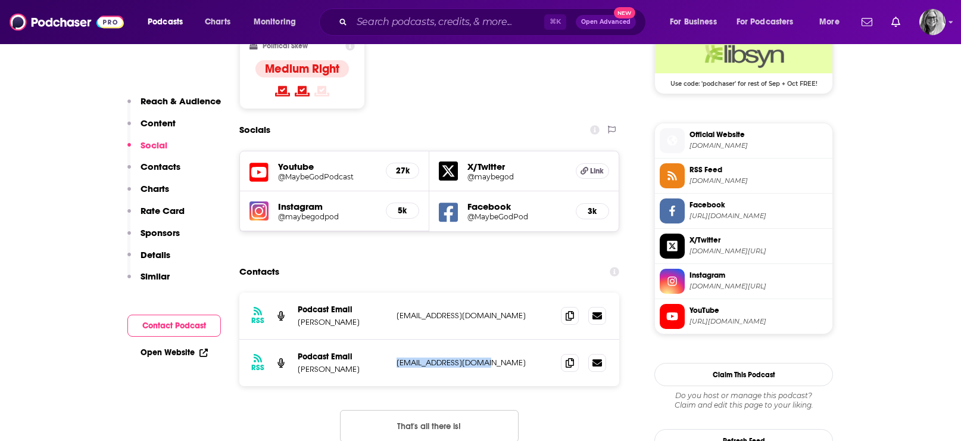
copy p "maybegodpod@gmail.com"
click at [178, 350] on link "Open Website" at bounding box center [174, 352] width 67 height 10
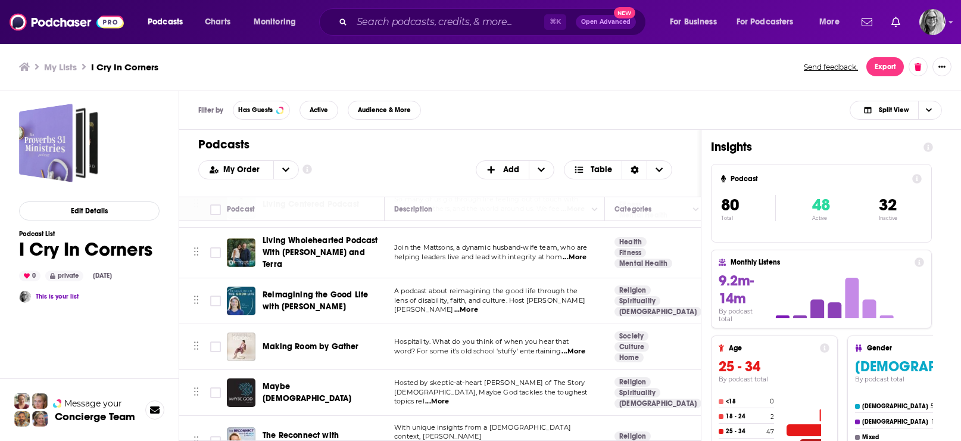
scroll to position [2161, 0]
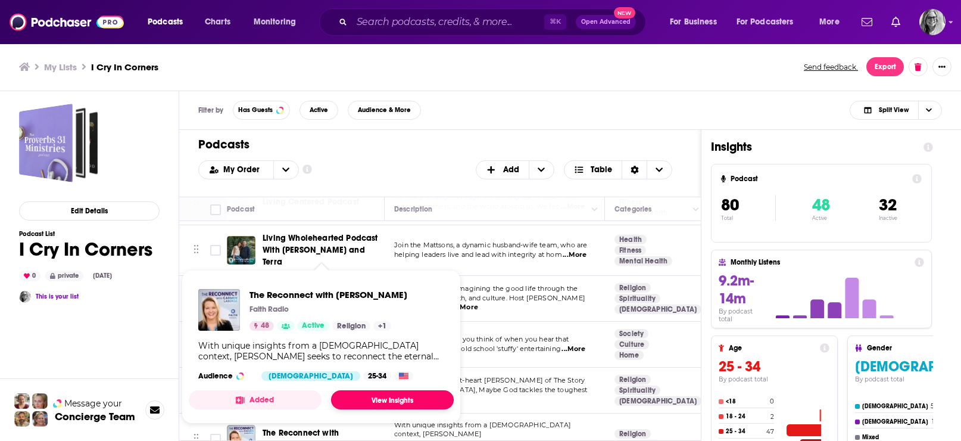
click at [391, 409] on link "View Insights" at bounding box center [392, 399] width 123 height 19
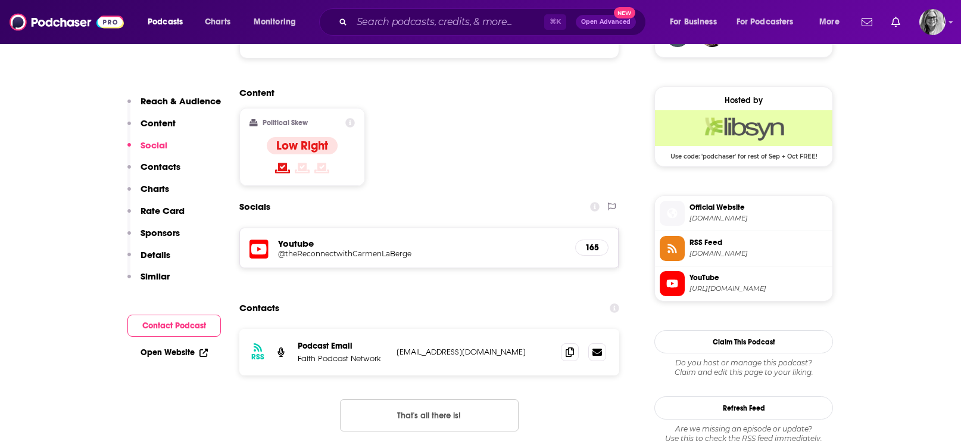
scroll to position [938, 0]
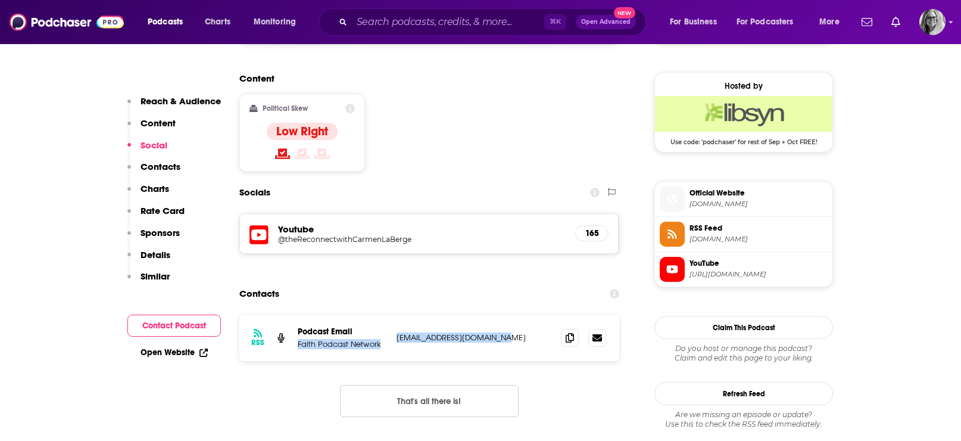
drag, startPoint x: 517, startPoint y: 304, endPoint x: 295, endPoint y: 312, distance: 222.8
click at [294, 314] on div "RSS Podcast Email Faith Podcast Network feedback@myfaithradio.com feedback@myfa…" at bounding box center [429, 337] width 380 height 46
copy div "Faith Podcast Network feedback@myfaithradio.com"
click at [180, 348] on link "Open Website" at bounding box center [174, 352] width 67 height 10
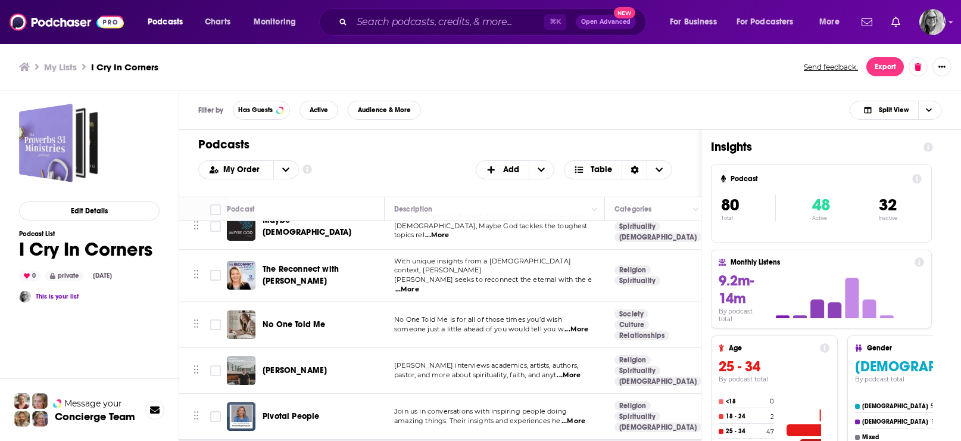
scroll to position [2322, 0]
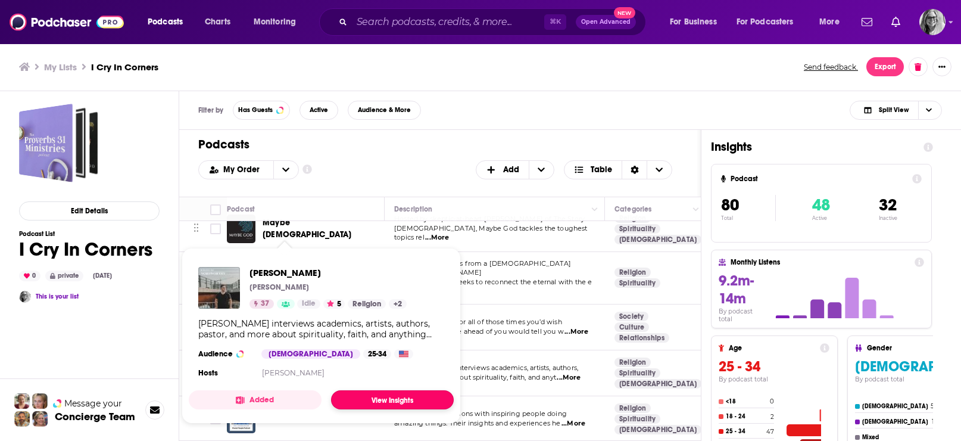
click at [359, 408] on link "View Insights" at bounding box center [392, 399] width 123 height 19
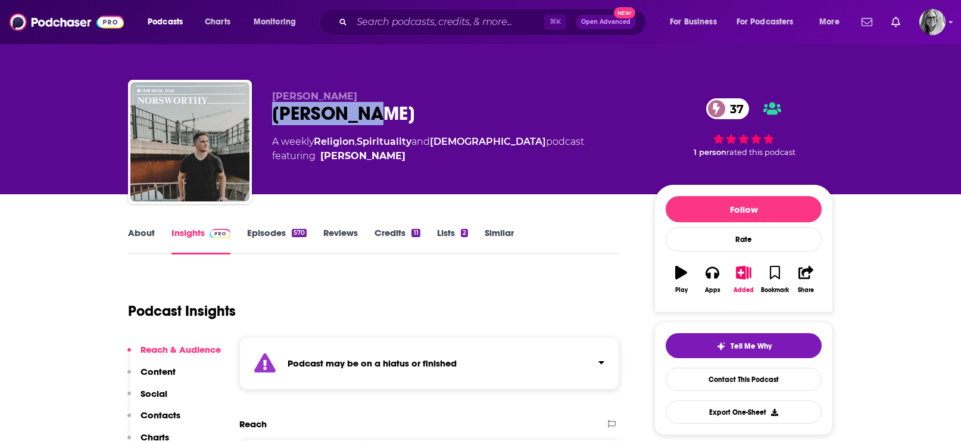
drag, startPoint x: 370, startPoint y: 118, endPoint x: 264, endPoint y: 118, distance: 105.4
click at [264, 118] on div "Luke Norsworthy Norsworthy 37 A weekly Religion , Spirituality and Christianity…" at bounding box center [480, 144] width 705 height 129
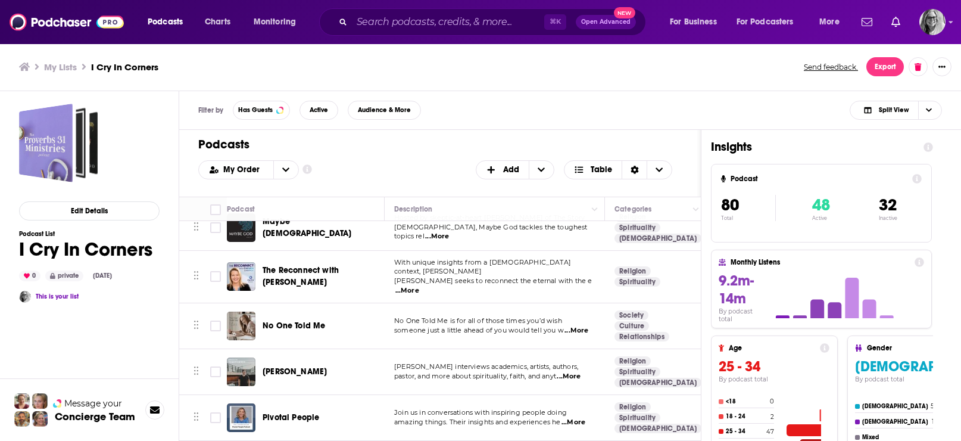
scroll to position [2330, 0]
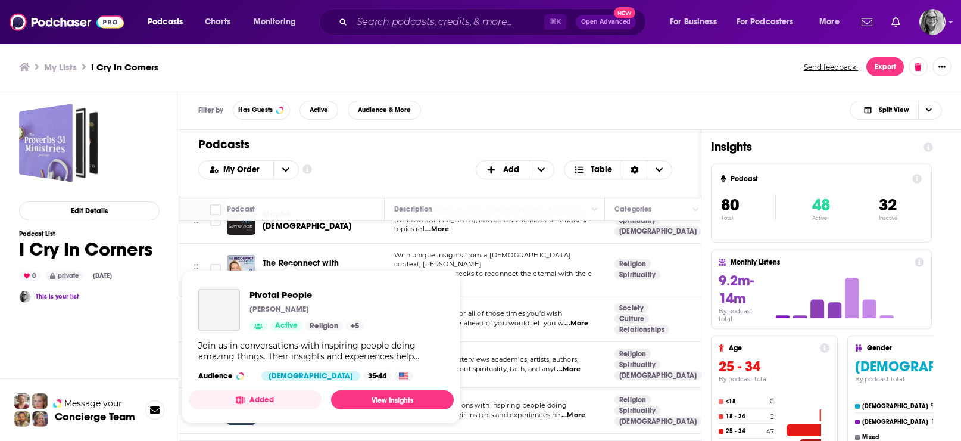
click at [305, 299] on div "Podcasts Charts Monitoring ⌘ K Open Advanced New For Business For Podcasters Mo…" at bounding box center [480, 220] width 961 height 441
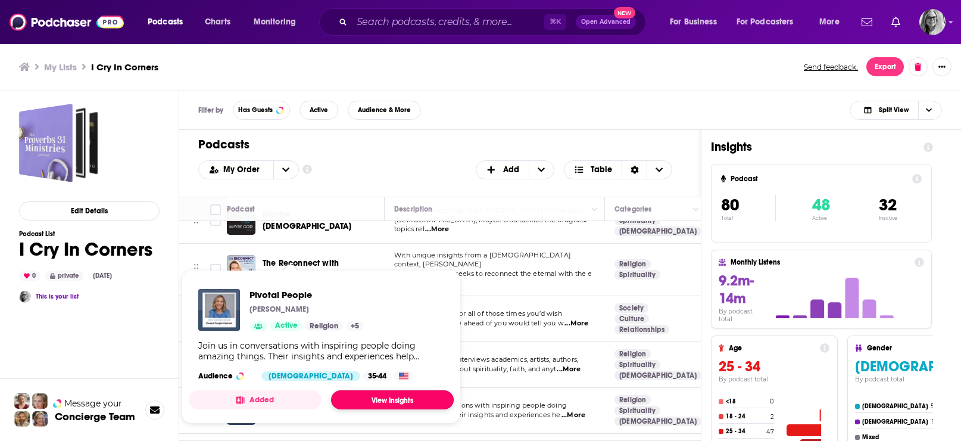
click at [375, 409] on link "View Insights" at bounding box center [392, 399] width 123 height 19
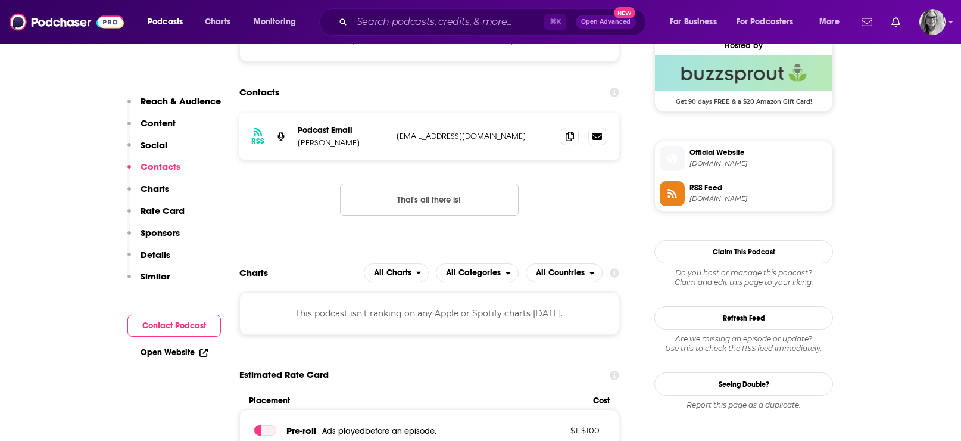
scroll to position [884, 0]
drag, startPoint x: 492, startPoint y: 166, endPoint x: 295, endPoint y: 171, distance: 196.6
click at [295, 159] on div "RSS Podcast Email Stephanie Nelson info@couponmom.com info@couponmom.com" at bounding box center [429, 136] width 380 height 46
copy div "Stephanie Nelson info@couponmom.com"
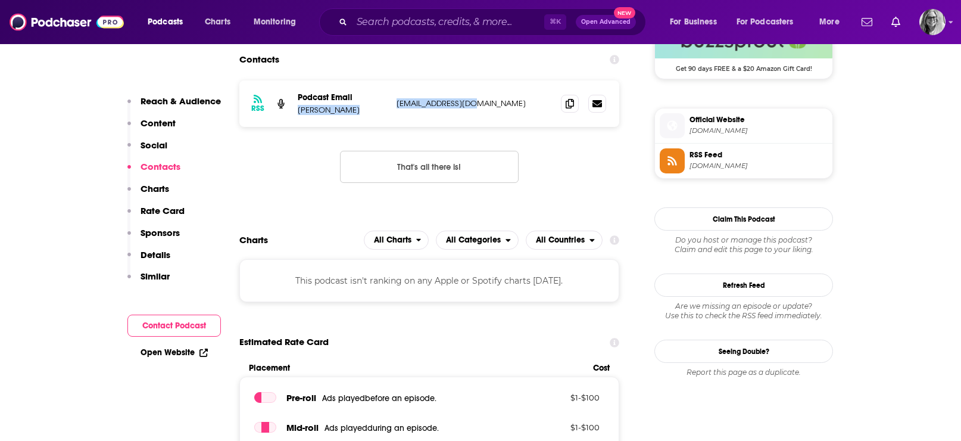
scroll to position [922, 0]
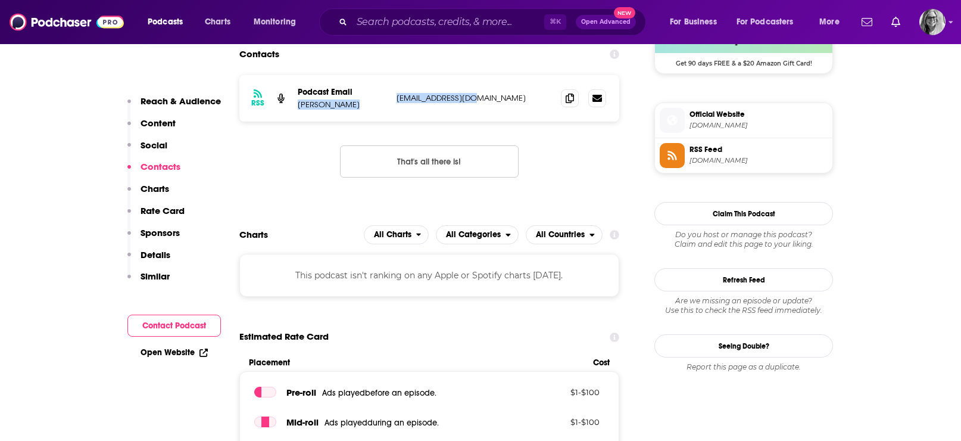
click at [179, 353] on link "Open Website" at bounding box center [174, 352] width 67 height 10
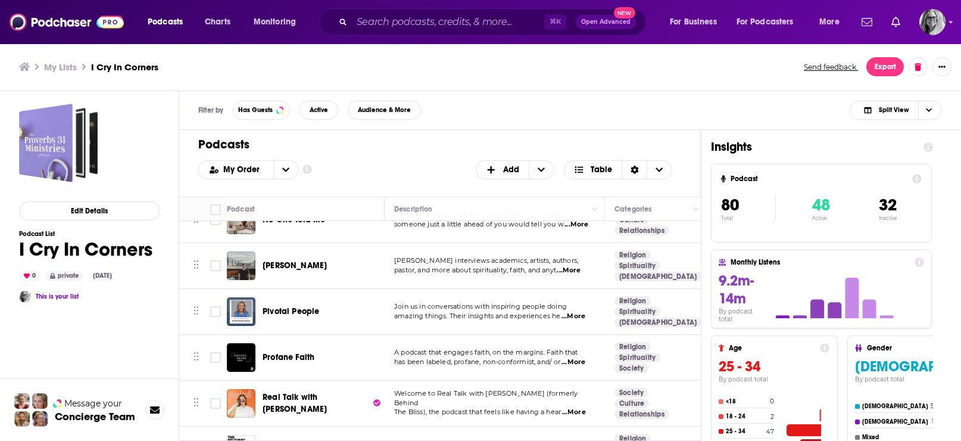
scroll to position [2434, 0]
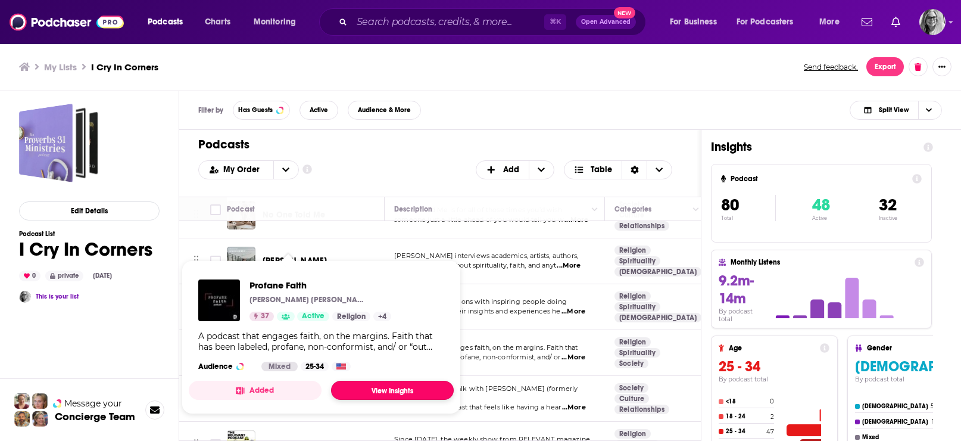
click at [363, 395] on link "View Insights" at bounding box center [392, 389] width 123 height 19
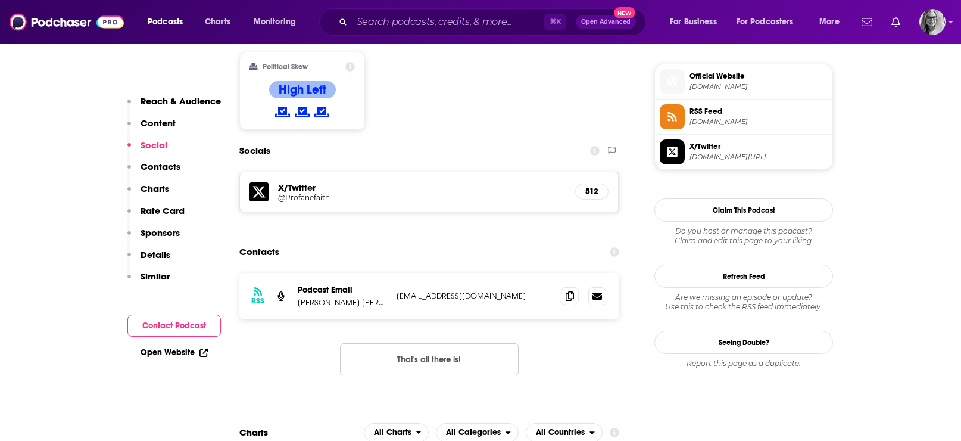
scroll to position [948, 0]
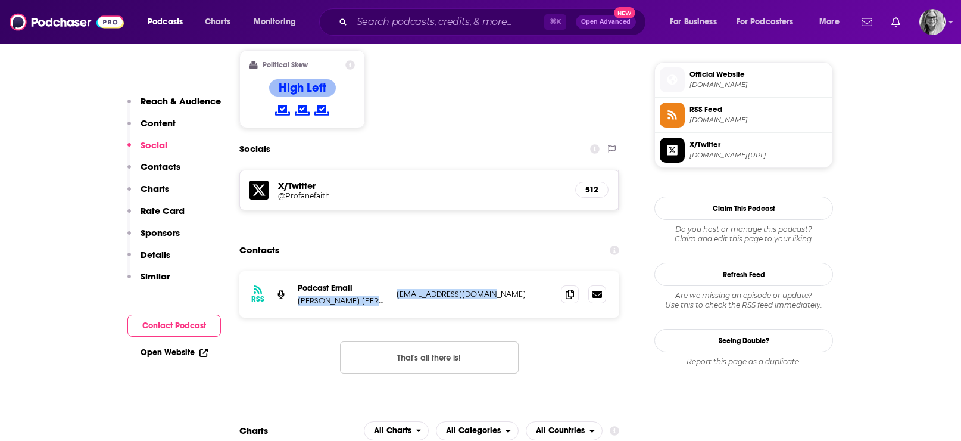
drag, startPoint x: 502, startPoint y: 291, endPoint x: 295, endPoint y: 299, distance: 206.8
click at [295, 299] on div "RSS Podcast Email Daniel White Hodge support@whitehodge.com support@whitehodge.…" at bounding box center [429, 294] width 380 height 46
copy div "Daniel White Hodge support@whitehodge.com"
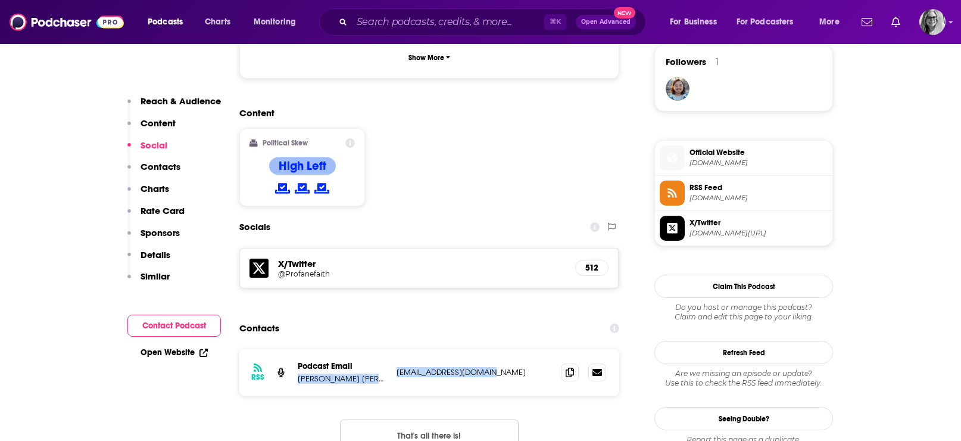
scroll to position [857, 0]
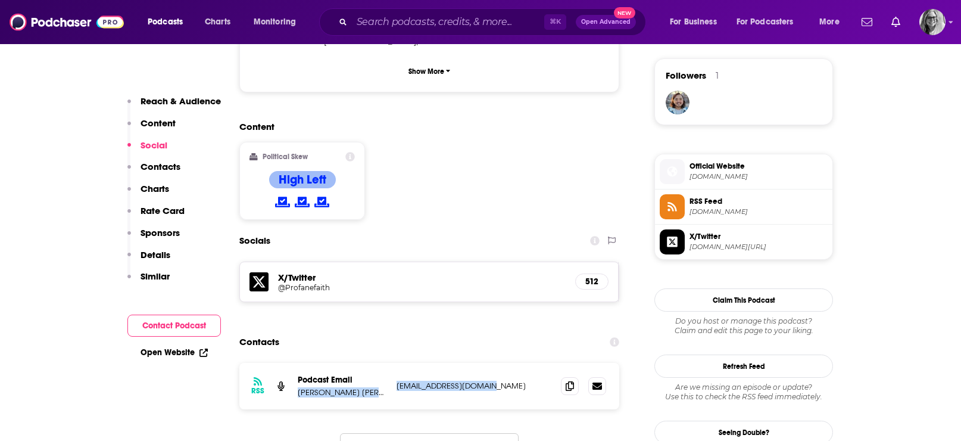
click at [176, 356] on link "Open Website" at bounding box center [174, 352] width 67 height 10
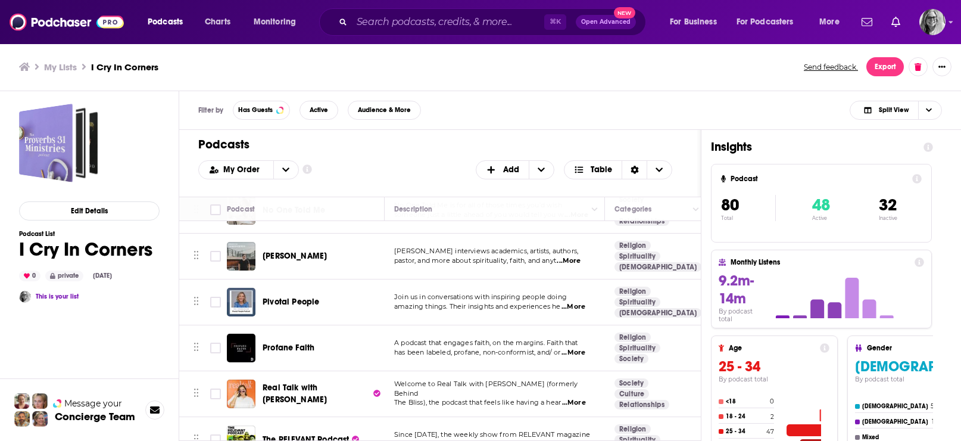
scroll to position [2425, 0]
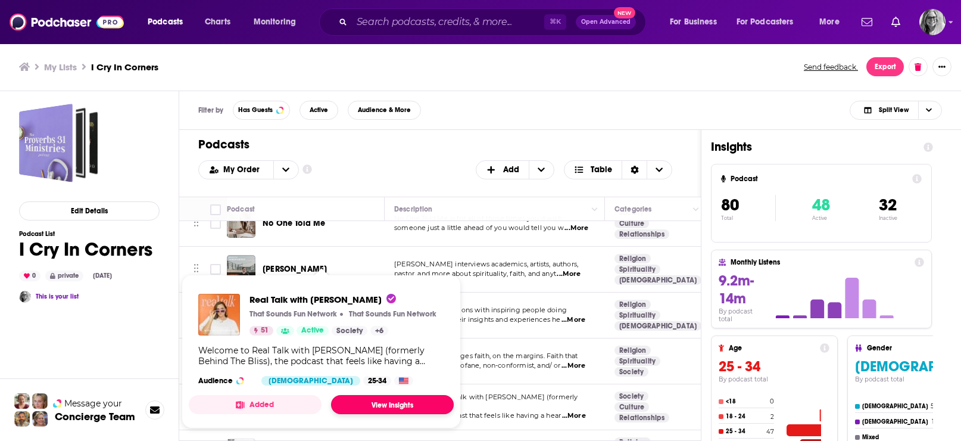
click at [385, 414] on link "View Insights" at bounding box center [392, 404] width 123 height 19
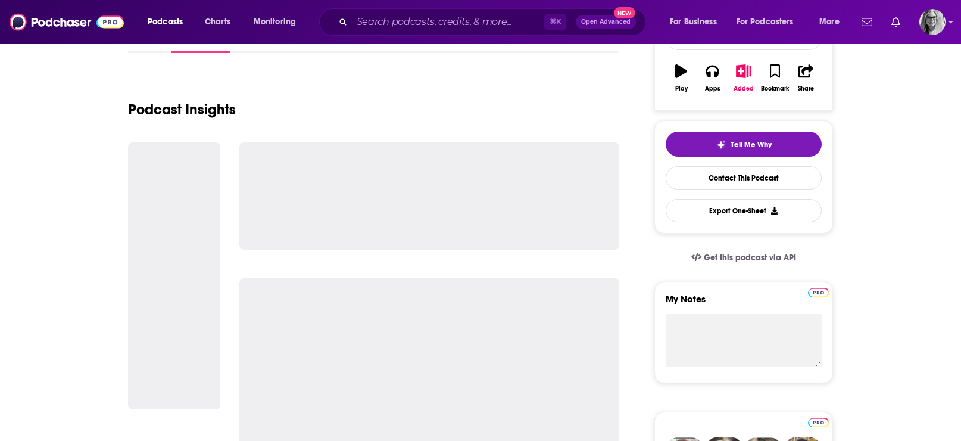
scroll to position [191, 0]
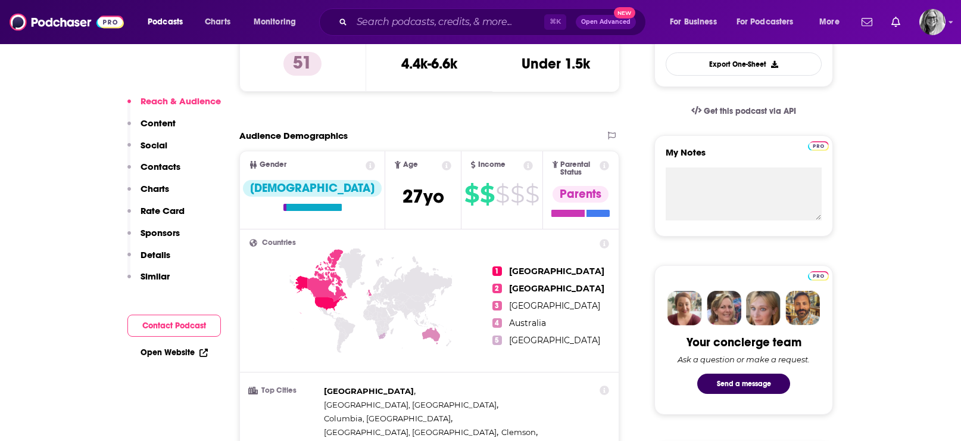
click at [161, 324] on button "Contact Podcast" at bounding box center [173, 325] width 93 height 22
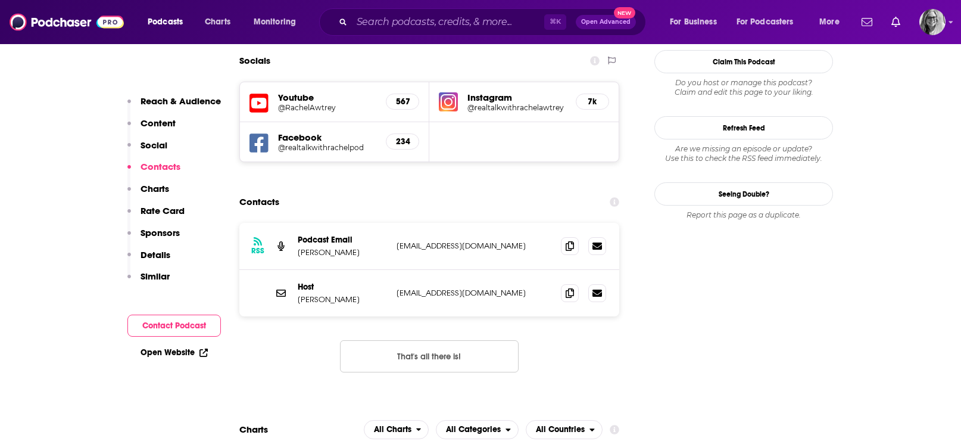
scroll to position [1077, 0]
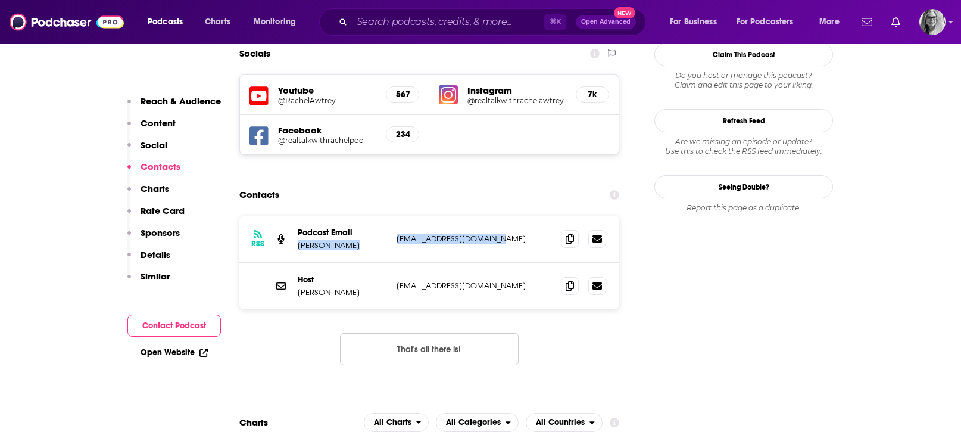
drag, startPoint x: 511, startPoint y: 221, endPoint x: 293, endPoint y: 229, distance: 218.0
click at [293, 228] on div "RSS Podcast Email Rachel Awtrey podcast@rachelawtrey.com podcast@rachelawtrey.c…" at bounding box center [429, 239] width 380 height 47
copy div "Rachel Awtrey podcast@rachelawtrey.com"
click at [170, 353] on link "Open Website" at bounding box center [174, 352] width 67 height 10
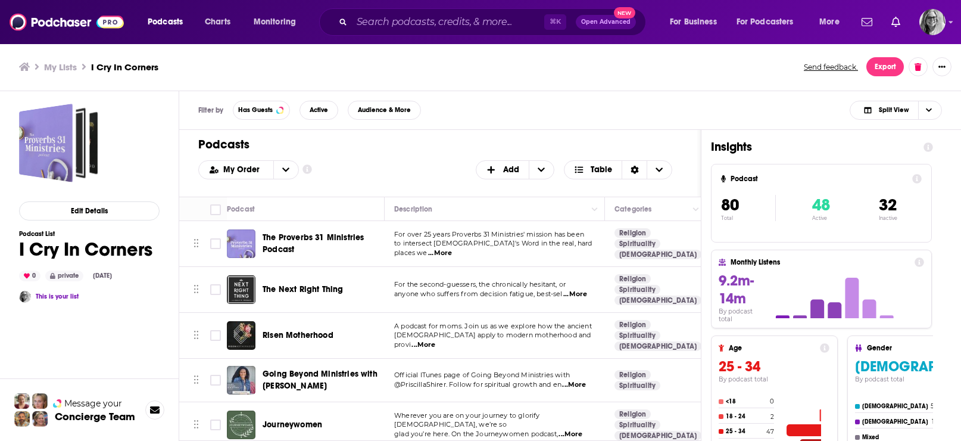
scroll to position [361, 0]
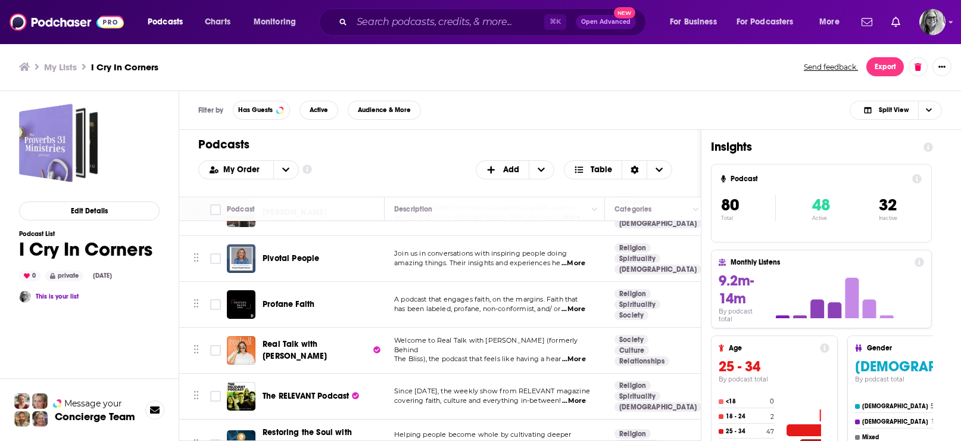
scroll to position [2490, 0]
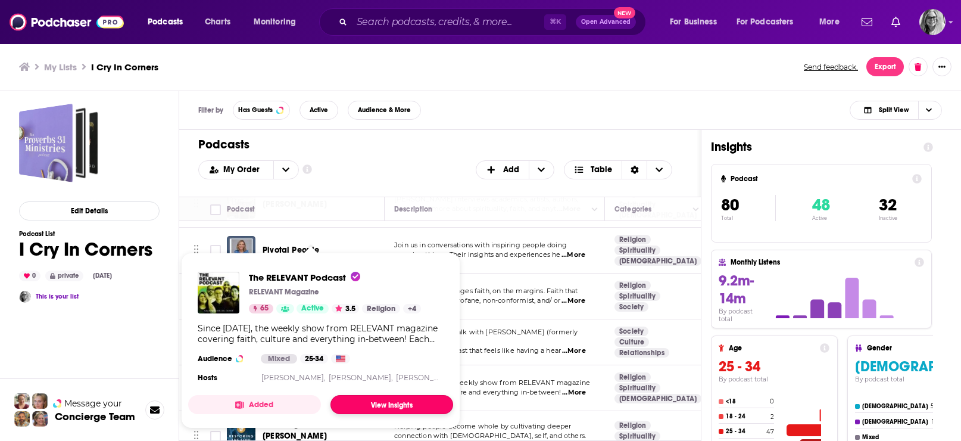
click at [370, 414] on link "View Insights" at bounding box center [391, 404] width 123 height 19
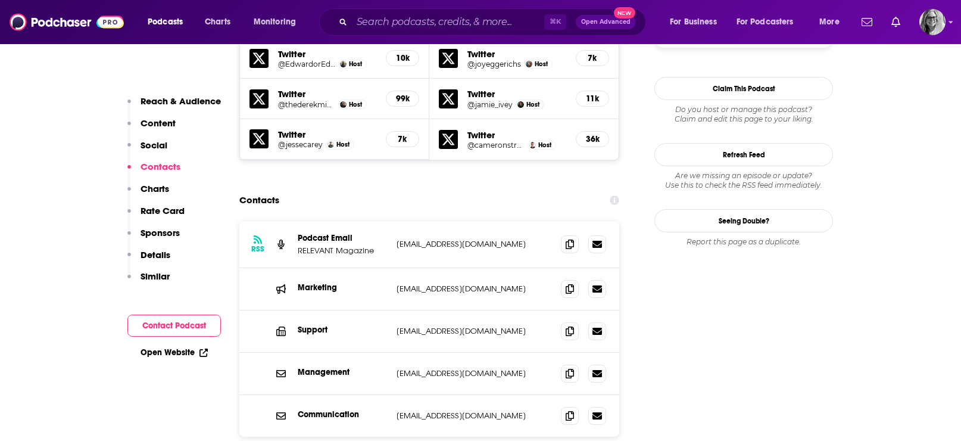
scroll to position [1182, 0]
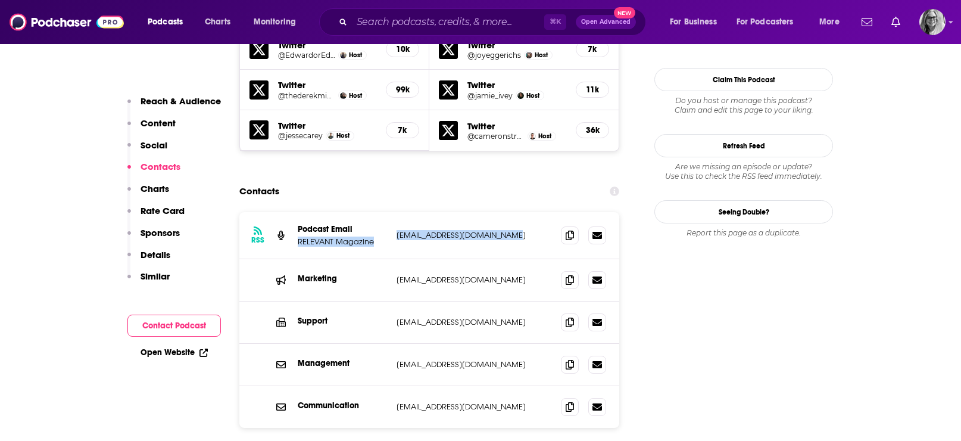
drag, startPoint x: 523, startPoint y: 227, endPoint x: 296, endPoint y: 236, distance: 226.4
click at [296, 235] on div "RSS Podcast Email RELEVANT Magazine [EMAIL_ADDRESS][DOMAIN_NAME] [EMAIL_ADDRESS…" at bounding box center [429, 235] width 380 height 47
copy div "RELEVANT Magazine [EMAIL_ADDRESS][DOMAIN_NAME]"
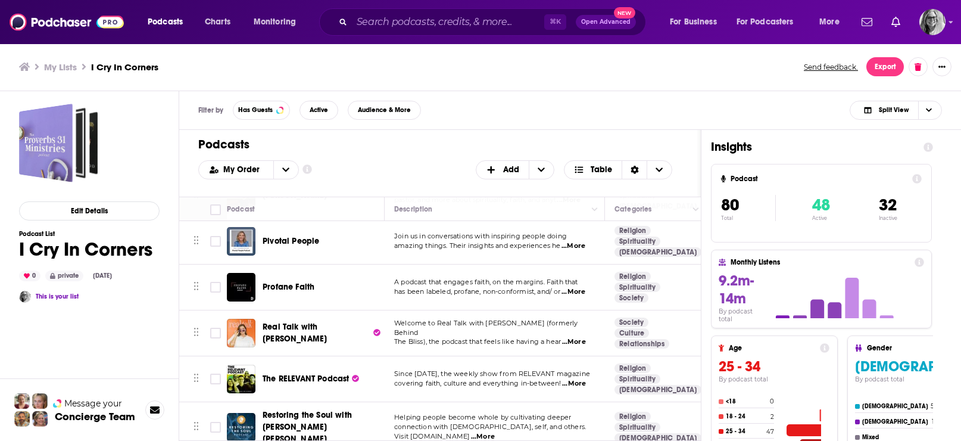
scroll to position [2509, 0]
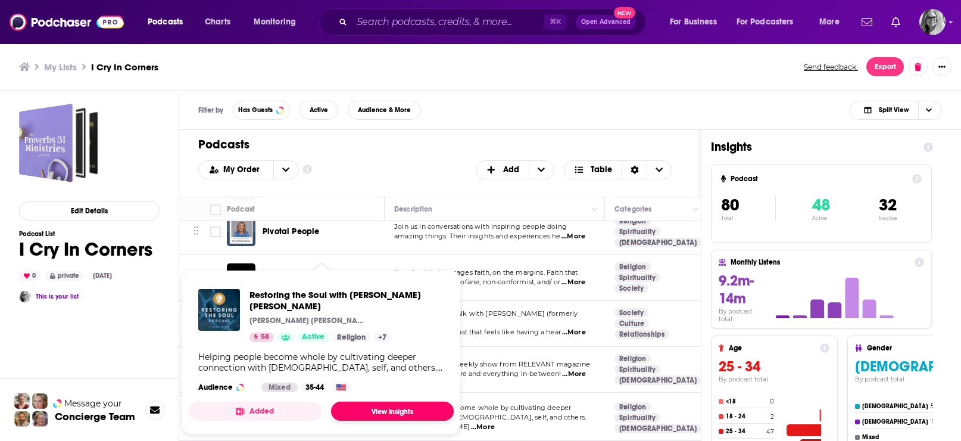
click at [386, 410] on link "View Insights" at bounding box center [392, 410] width 123 height 19
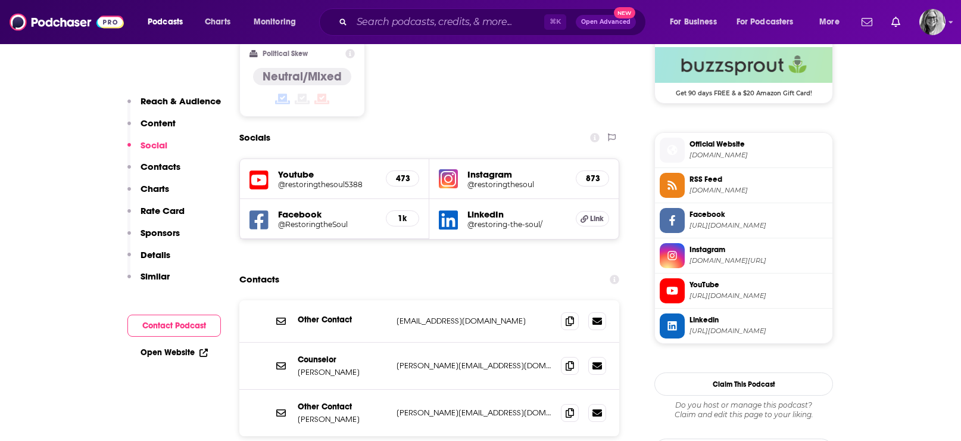
scroll to position [988, 0]
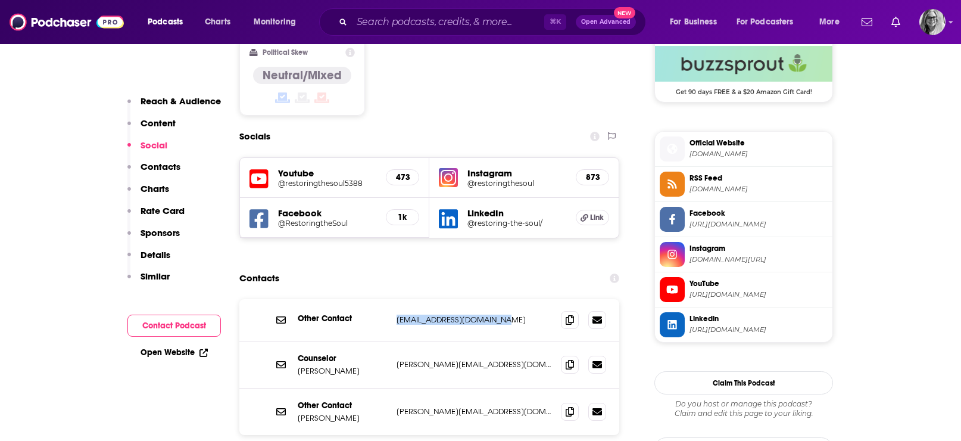
drag, startPoint x: 513, startPoint y: 280, endPoint x: 392, endPoint y: 277, distance: 120.9
click at [392, 299] on div "Other Contact [EMAIL_ADDRESS][DOMAIN_NAME] [EMAIL_ADDRESS][DOMAIN_NAME]" at bounding box center [429, 320] width 380 height 42
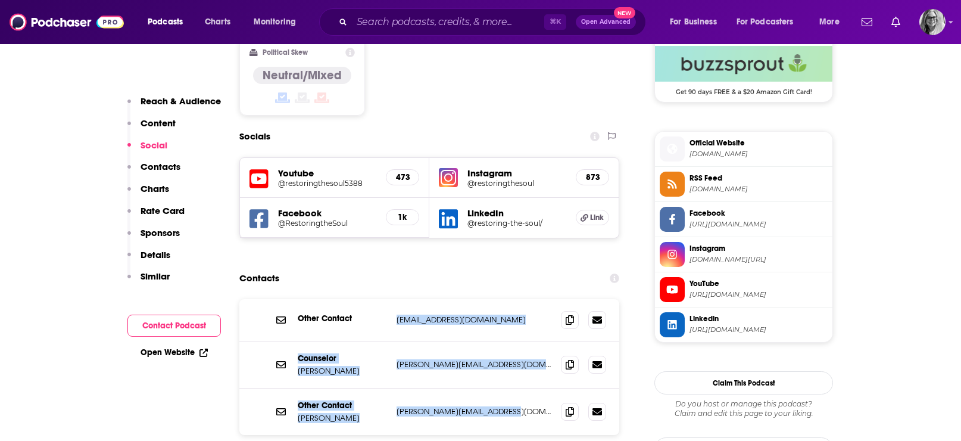
drag, startPoint x: 499, startPoint y: 382, endPoint x: 394, endPoint y: 278, distance: 147.3
click at [394, 299] on div "Other Contact [EMAIL_ADDRESS][DOMAIN_NAME] [EMAIL_ADDRESS][DOMAIN_NAME] Counsel…" at bounding box center [429, 367] width 380 height 136
copy div "[EMAIL_ADDRESS][DOMAIN_NAME] [EMAIL_ADDRESS][DOMAIN_NAME] Counselor Michael Joh…"
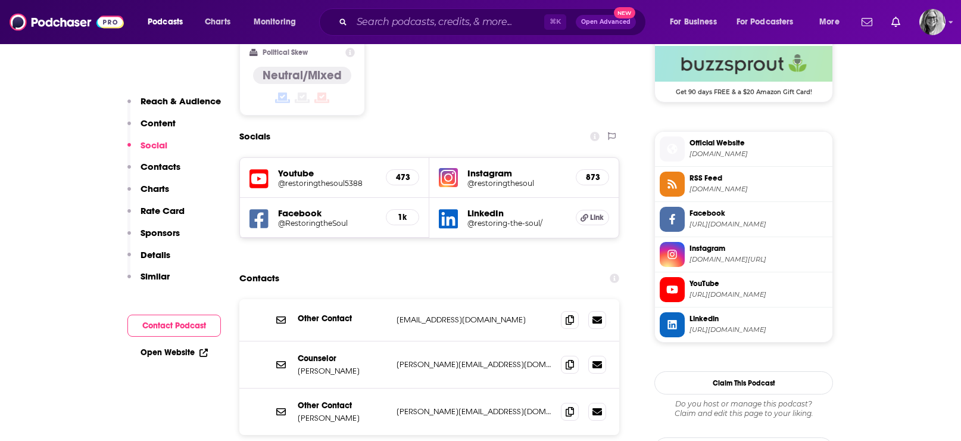
click at [156, 344] on div "Open Website" at bounding box center [173, 352] width 93 height 22
click at [174, 354] on link "Open Website" at bounding box center [174, 352] width 67 height 10
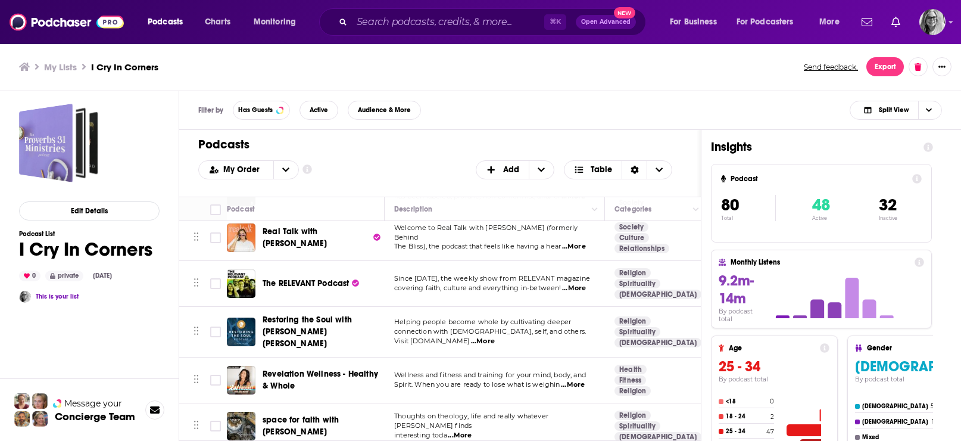
scroll to position [2595, 0]
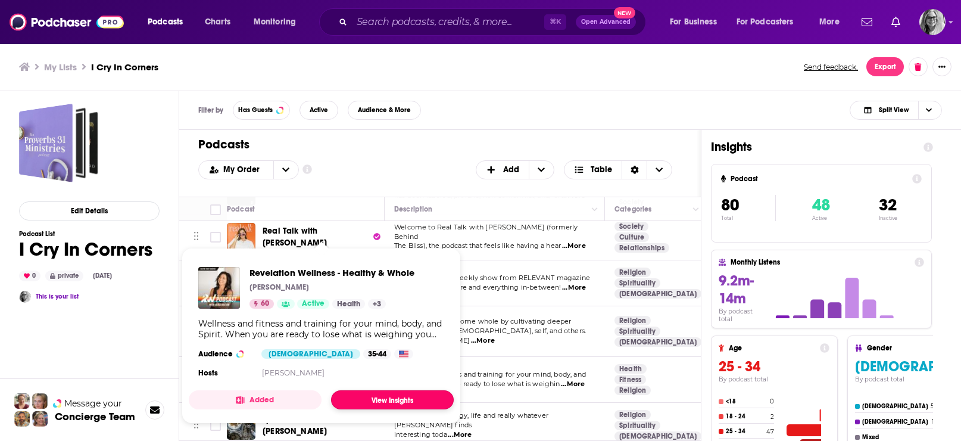
click at [373, 406] on link "View Insights" at bounding box center [392, 399] width 123 height 19
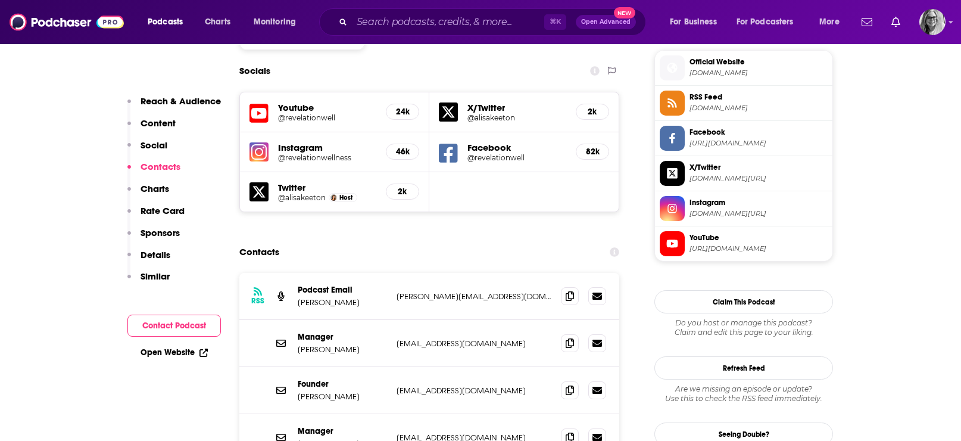
scroll to position [1088, 0]
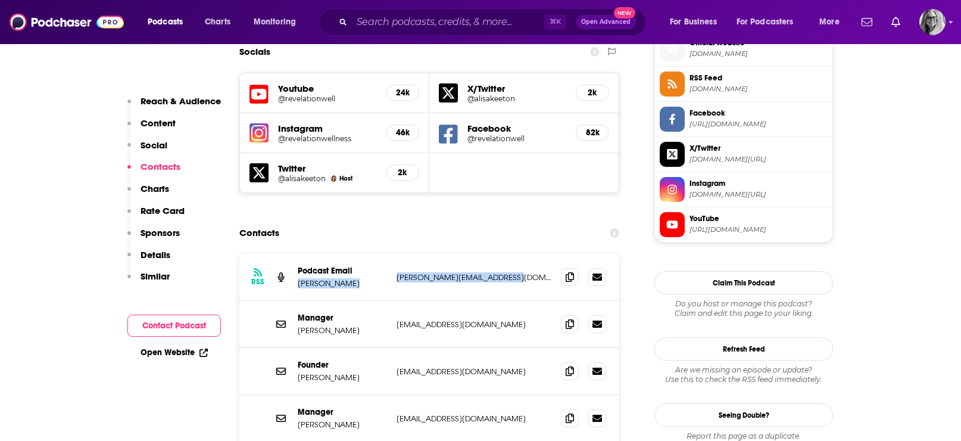
drag, startPoint x: 519, startPoint y: 247, endPoint x: 296, endPoint y: 252, distance: 223.3
click at [296, 254] on div "RSS Podcast Email [PERSON_NAME] [PERSON_NAME][EMAIL_ADDRESS][DOMAIN_NAME] [PERS…" at bounding box center [429, 277] width 380 height 47
copy div "[PERSON_NAME] [PERSON_NAME][EMAIL_ADDRESS][DOMAIN_NAME]"
click at [166, 347] on link "Open Website" at bounding box center [174, 352] width 67 height 10
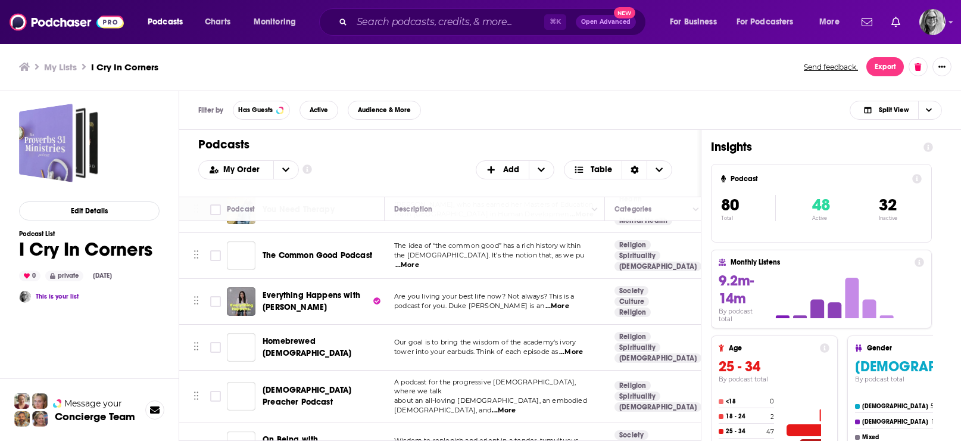
scroll to position [3483, 0]
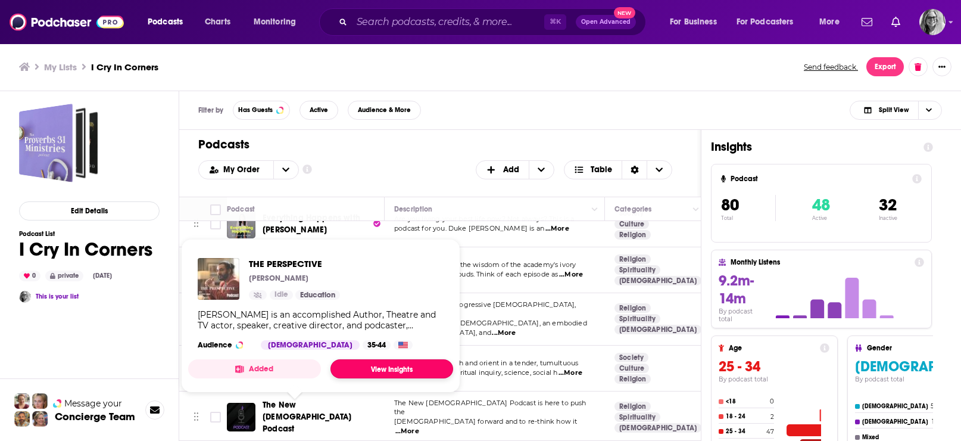
click at [373, 374] on link "View Insights" at bounding box center [391, 368] width 123 height 19
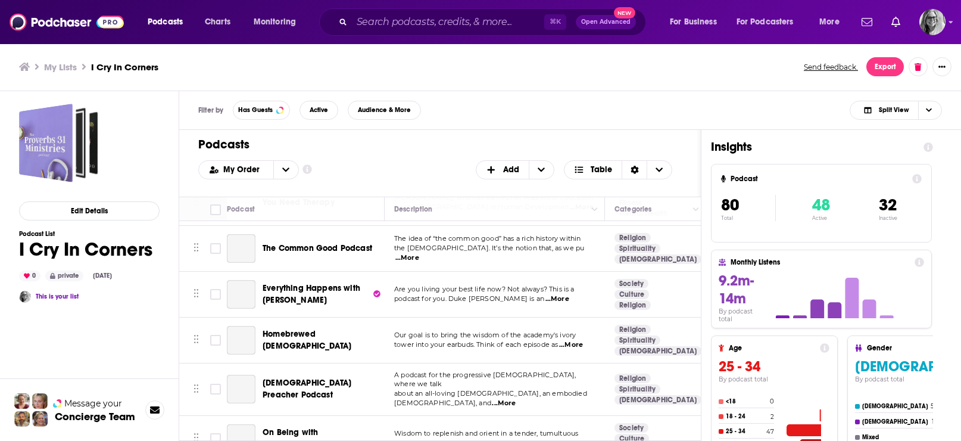
scroll to position [3483, 0]
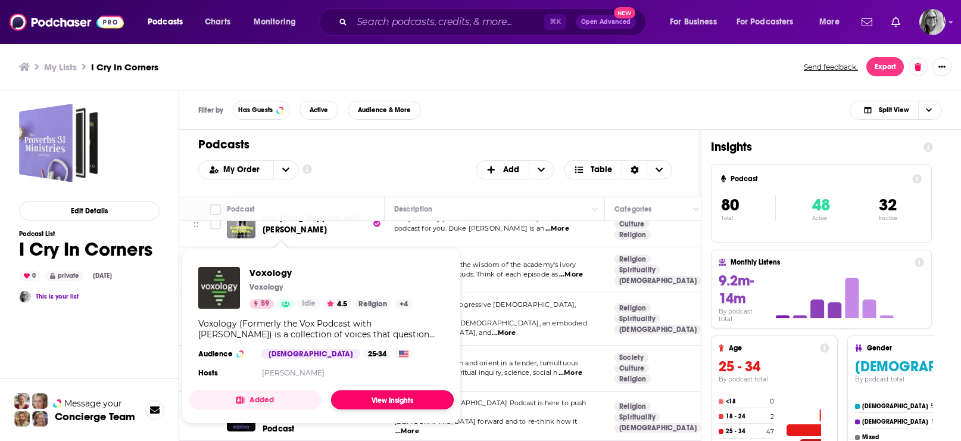
click at [373, 405] on link "View Insights" at bounding box center [392, 399] width 123 height 19
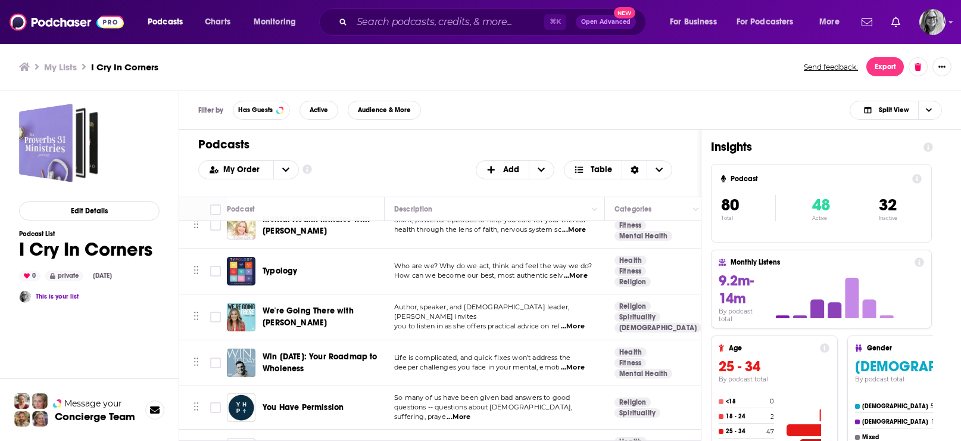
scroll to position [3483, 0]
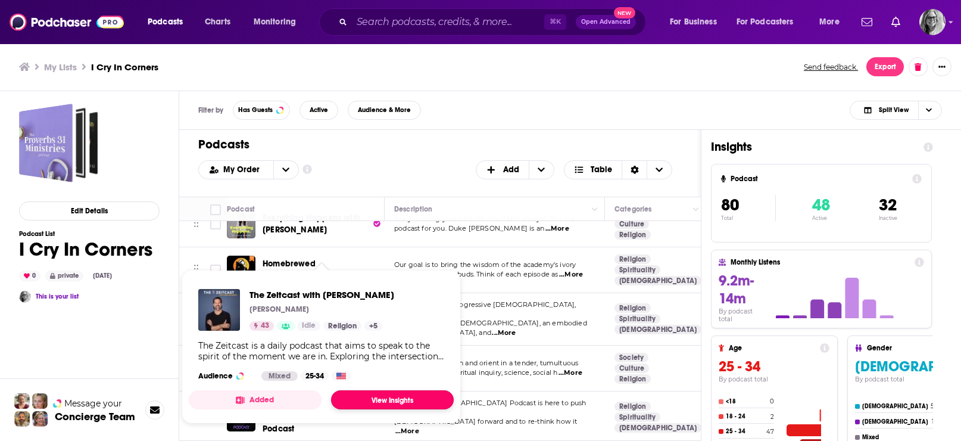
click at [373, 408] on link "View Insights" at bounding box center [392, 399] width 123 height 19
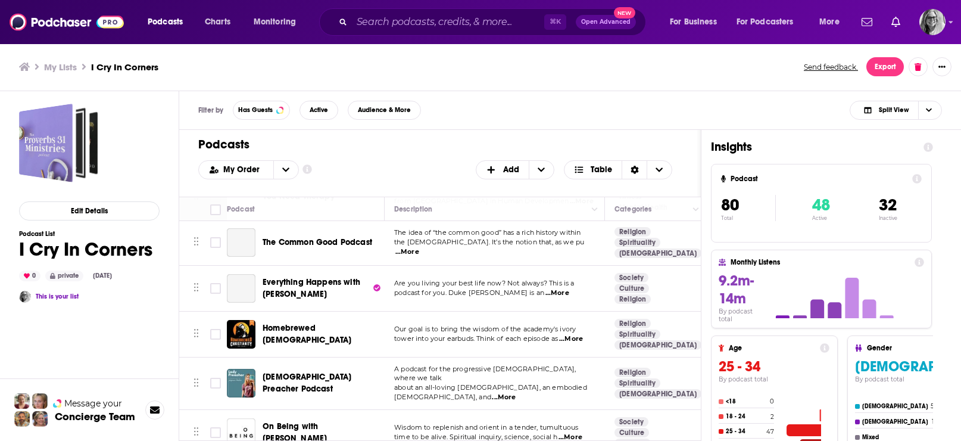
scroll to position [3407, 0]
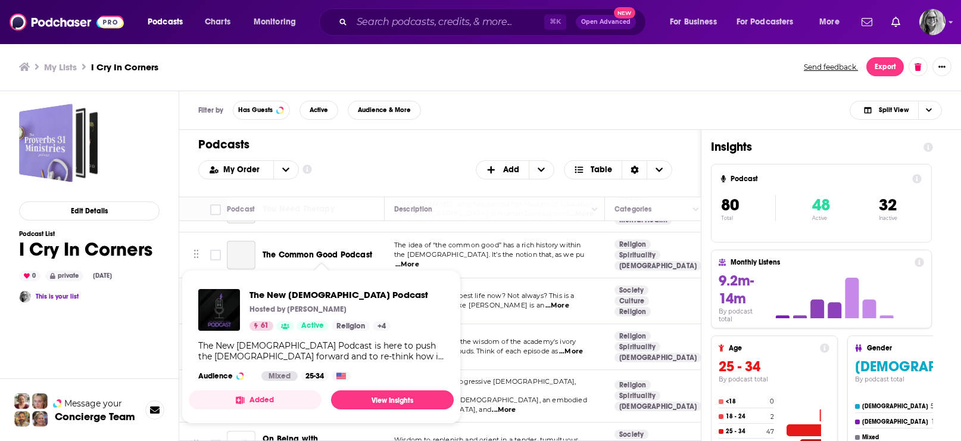
click at [329, 356] on div "The New [DEMOGRAPHIC_DATA] Podcast is here to push the [DEMOGRAPHIC_DATA] forwa…" at bounding box center [321, 350] width 246 height 21
click at [373, 408] on link "View Insights" at bounding box center [392, 399] width 123 height 19
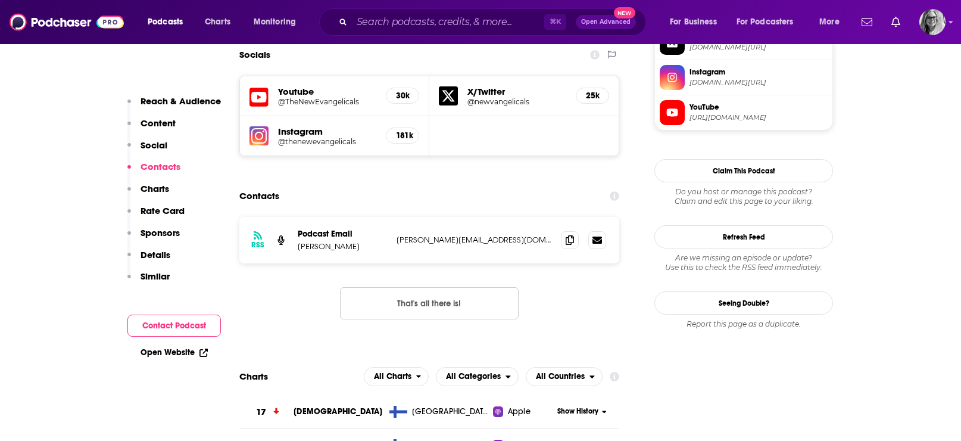
scroll to position [1068, 0]
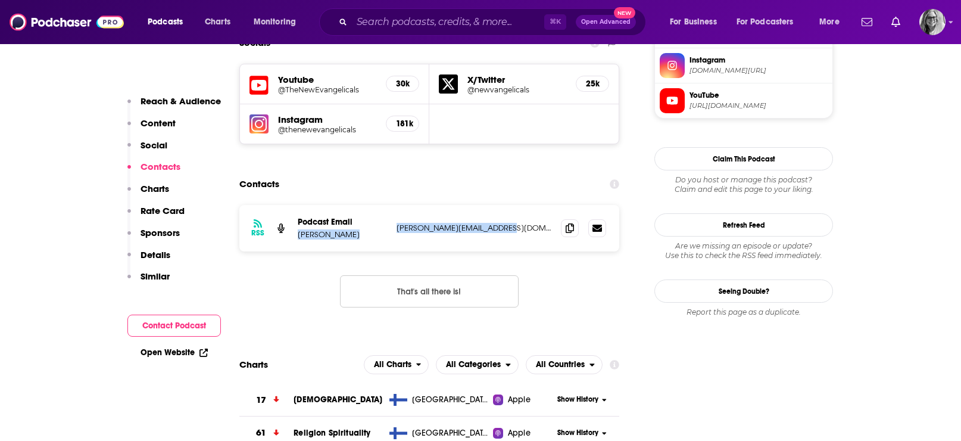
drag, startPoint x: 514, startPoint y: 203, endPoint x: 386, endPoint y: 198, distance: 128.1
click at [0, 0] on div "Podcast Email [PERSON_NAME] [PERSON_NAME][EMAIL_ADDRESS][DOMAIN_NAME] [PERSON_N…" at bounding box center [0, 0] width 0 height 0
copy div "[PERSON_NAME] [PERSON_NAME][EMAIL_ADDRESS][DOMAIN_NAME]"
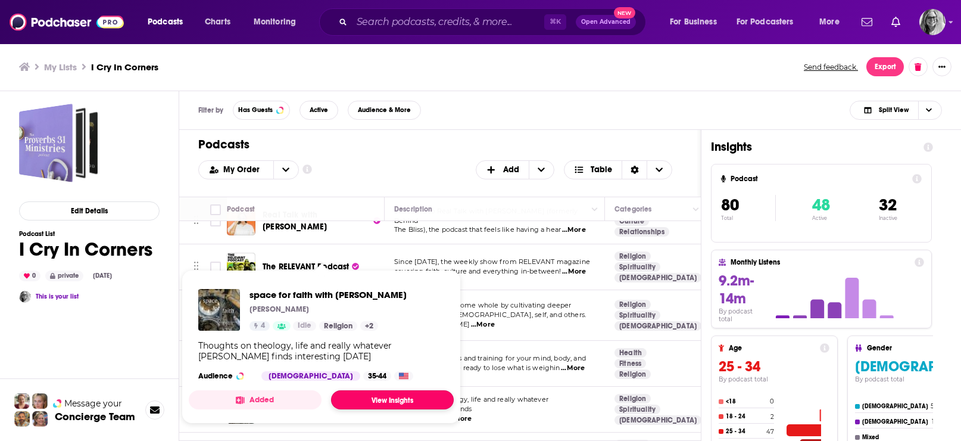
click at [414, 409] on link "View Insights" at bounding box center [392, 399] width 123 height 19
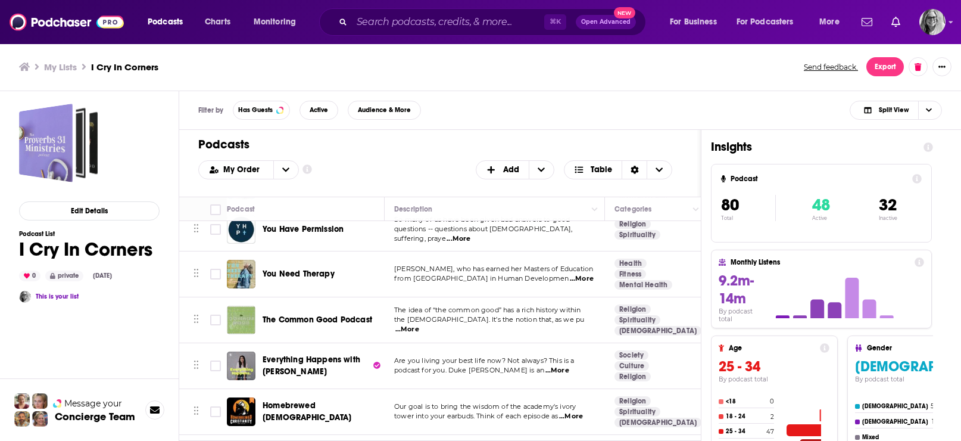
scroll to position [3342, 2]
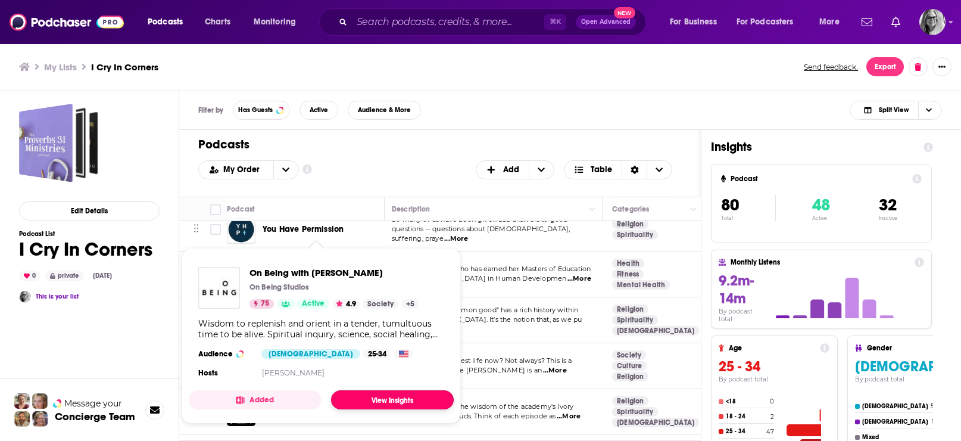
click at [379, 407] on link "View Insights" at bounding box center [392, 399] width 123 height 19
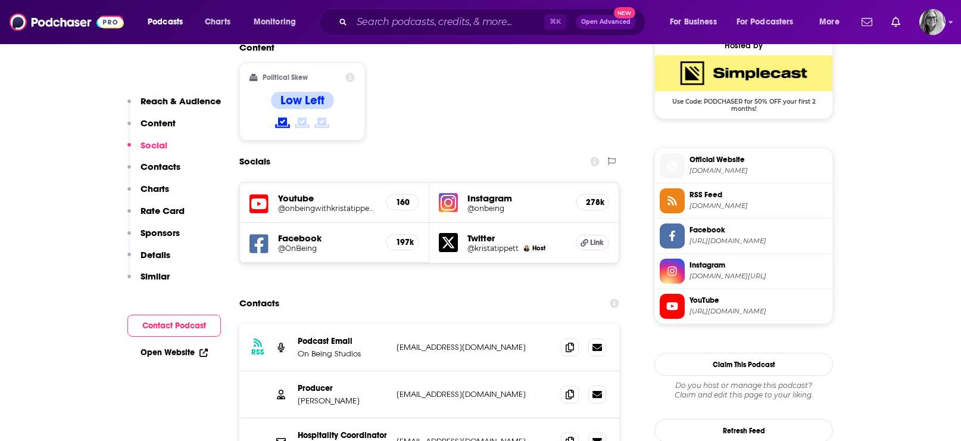
scroll to position [998, 0]
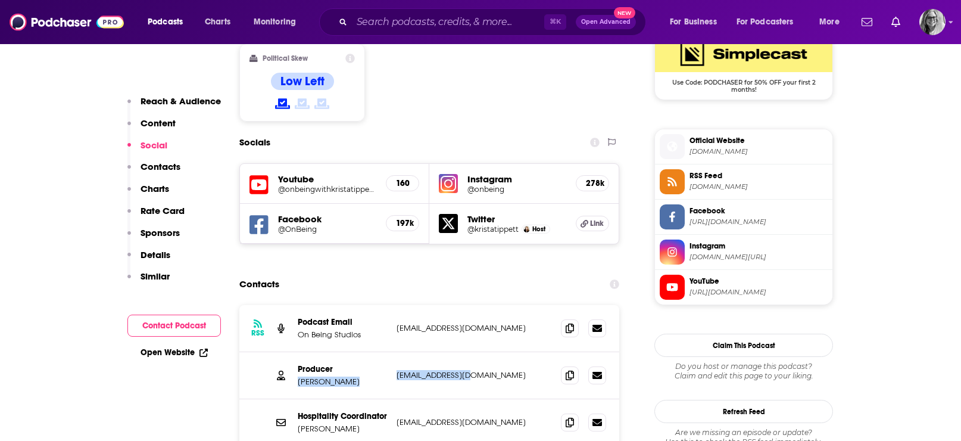
drag, startPoint x: 482, startPoint y: 343, endPoint x: 300, endPoint y: 346, distance: 182.2
click at [0, 0] on div "Producer [PERSON_NAME] [PERSON_NAME][EMAIL_ADDRESS][DOMAIN_NAME] [EMAIL_ADDRESS…" at bounding box center [0, 0] width 0 height 0
copy div "ack Rose zrose@onbeing.org"
click at [173, 350] on link "Open Website" at bounding box center [174, 352] width 67 height 10
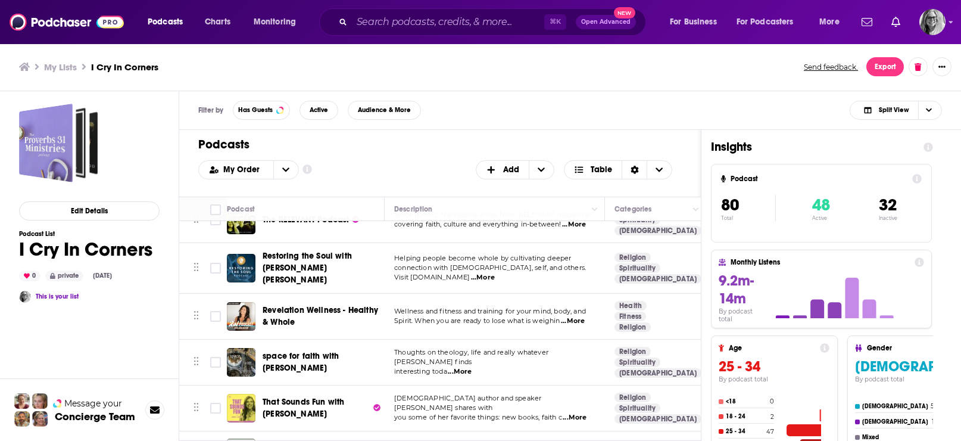
scroll to position [2659, 0]
click at [308, 282] on div "Podcasts Charts Monitoring ⌘ K Open Advanced New For Business For Podcasters Mo…" at bounding box center [480, 220] width 961 height 441
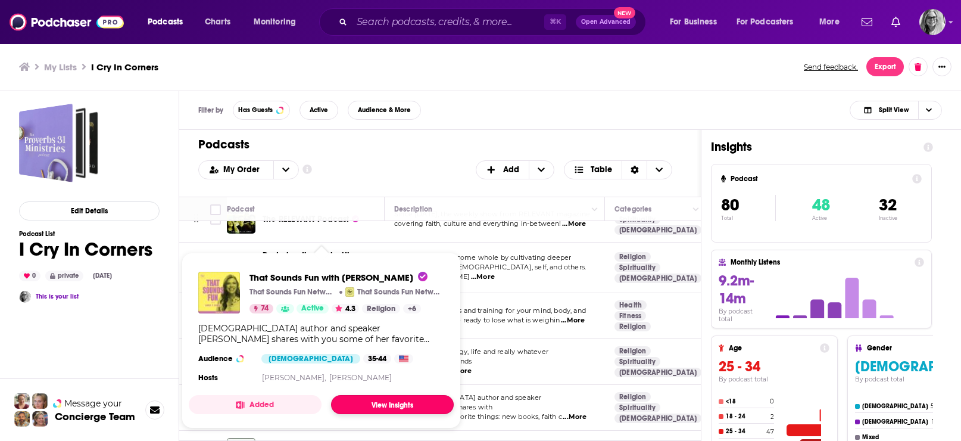
click at [388, 414] on link "View Insights" at bounding box center [392, 404] width 123 height 19
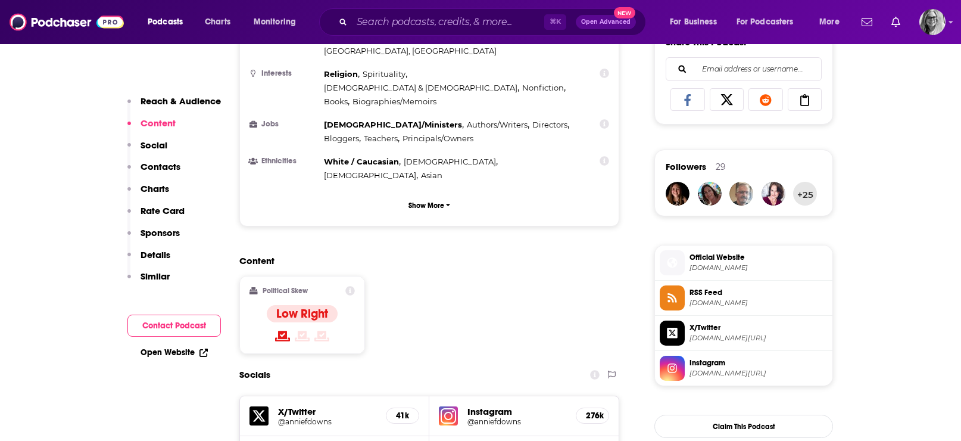
scroll to position [976, 0]
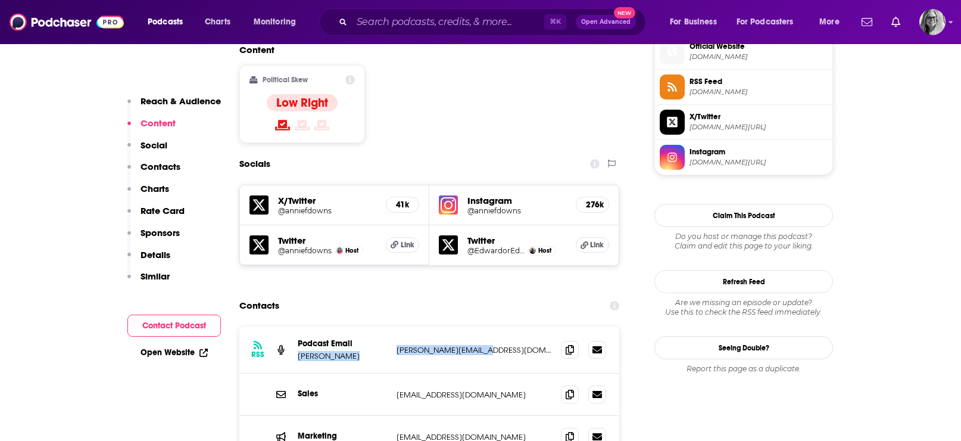
drag, startPoint x: 500, startPoint y: 298, endPoint x: 297, endPoint y: 307, distance: 203.2
click at [0, 0] on div "Podcast Email Annie F. Downs annie@anniefdowns.com annie@anniefdowns.com" at bounding box center [0, 0] width 0 height 0
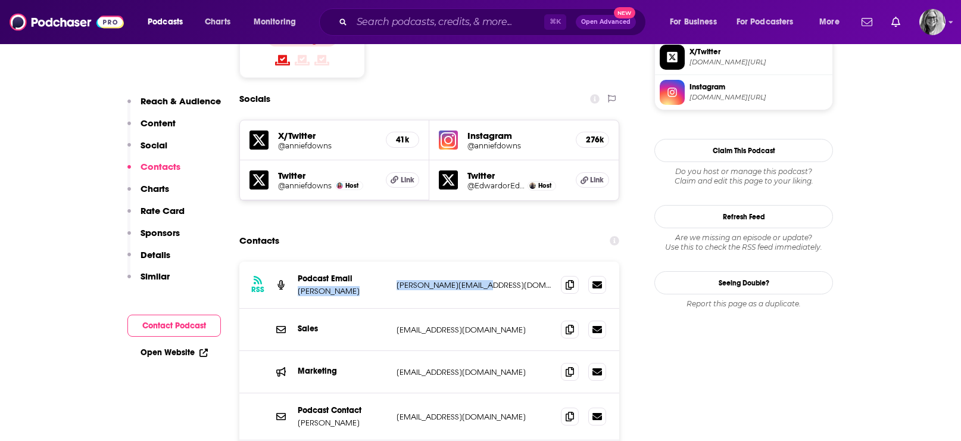
scroll to position [1042, 0]
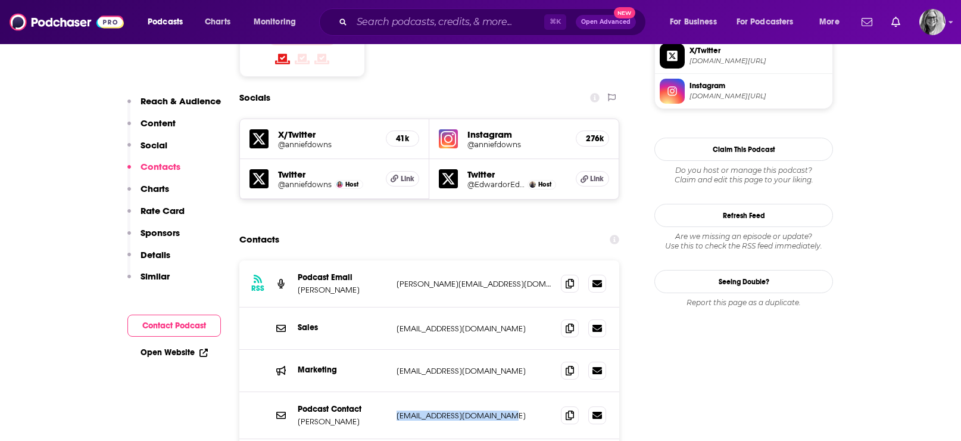
drag, startPoint x: 519, startPoint y: 368, endPoint x: 394, endPoint y: 358, distance: 126.0
click at [394, 392] on div "Podcast Contact Annie F. Downs tellmemore@anniefdowns.com tellmemore@anniefdown…" at bounding box center [429, 415] width 380 height 47
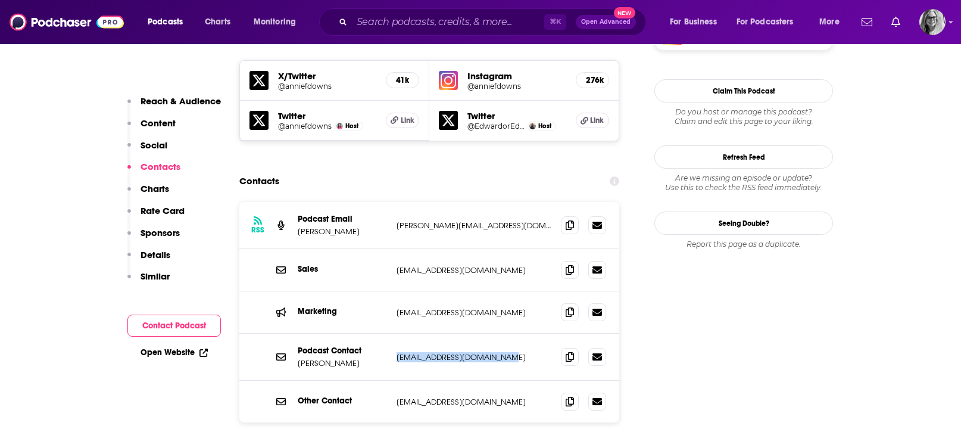
scroll to position [1101, 0]
drag, startPoint x: 530, startPoint y: 354, endPoint x: 392, endPoint y: 305, distance: 146.7
click at [392, 305] on div "RSS Podcast Email Annie F. Downs annie@anniefdowns.com annie@anniefdowns.com Sa…" at bounding box center [429, 311] width 380 height 220
copy div "tellmemore@anniefdowns.com tellmemore@anniefdowns.com Other Contact guests@that…"
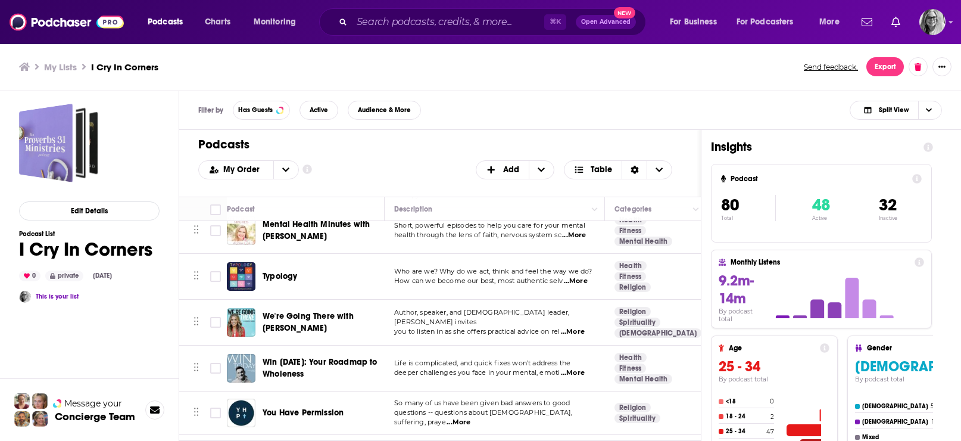
scroll to position [3159, 0]
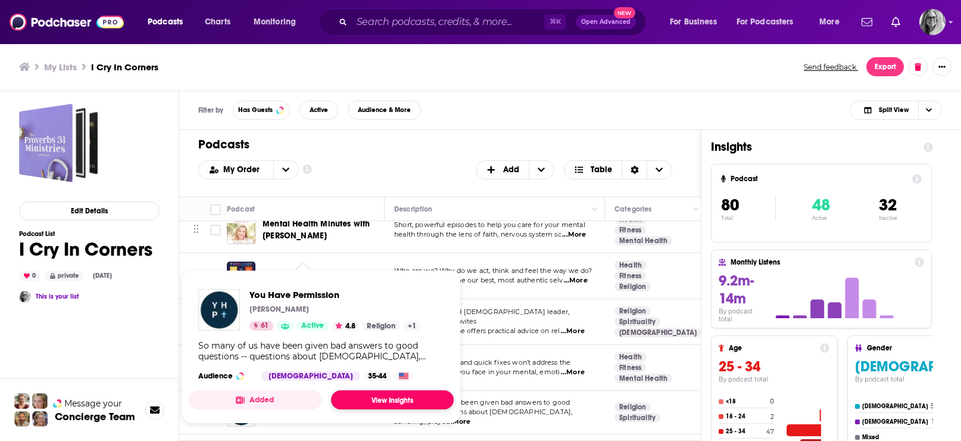
click at [388, 408] on link "View Insights" at bounding box center [392, 399] width 123 height 19
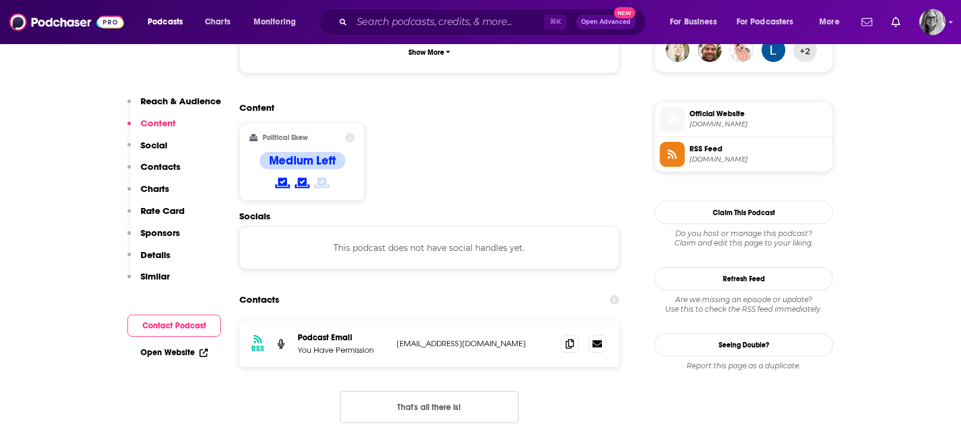
scroll to position [910, 0]
drag, startPoint x: 548, startPoint y: 293, endPoint x: 395, endPoint y: 293, distance: 153.6
click at [395, 319] on div "RSS Podcast Email You Have Permission youhavepermissionpodcast@gmail.com youhav…" at bounding box center [429, 342] width 380 height 46
copy p "youhavepermissionpodcast@gmail.com"
click at [186, 351] on link "Open Website" at bounding box center [174, 352] width 67 height 10
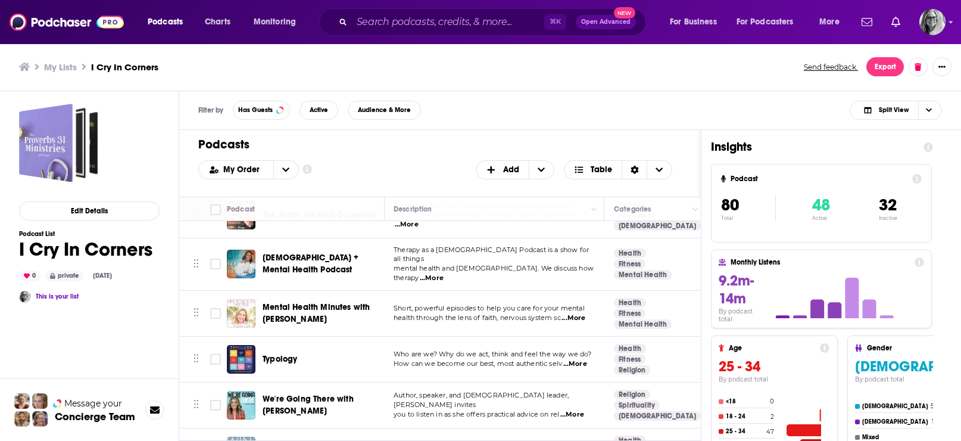
scroll to position [3076, 0]
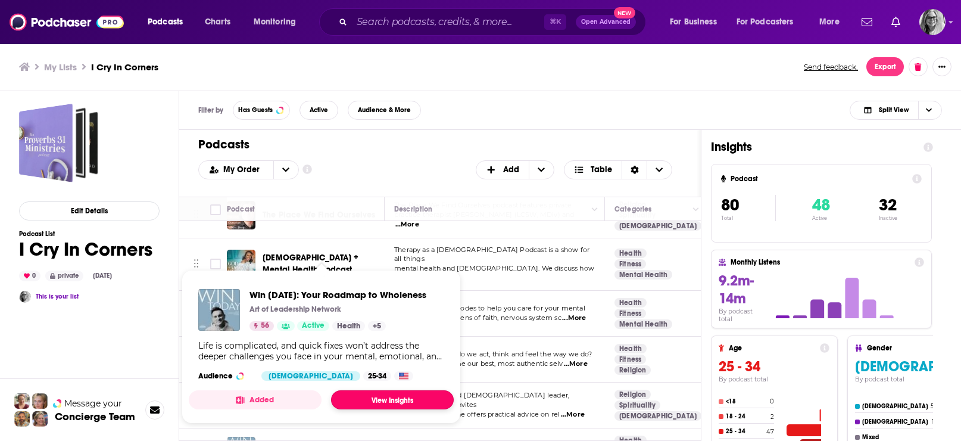
click at [397, 409] on link "View Insights" at bounding box center [392, 399] width 123 height 19
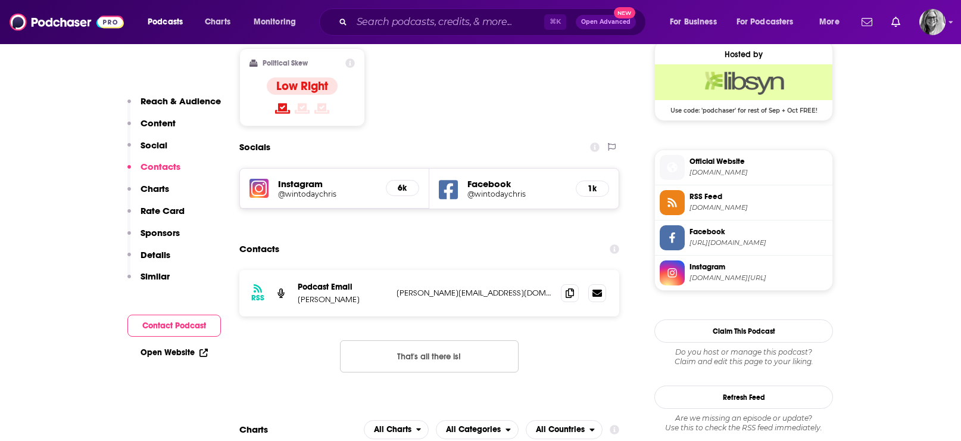
scroll to position [972, 0]
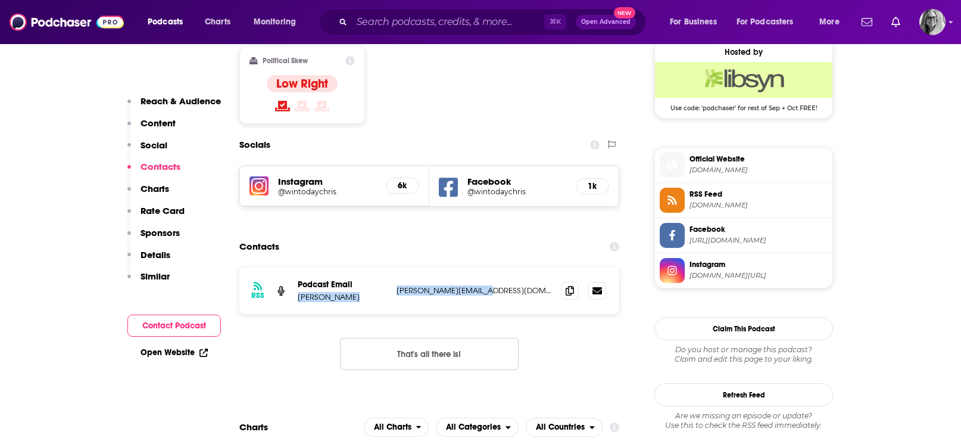
drag, startPoint x: 498, startPoint y: 270, endPoint x: 296, endPoint y: 279, distance: 201.4
click at [296, 278] on div "RSS Podcast Email [PERSON_NAME] [PERSON_NAME][EMAIL_ADDRESS][DOMAIN_NAME] [PERS…" at bounding box center [429, 290] width 380 height 46
copy div "[PERSON_NAME] [PERSON_NAME][EMAIL_ADDRESS][DOMAIN_NAME]"
click at [180, 353] on link "Open Website" at bounding box center [174, 352] width 67 height 10
click at [186, 349] on link "Open Website" at bounding box center [174, 352] width 67 height 10
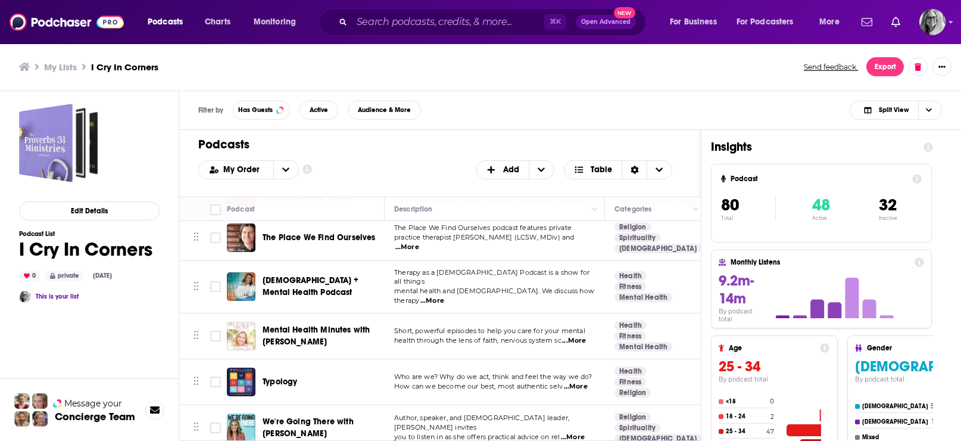
scroll to position [3039, 0]
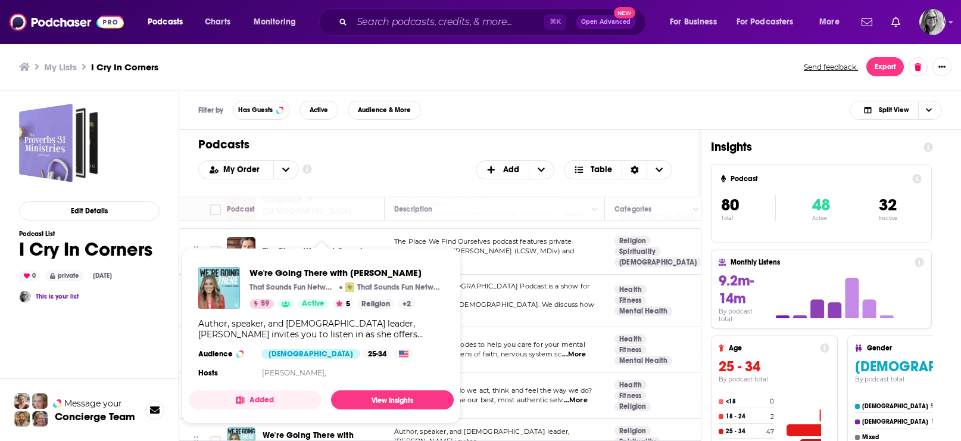
click at [312, 313] on div "We're Going There with [PERSON_NAME] That Sounds Fun Network That Sounds Fun Ne…" at bounding box center [321, 323] width 265 height 133
click at [389, 409] on link "View Insights" at bounding box center [392, 399] width 123 height 19
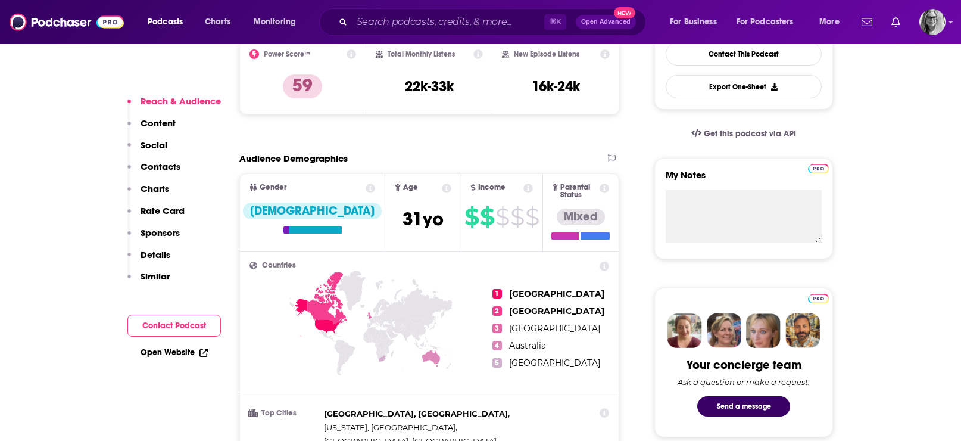
click at [191, 321] on button "Contact Podcast" at bounding box center [173, 325] width 93 height 22
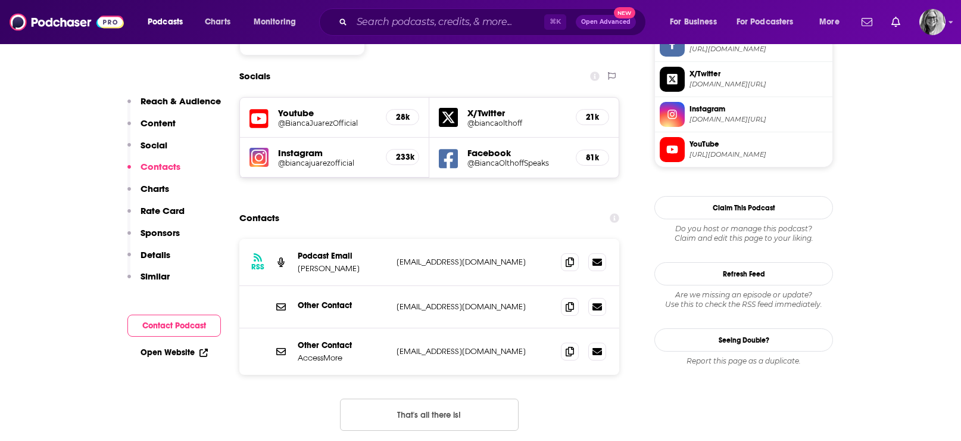
scroll to position [1063, 0]
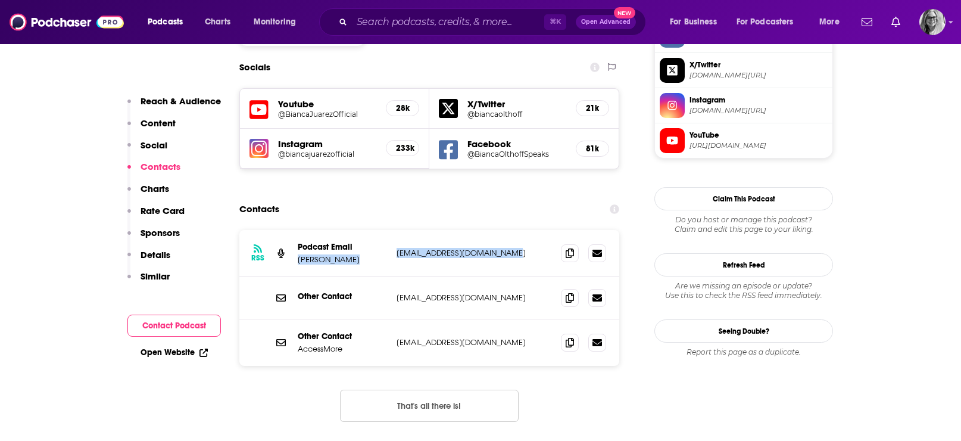
drag, startPoint x: 518, startPoint y: 225, endPoint x: 298, endPoint y: 232, distance: 220.4
click at [0, 0] on div "Podcast Email [PERSON_NAME] [EMAIL_ADDRESS][DOMAIN_NAME] [EMAIL_ADDRESS][DOMAIN…" at bounding box center [0, 0] width 0 height 0
drag, startPoint x: 510, startPoint y: 271, endPoint x: 299, endPoint y: 229, distance: 214.4
click at [299, 230] on div "RSS Podcast Email Bianca Juarez Olthoff podcast@inthenameoflove.org podcast@int…" at bounding box center [429, 298] width 380 height 136
copy div "Bianca Juarez Olthoff podcast@inthenameoflove.org podcast@inthenameoflove.org O…"
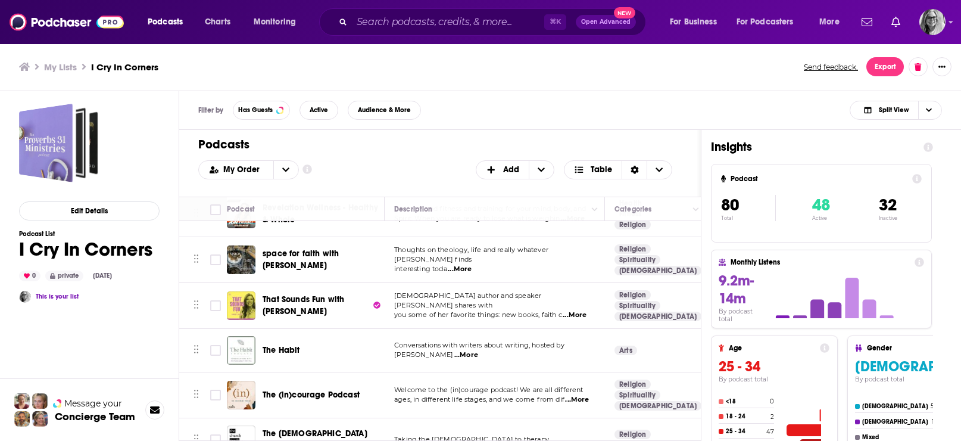
scroll to position [2765, 0]
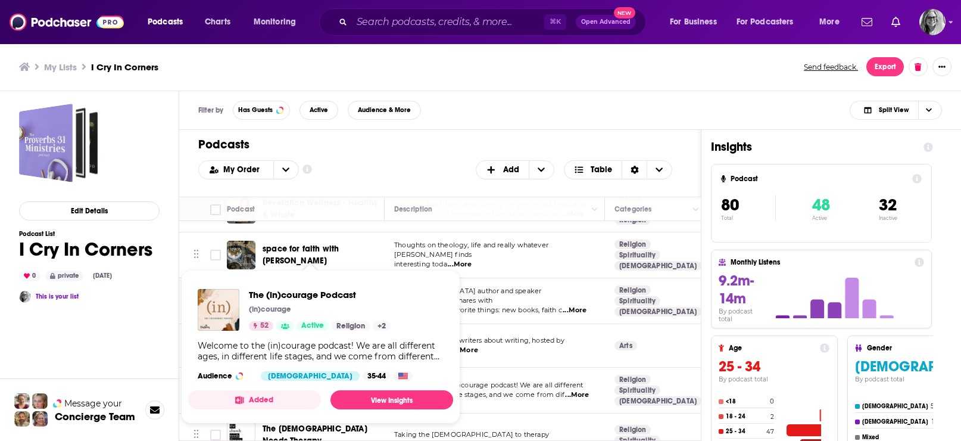
click at [316, 275] on span "The (in)courage Podcast (in)courage 52 Active Religion + 2 Audience Female 35-4…" at bounding box center [320, 347] width 265 height 154
click at [378, 409] on link "View Insights" at bounding box center [391, 399] width 123 height 19
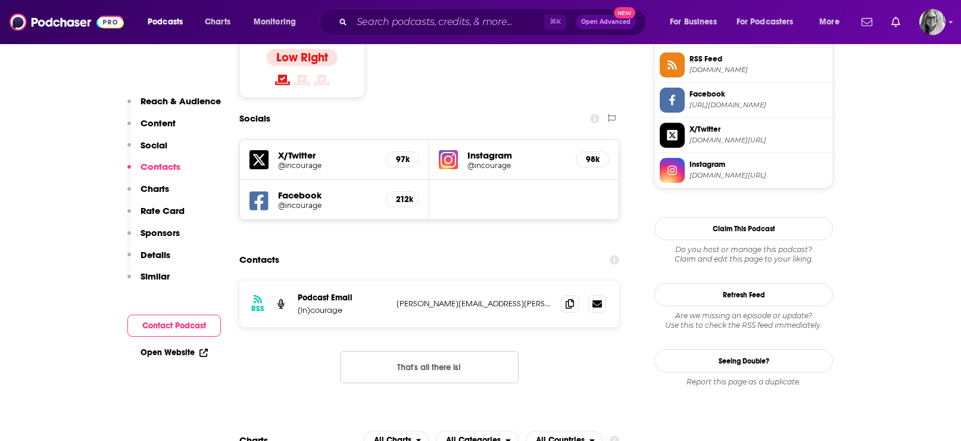
scroll to position [1013, 0]
drag, startPoint x: 511, startPoint y: 274, endPoint x: 296, endPoint y: 280, distance: 215.0
click at [296, 280] on div "RSS Podcast Email (in)courage anna.rendell@dayspring.com anna.rendell@dayspring…" at bounding box center [429, 303] width 380 height 46
copy div "(in)courage anna.rendell@dayspring.com"
click at [175, 350] on link "Open Website" at bounding box center [174, 352] width 67 height 10
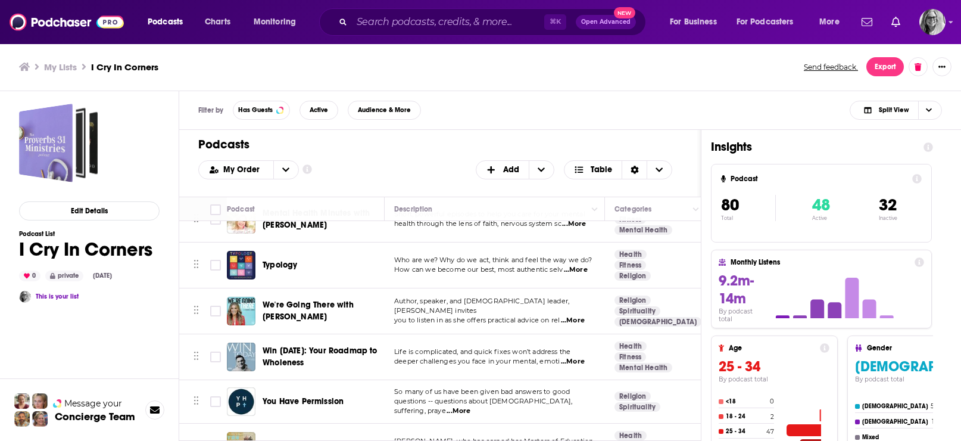
scroll to position [3174, 0]
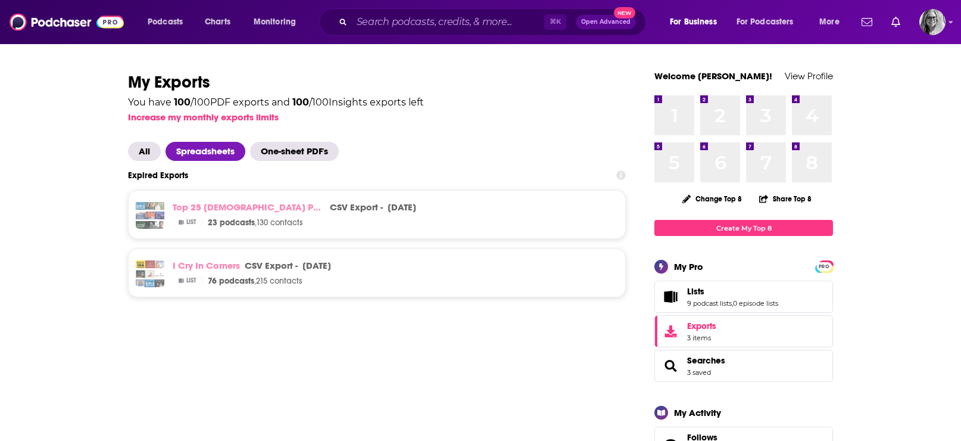
scroll to position [1993, 0]
click at [146, 155] on span "All" at bounding box center [144, 151] width 33 height 19
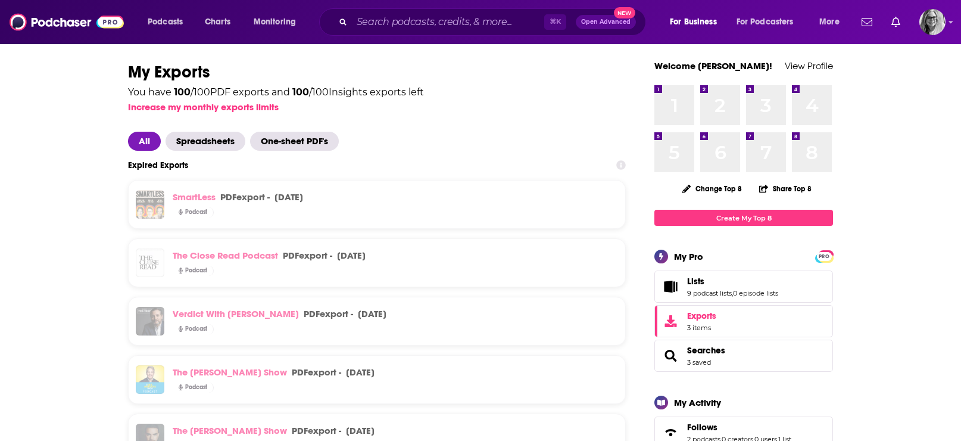
scroll to position [11, 0]
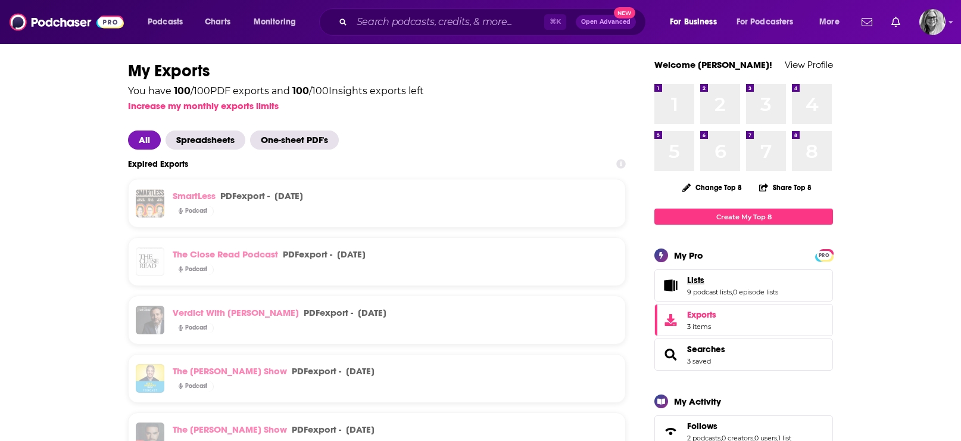
click at [695, 285] on span "Lists" at bounding box center [695, 279] width 17 height 11
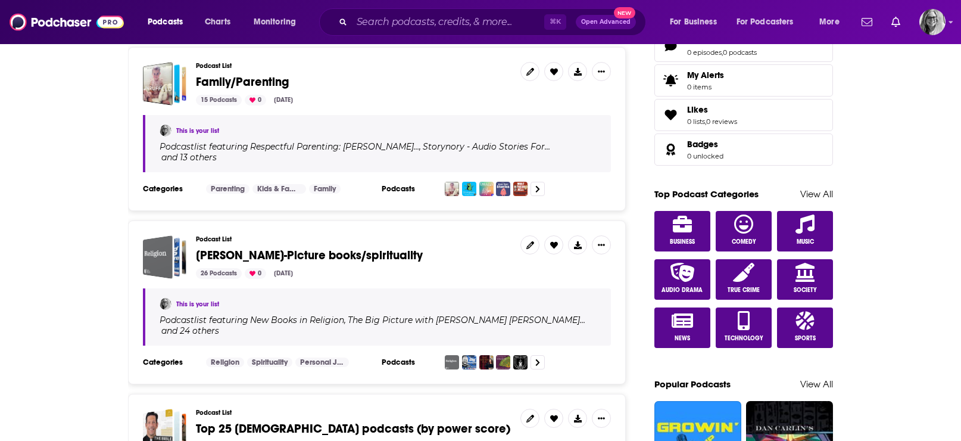
scroll to position [500, 0]
click at [244, 253] on span "[PERSON_NAME]-Picture books/spirituality" at bounding box center [309, 255] width 227 height 15
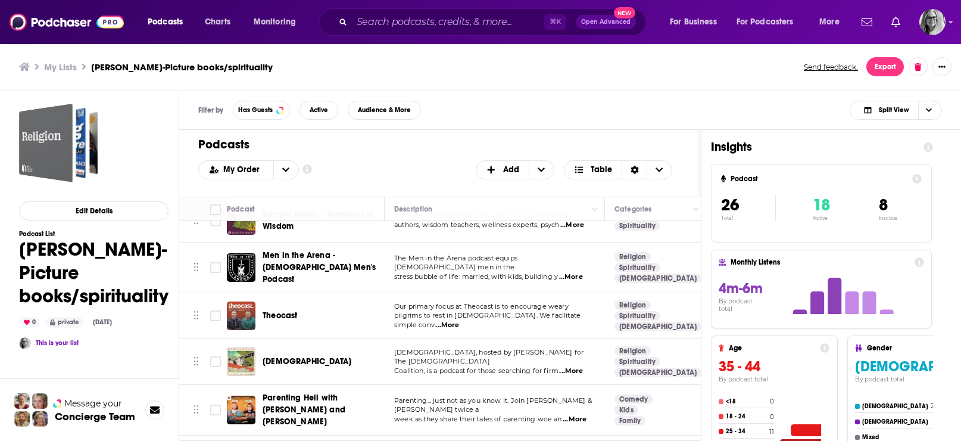
scroll to position [158, 0]
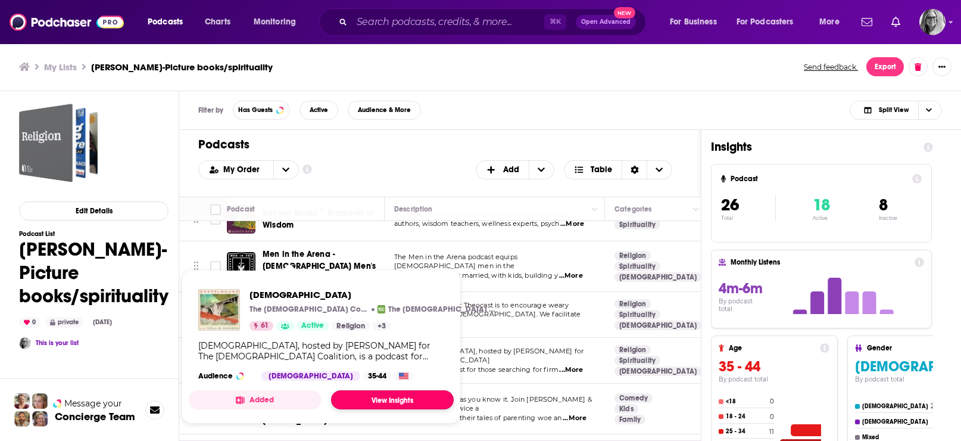
click at [366, 408] on link "View Insights" at bounding box center [392, 399] width 123 height 19
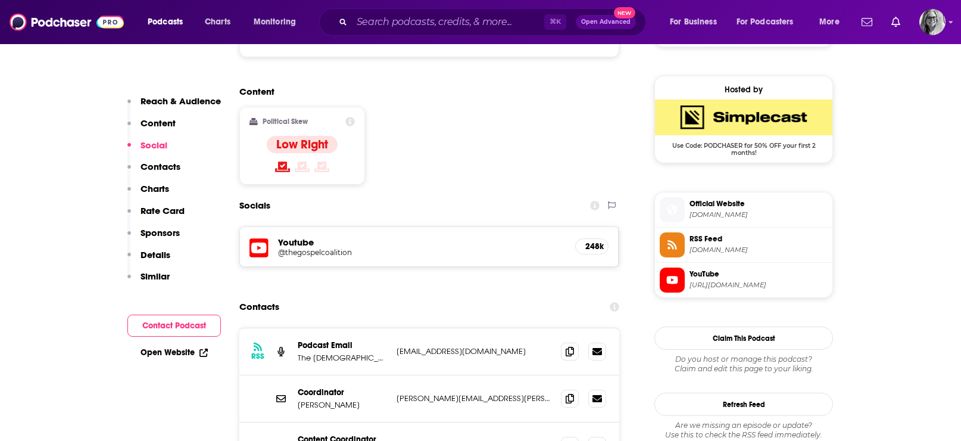
scroll to position [953, 0]
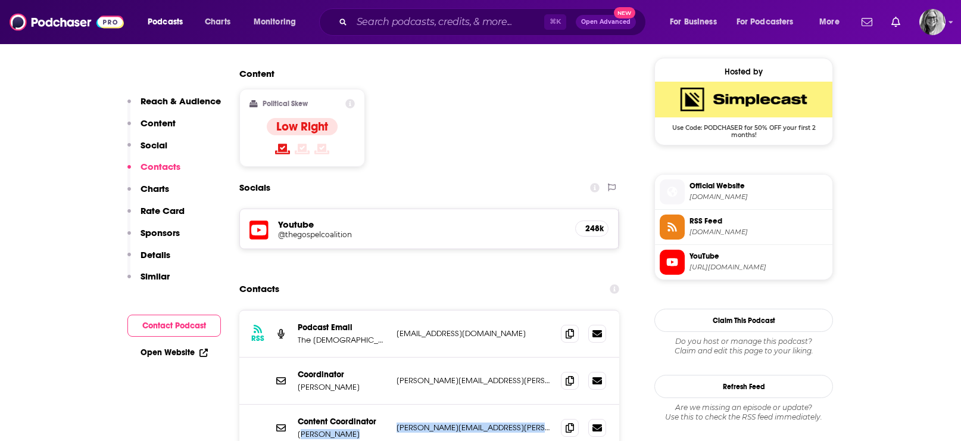
drag, startPoint x: 544, startPoint y: 381, endPoint x: 300, endPoint y: 386, distance: 244.1
type textarea "oanna Kimbrel [EMAIL_ADDRESS][PERSON_NAME][DOMAIN_NAME]"
click at [0, 0] on div "Content Coordinator [PERSON_NAME] [PERSON_NAME][EMAIL_ADDRESS][PERSON_NAME][DOM…" at bounding box center [0, 0] width 0 height 0
copy div "oanna Kimbrel [EMAIL_ADDRESS][PERSON_NAME][DOMAIN_NAME]"
click at [177, 352] on link "Open Website" at bounding box center [174, 352] width 67 height 10
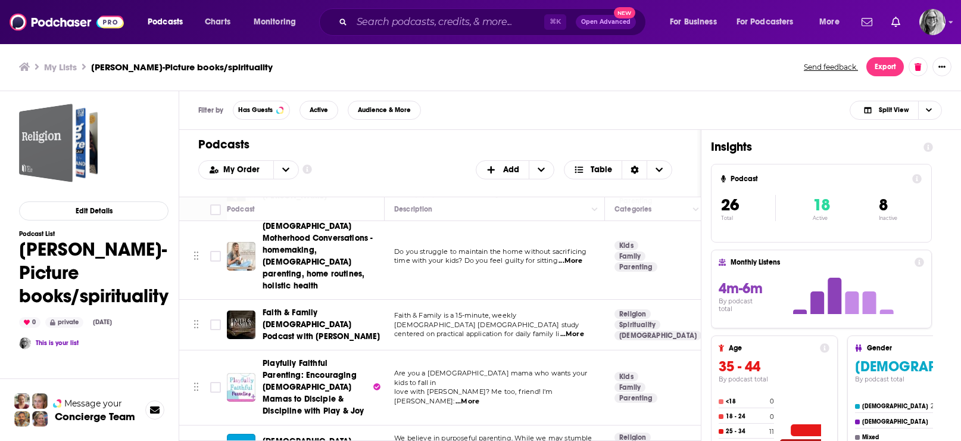
scroll to position [479, 0]
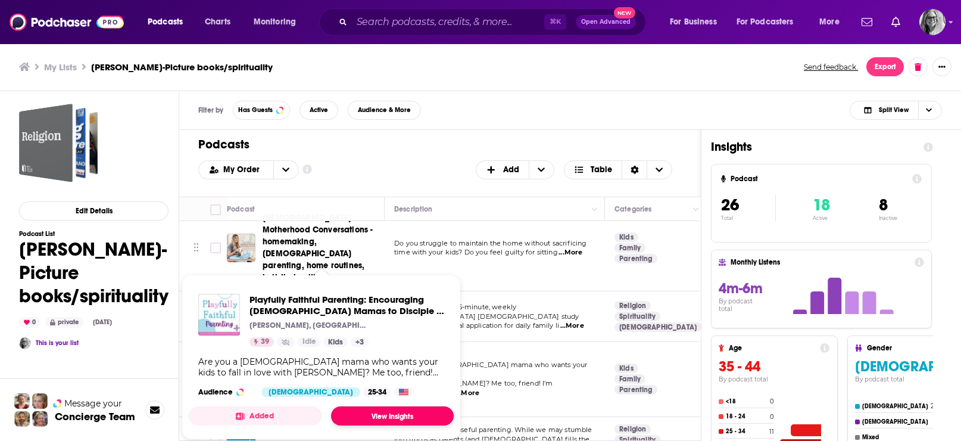
click at [386, 425] on link "View Insights" at bounding box center [392, 415] width 123 height 19
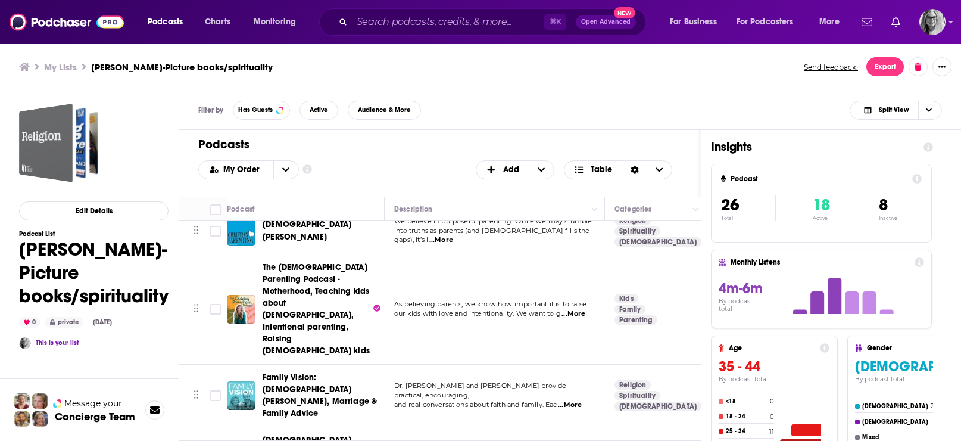
scroll to position [689, 0]
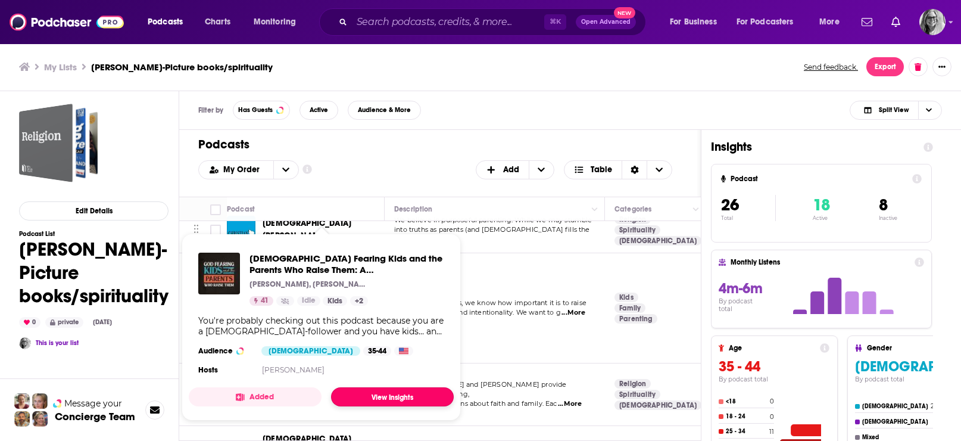
click at [376, 406] on link "View Insights" at bounding box center [392, 396] width 123 height 19
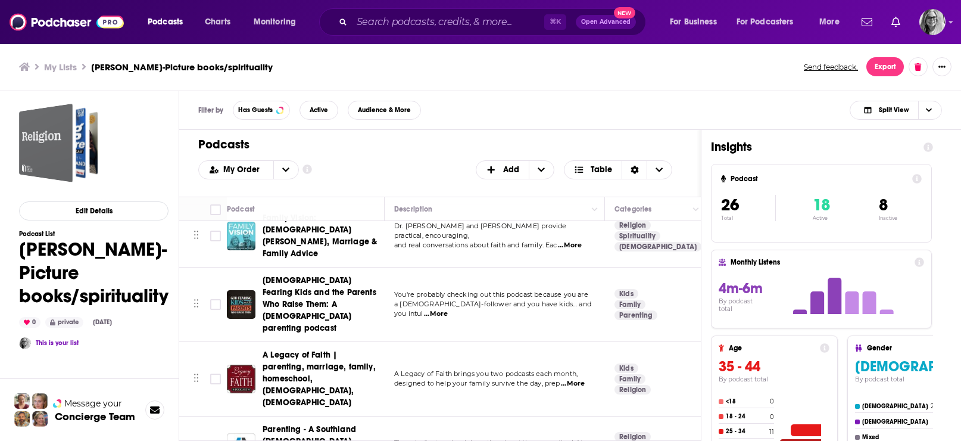
scroll to position [848, 0]
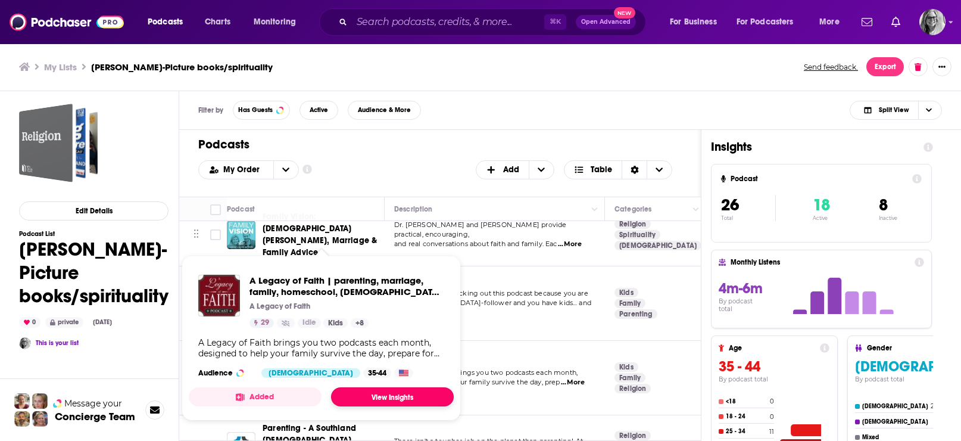
click at [385, 406] on link "View Insights" at bounding box center [392, 396] width 123 height 19
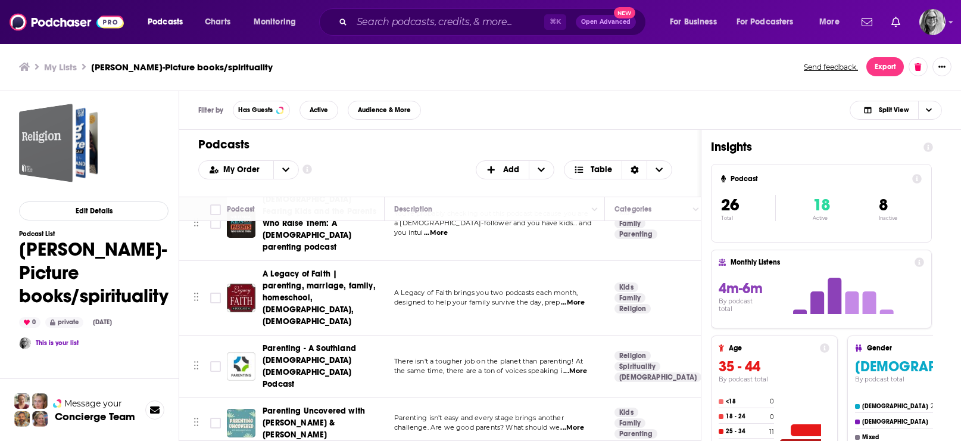
scroll to position [932, 0]
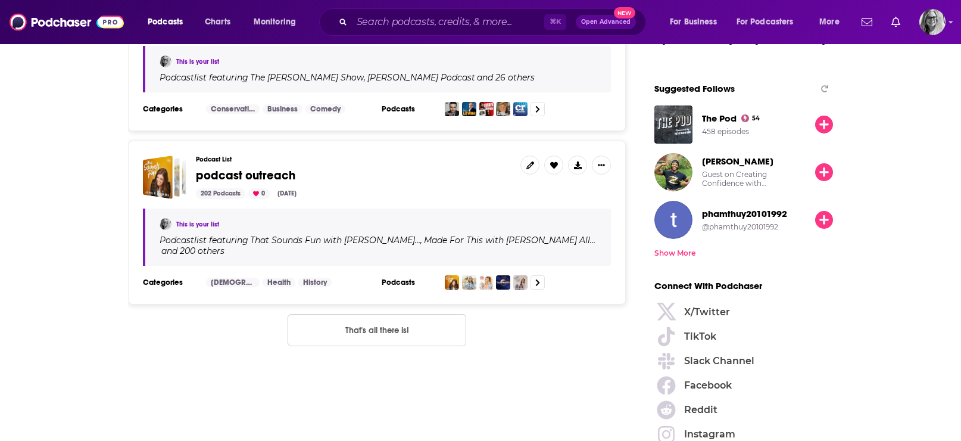
scroll to position [1413, 0]
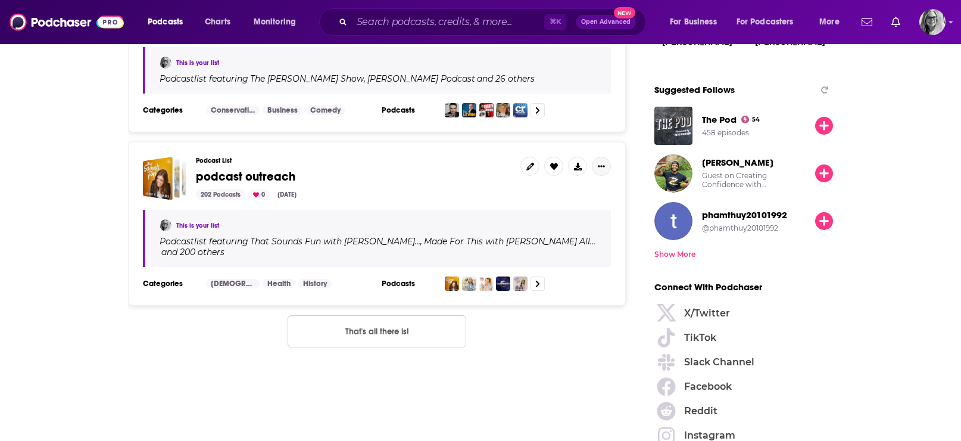
click at [600, 163] on icon "Show More Button" at bounding box center [601, 166] width 7 height 7
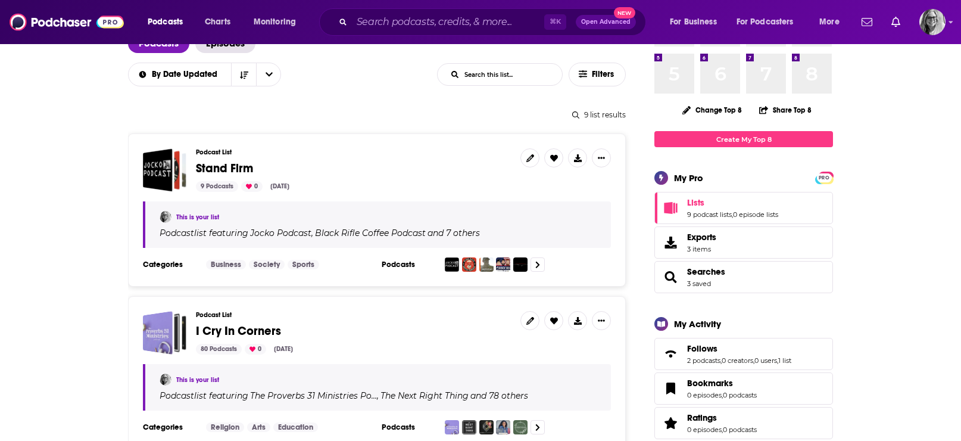
scroll to position [86, 0]
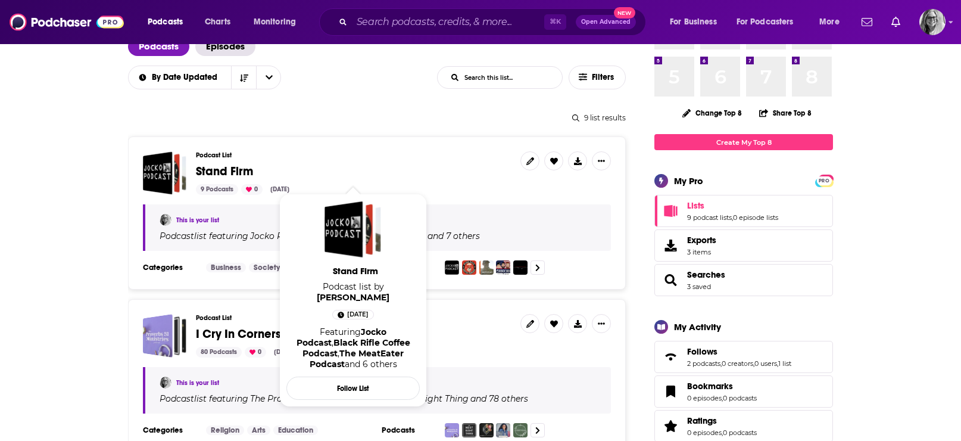
click at [237, 177] on span "Stand Firm" at bounding box center [224, 171] width 57 height 15
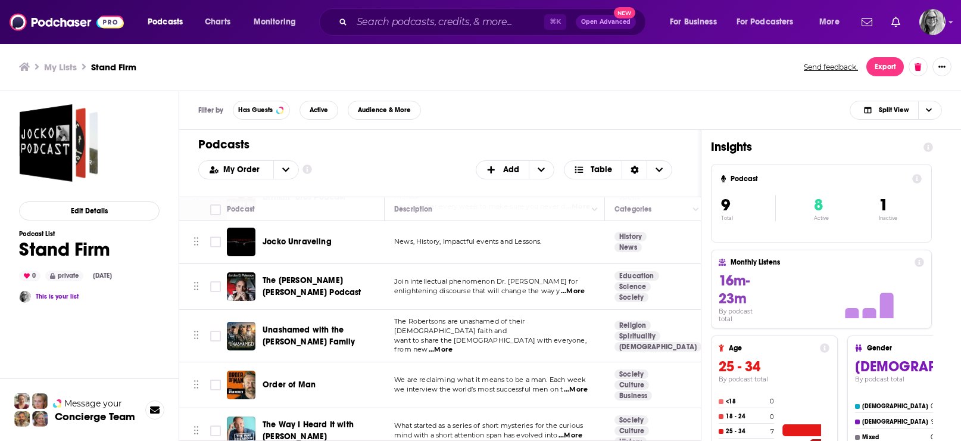
scroll to position [188, 0]
